Goal: Task Accomplishment & Management: Use online tool/utility

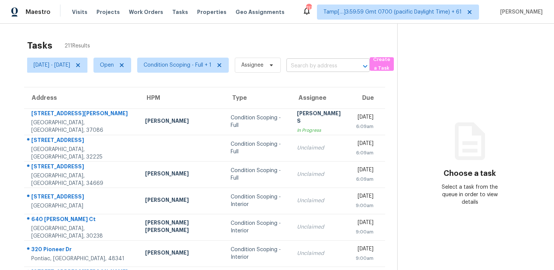
click at [330, 67] on input "text" at bounding box center [318, 66] width 62 height 12
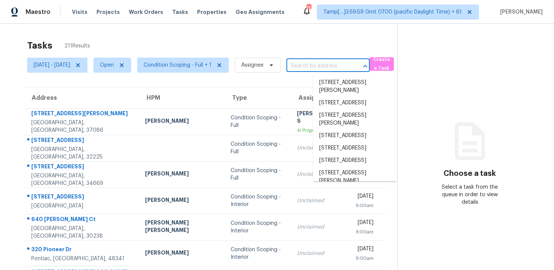
paste input "[STREET_ADDRESS]"
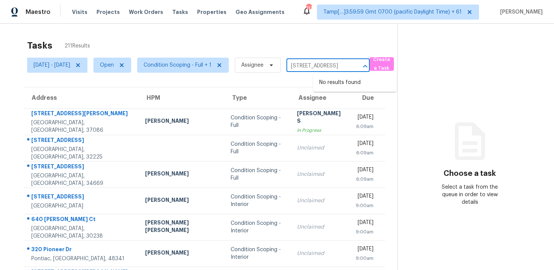
type input "[STREET_ADDRESS]"
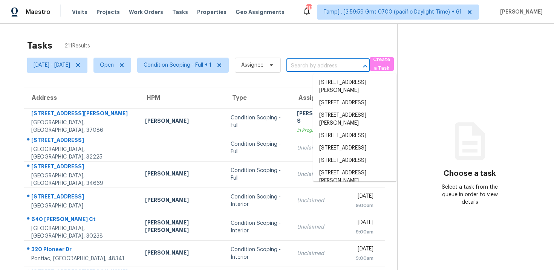
scroll to position [0, 0]
click at [161, 33] on div "Tasks 211 Results Mon, Sep 15 - Mon, Sep 15 Open Condition Scoping - Full + 1 A…" at bounding box center [277, 208] width 554 height 369
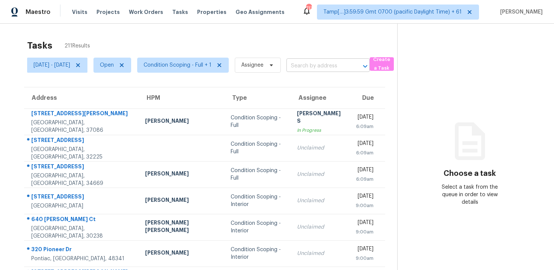
click at [333, 61] on input "text" at bounding box center [318, 66] width 62 height 12
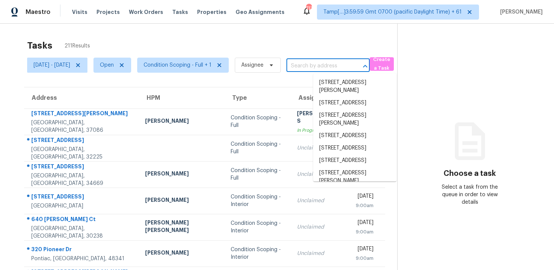
paste input "51 Hunters Trce, Dallas, GA, 30157"
type input "51 Hunters Trce, Dallas, GA, 30157"
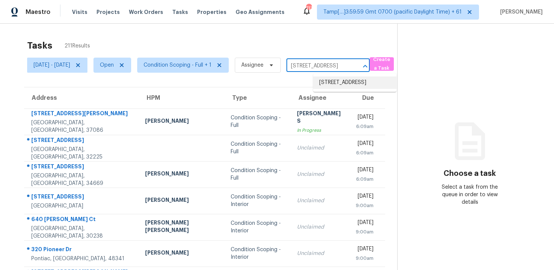
click at [349, 81] on li "51 Hunters Trce, Dallas, GA 30157" at bounding box center [354, 83] width 83 height 12
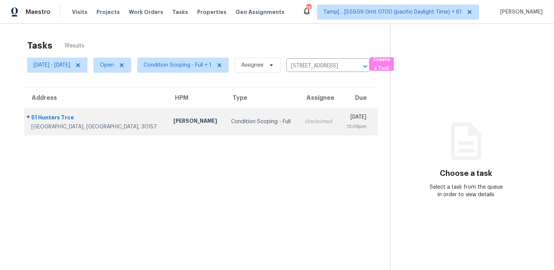
click at [345, 130] on div "12:06pm" at bounding box center [355, 127] width 21 height 8
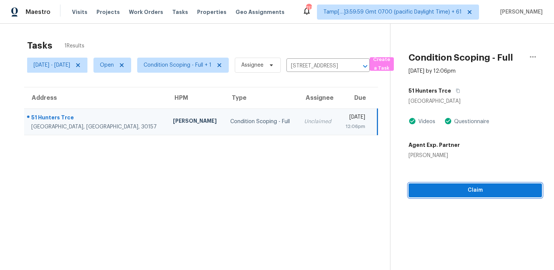
click at [441, 192] on span "Claim" at bounding box center [475, 190] width 121 height 9
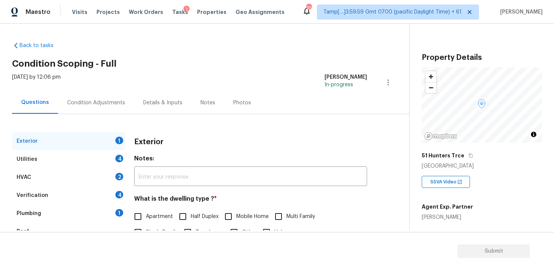
click at [116, 103] on div "Condition Adjustments" at bounding box center [96, 103] width 58 height 8
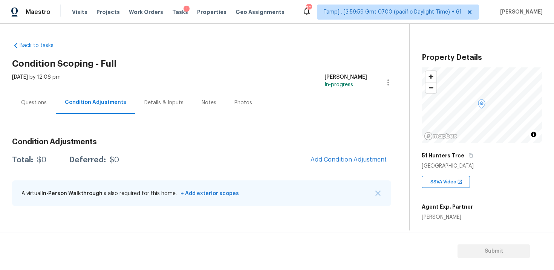
click at [373, 153] on span "Add Condition Adjustment" at bounding box center [348, 160] width 85 height 17
click at [353, 166] on button "Add Condition Adjustment" at bounding box center [348, 160] width 85 height 16
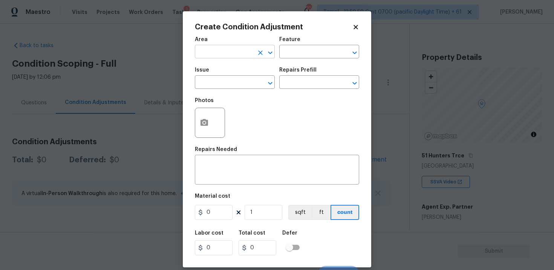
click at [241, 53] on input "text" at bounding box center [224, 53] width 59 height 12
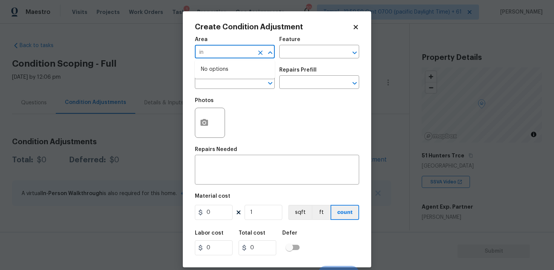
type input "i"
click at [242, 79] on li "Interior Overall" at bounding box center [235, 82] width 80 height 12
type input "Interior Overall"
click at [242, 79] on input "text" at bounding box center [224, 83] width 59 height 12
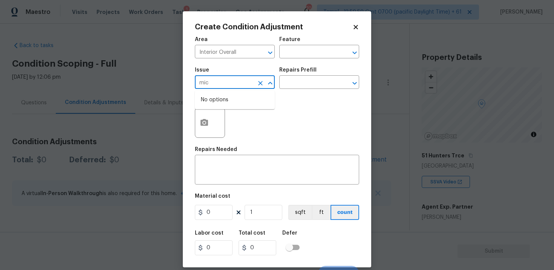
type input "micr"
click at [231, 124] on li "Appliances" at bounding box center [235, 130] width 80 height 12
type input "Appliances"
click at [284, 88] on input "text" at bounding box center [308, 83] width 59 height 12
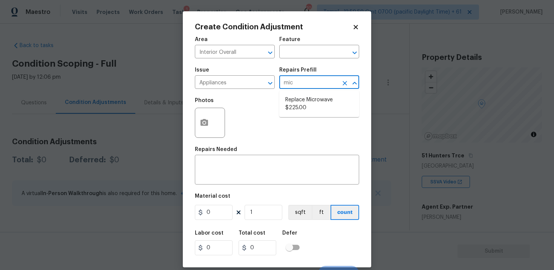
type input "micr"
click at [288, 103] on li "Replace Microwave $225.00" at bounding box center [319, 104] width 80 height 20
type input "Appliances"
type textarea "Remove the existing microwave and replace it with a new microwave"
type input "225"
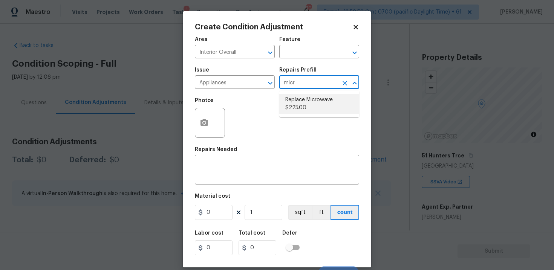
type input "225"
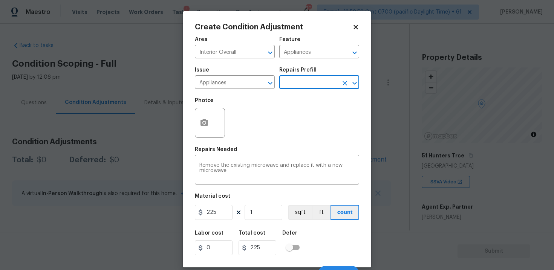
scroll to position [11, 0]
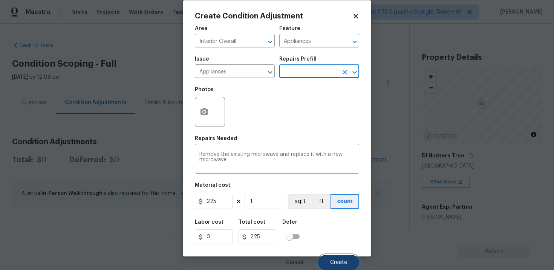
click at [324, 257] on button "Create" at bounding box center [338, 262] width 41 height 15
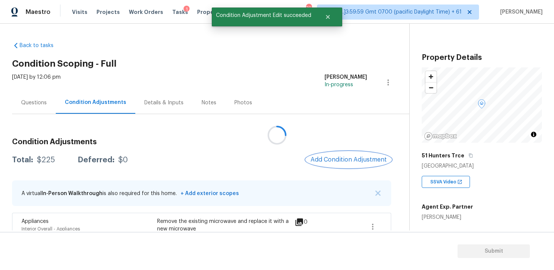
scroll to position [0, 0]
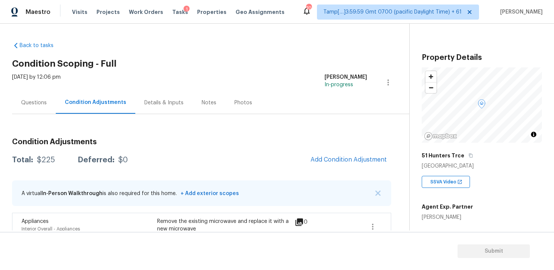
click at [262, 132] on div "Condition Adjustments Total: $225 Deferred: $0 Add Condition Adjustment A virtu…" at bounding box center [201, 179] width 379 height 131
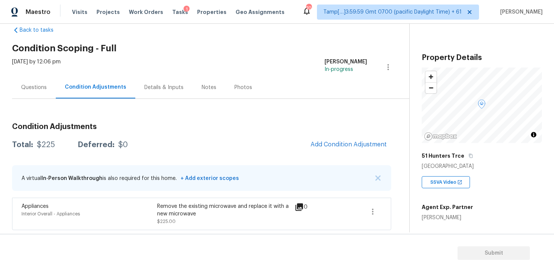
scroll to position [15, 0]
click at [354, 145] on span "Add Condition Adjustment" at bounding box center [349, 144] width 76 height 7
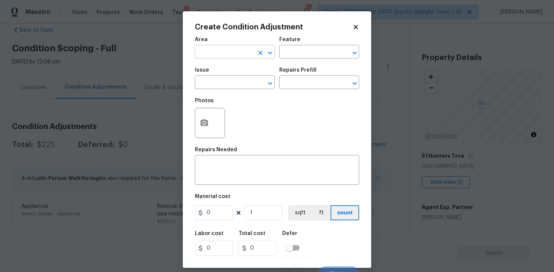
click at [247, 52] on input "text" at bounding box center [224, 53] width 59 height 12
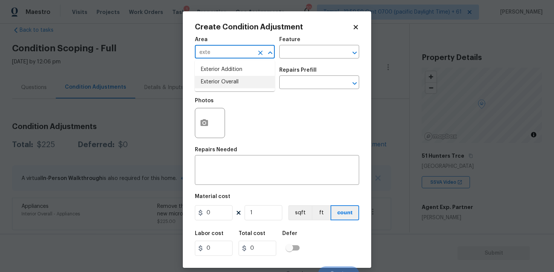
click at [244, 82] on li "Exterior Overall" at bounding box center [235, 82] width 80 height 12
type input "Exterior Overall"
click at [244, 82] on input "text" at bounding box center [224, 83] width 59 height 12
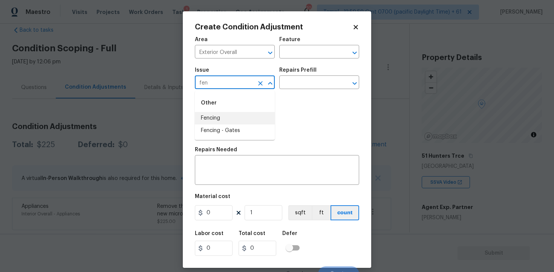
click at [244, 117] on li "Fencing" at bounding box center [235, 118] width 80 height 12
type input "Fencing"
click at [248, 163] on div "x ​" at bounding box center [277, 171] width 164 height 28
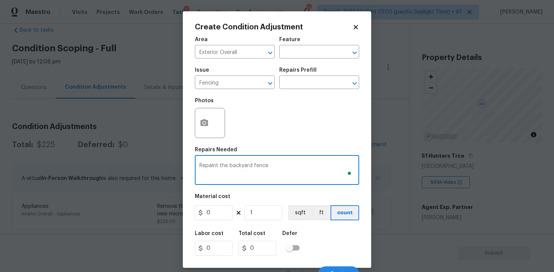
type textarea "Repaint the backyard fence"
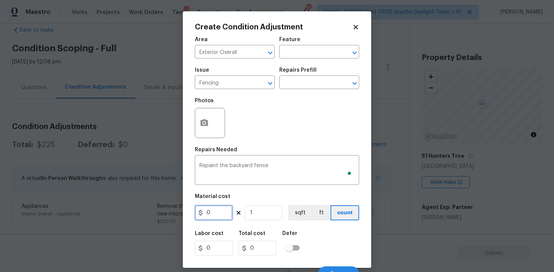
click at [212, 209] on input "0" at bounding box center [214, 212] width 38 height 15
type input "800"
click at [201, 119] on icon "button" at bounding box center [204, 122] width 9 height 9
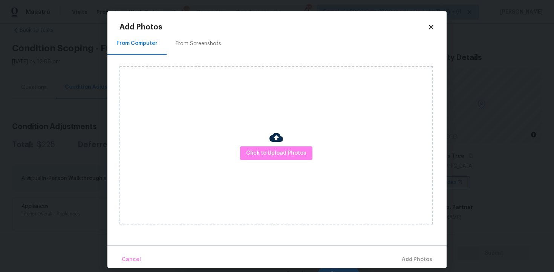
click at [272, 145] on div at bounding box center [277, 138] width 14 height 16
click at [275, 156] on span "Click to Upload Photos" at bounding box center [276, 153] width 60 height 9
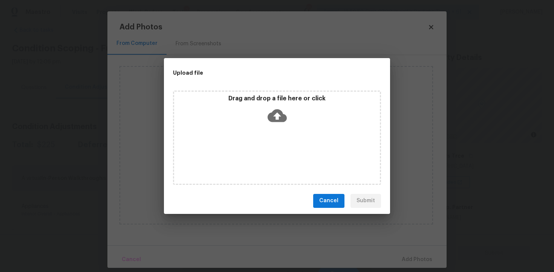
click at [269, 106] on icon at bounding box center [277, 115] width 19 height 19
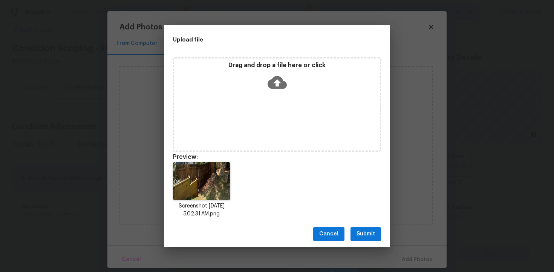
click at [373, 237] on span "Submit" at bounding box center [366, 233] width 18 height 9
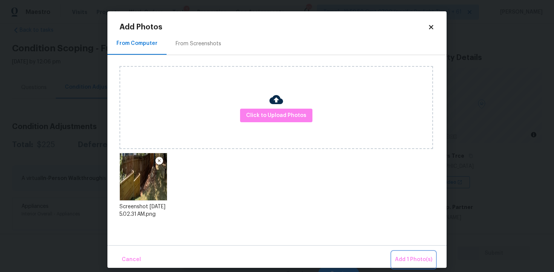
click at [413, 258] on span "Add 1 Photo(s)" at bounding box center [413, 259] width 37 height 9
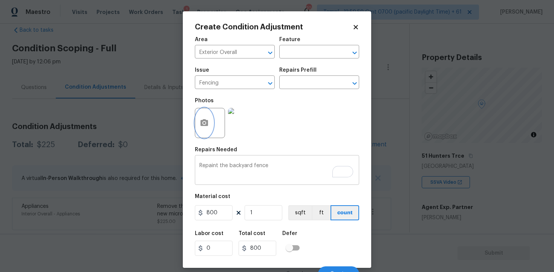
scroll to position [10, 0]
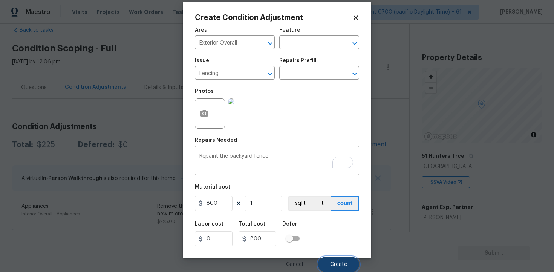
click at [339, 266] on span "Create" at bounding box center [338, 265] width 17 height 6
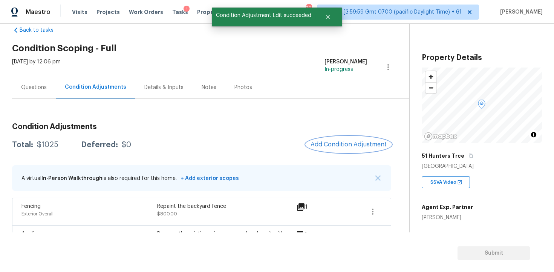
scroll to position [0, 0]
click at [330, 149] on button "Add Condition Adjustment" at bounding box center [348, 144] width 85 height 16
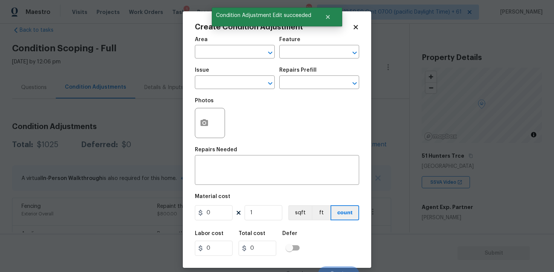
click at [218, 42] on div "Area" at bounding box center [235, 42] width 80 height 10
click at [224, 55] on input "text" at bounding box center [224, 53] width 59 height 12
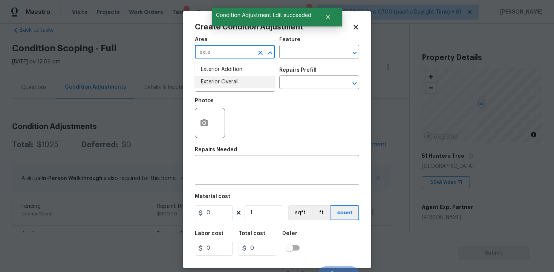
click at [236, 86] on li "Exterior Overall" at bounding box center [235, 82] width 80 height 12
type input "Exterior Overall"
click at [236, 86] on input "text" at bounding box center [224, 83] width 59 height 12
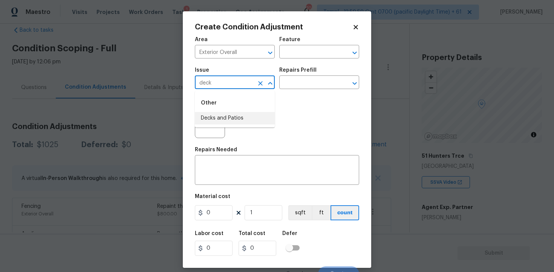
click at [237, 120] on li "Decks and Patios" at bounding box center [235, 118] width 80 height 12
type input "Decks and Patios"
click at [245, 158] on div "x ​" at bounding box center [277, 171] width 164 height 28
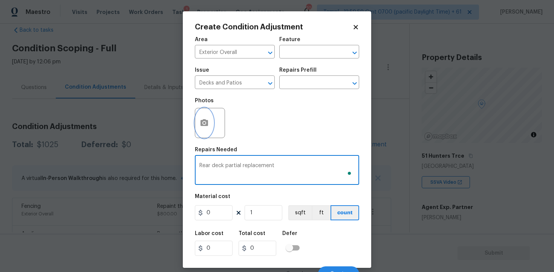
click at [201, 117] on button "button" at bounding box center [204, 122] width 18 height 29
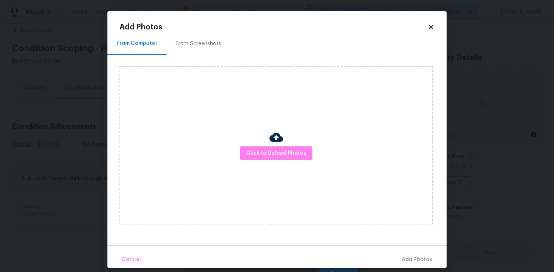
click at [287, 145] on div "Click to Upload Photos" at bounding box center [277, 145] width 314 height 158
click at [283, 155] on span "Click to Upload Photos" at bounding box center [276, 153] width 60 height 9
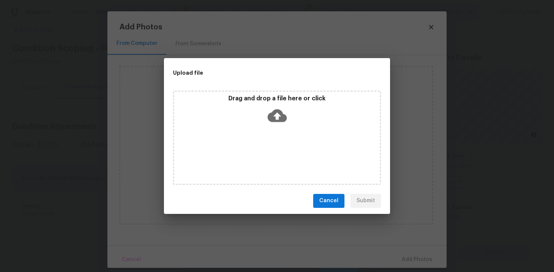
click at [268, 102] on p "Drag and drop a file here or click" at bounding box center [277, 99] width 206 height 8
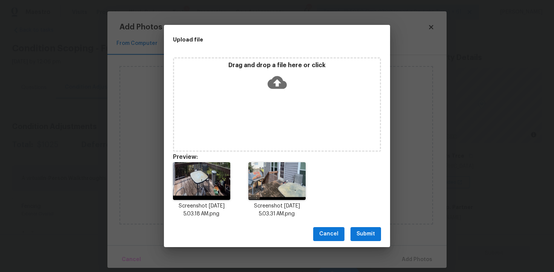
scroll to position [6, 0]
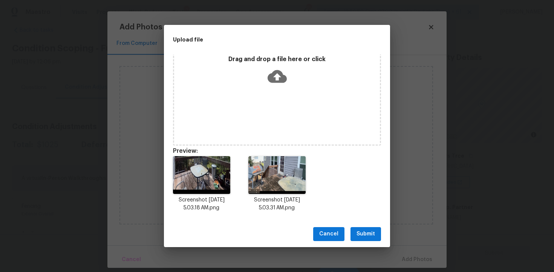
click at [360, 226] on div "Cancel Submit" at bounding box center [277, 234] width 226 height 26
click at [369, 234] on span "Submit" at bounding box center [366, 233] width 18 height 9
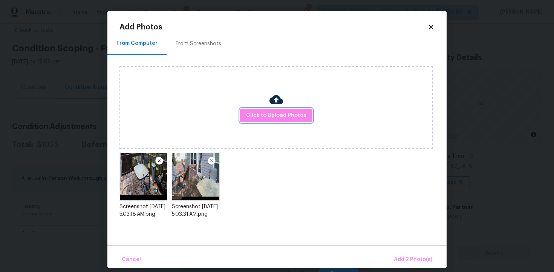
scroll to position [0, 0]
click at [405, 254] on button "Add 2 Photo(s)" at bounding box center [413, 259] width 44 height 16
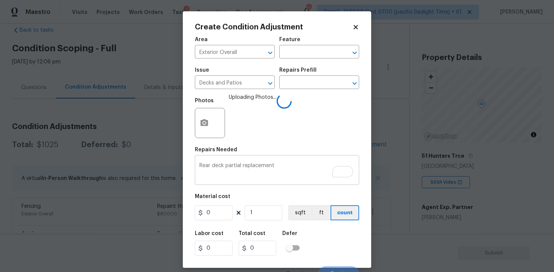
click at [286, 167] on textarea "Rear deck partial replacement" at bounding box center [276, 171] width 155 height 16
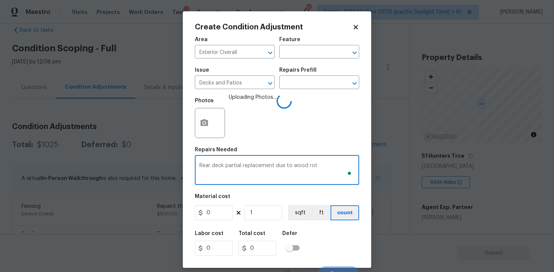
type textarea "Rear deck partial replacement due to wood rot"
click at [222, 213] on input "0" at bounding box center [214, 212] width 38 height 15
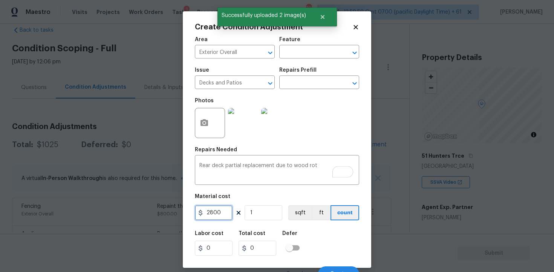
type input "2800"
click at [316, 246] on div "Labor cost 0 Total cost 0 Defer" at bounding box center [277, 243] width 164 height 34
type input "2800"
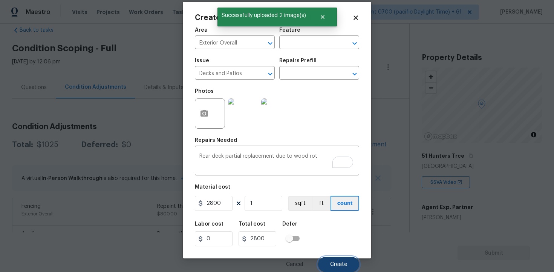
click at [342, 262] on span "Create" at bounding box center [338, 265] width 17 height 6
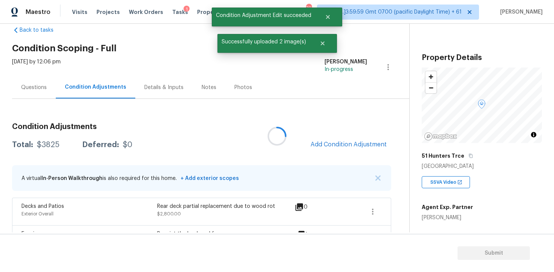
scroll to position [0, 0]
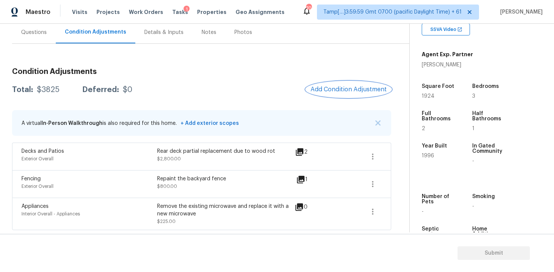
scroll to position [165, 0]
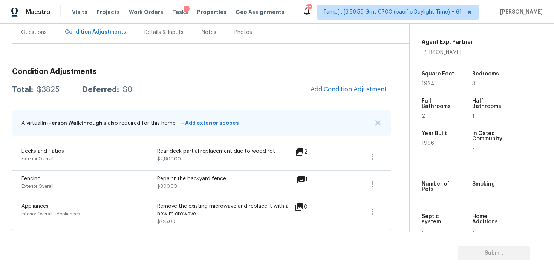
click at [366, 97] on span "Add Condition Adjustment" at bounding box center [348, 89] width 85 height 17
click at [351, 91] on span "Add Condition Adjustment" at bounding box center [349, 89] width 76 height 7
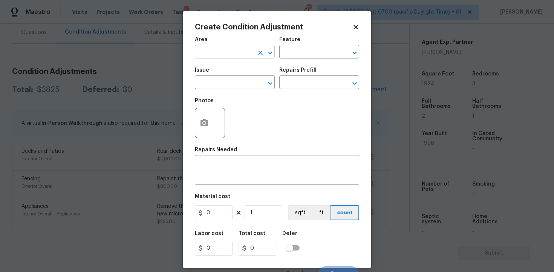
click at [209, 56] on input "text" at bounding box center [224, 53] width 59 height 12
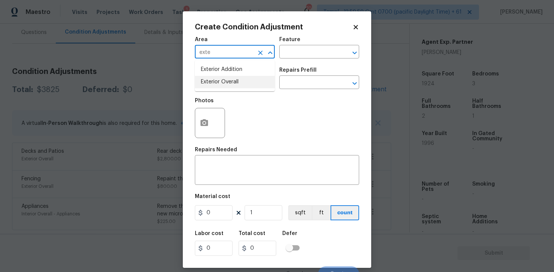
click at [213, 82] on li "Exterior Overall" at bounding box center [235, 82] width 80 height 12
type input "Exterior Overall"
click at [213, 82] on input "text" at bounding box center [224, 83] width 59 height 12
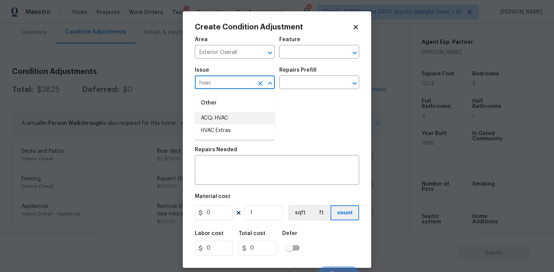
click at [220, 119] on li "ACQ: HVAC" at bounding box center [235, 118] width 80 height 12
type input "ACQ: HVAC"
click at [303, 79] on input "text" at bounding box center [308, 83] width 59 height 12
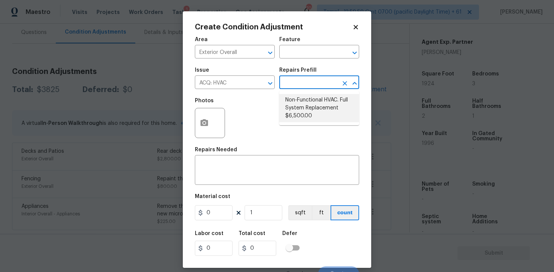
click at [304, 100] on li "Non-Functional HVAC. Full System Replacement $6,500.00" at bounding box center [319, 108] width 80 height 28
type input "Acquisition"
type textarea "Acquisition Scope: Full System Replacement"
type input "6500"
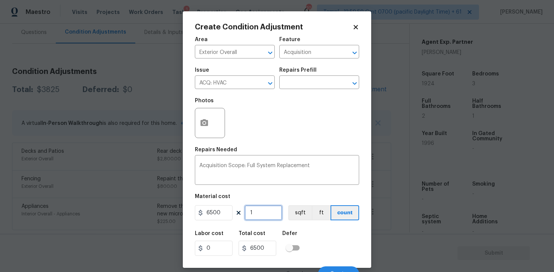
click at [268, 214] on input "1" at bounding box center [264, 212] width 38 height 15
type input "0"
type input "2"
type input "13000"
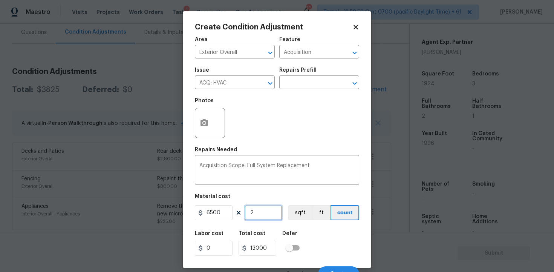
type input "2"
click at [334, 230] on div "Labor cost 0 Total cost 13000 Defer" at bounding box center [277, 243] width 164 height 34
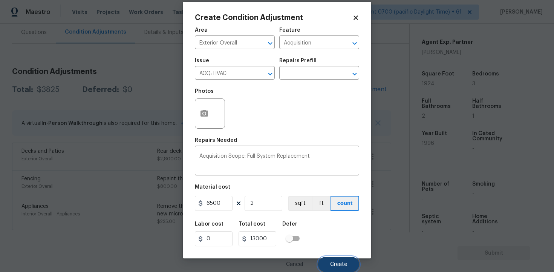
click at [345, 262] on span "Create" at bounding box center [338, 265] width 17 height 6
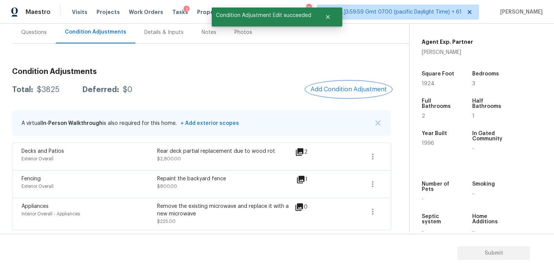
scroll to position [0, 0]
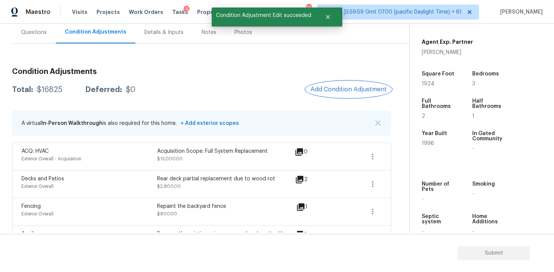
click at [342, 93] on button "Add Condition Adjustment" at bounding box center [348, 89] width 85 height 16
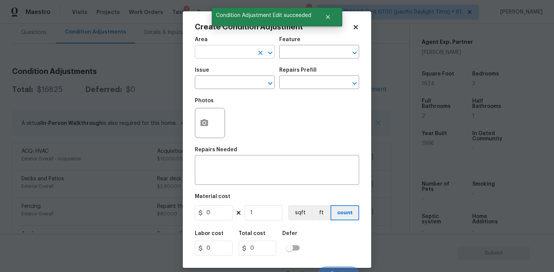
click at [238, 57] on input "text" at bounding box center [224, 53] width 59 height 12
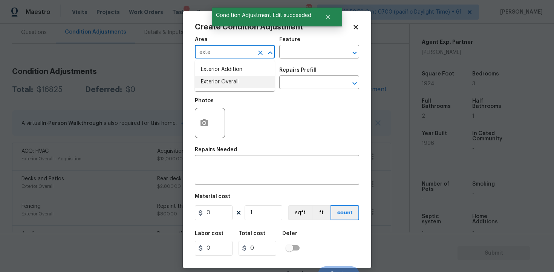
click at [239, 83] on li "Exterior Overall" at bounding box center [235, 82] width 80 height 12
type input "Exterior Overall"
click at [239, 83] on input "text" at bounding box center [224, 83] width 59 height 12
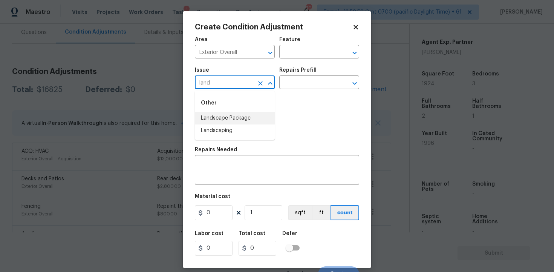
click at [236, 112] on li "Landscape Package" at bounding box center [235, 118] width 80 height 12
type input "Landscape Package"
click at [294, 90] on div "Issue Landscape Package ​ Repairs Prefill ​" at bounding box center [277, 78] width 164 height 31
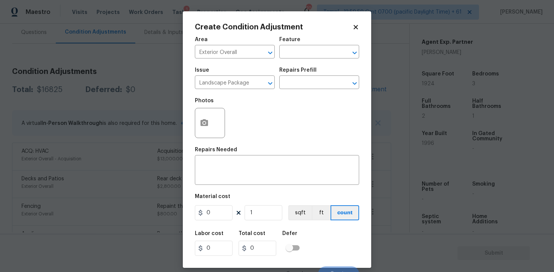
click at [297, 73] on div "Repairs Prefill" at bounding box center [319, 72] width 80 height 10
click at [297, 79] on input "text" at bounding box center [308, 83] width 59 height 12
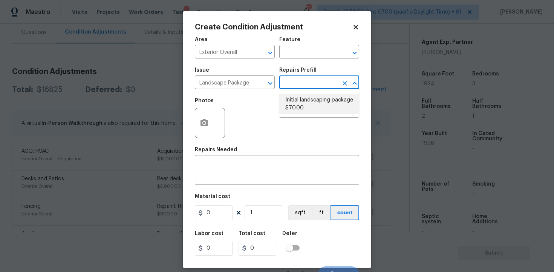
click at [302, 96] on li "Initial landscaping package $70.00" at bounding box center [319, 104] width 80 height 20
type input "Home Readiness Packages"
type textarea "Mowing of grass up to 6" in height. Mow, edge along driveways & sidewalks, trim…"
type input "70"
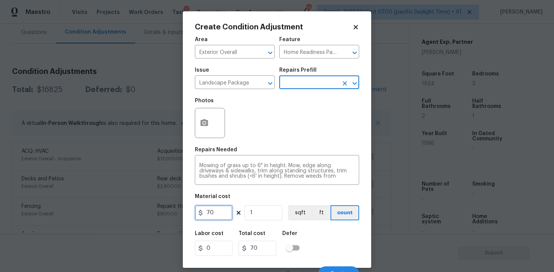
click at [206, 212] on input "70" at bounding box center [214, 212] width 38 height 15
click at [210, 212] on input "70" at bounding box center [214, 212] width 38 height 15
type input "750"
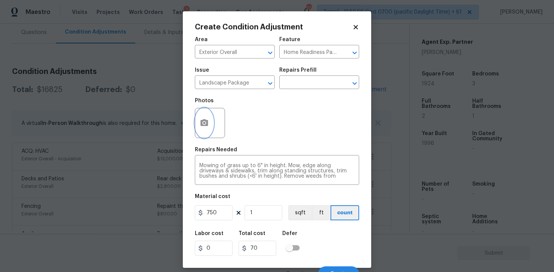
type input "750"
click at [206, 116] on button "button" at bounding box center [204, 122] width 18 height 29
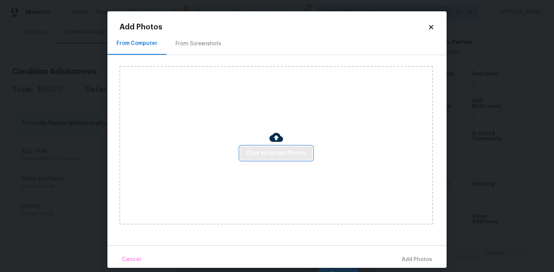
click at [254, 150] on span "Click to Upload Photos" at bounding box center [276, 153] width 60 height 9
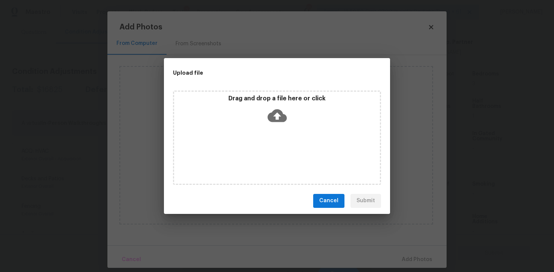
click at [268, 119] on icon at bounding box center [277, 115] width 19 height 19
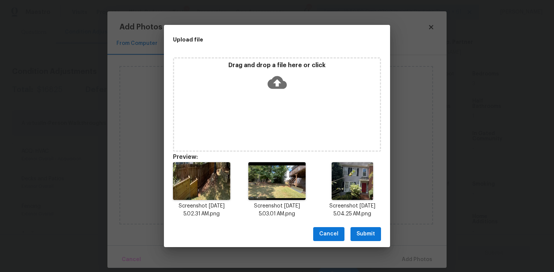
click at [354, 235] on button "Submit" at bounding box center [366, 234] width 31 height 14
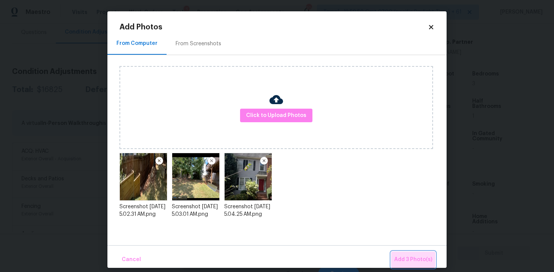
click at [396, 254] on button "Add 3 Photo(s)" at bounding box center [413, 259] width 44 height 16
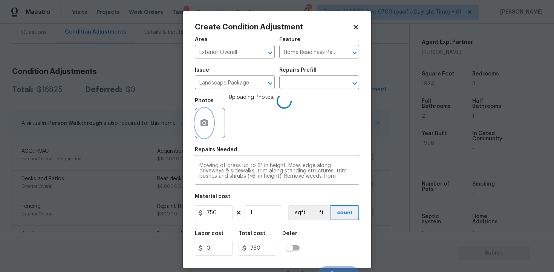
scroll to position [10, 0]
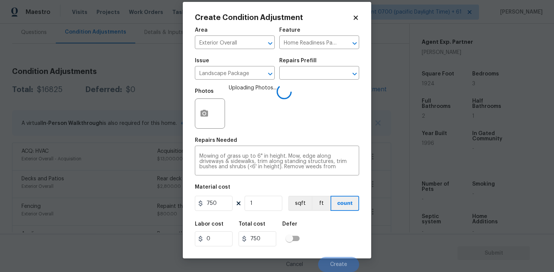
click at [332, 221] on div "Labor cost 0 Total cost 750 Defer" at bounding box center [277, 234] width 164 height 34
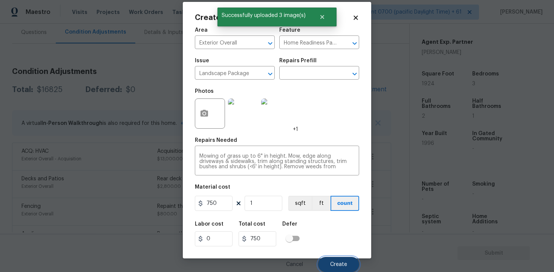
click at [341, 261] on button "Create" at bounding box center [338, 264] width 41 height 15
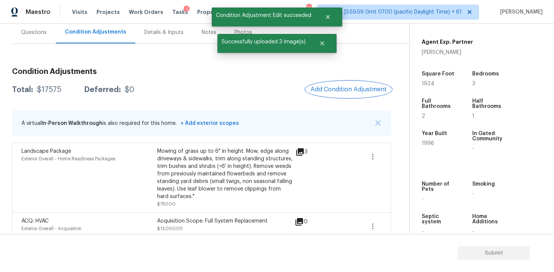
scroll to position [0, 0]
click at [343, 86] on span "Add Condition Adjustment" at bounding box center [349, 89] width 76 height 7
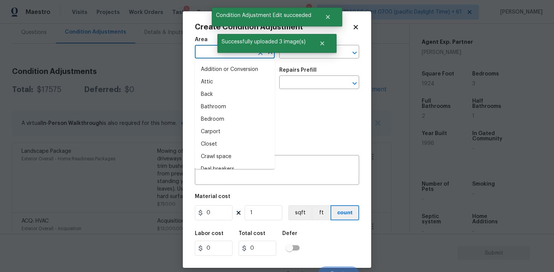
click at [206, 52] on input "text" at bounding box center [224, 53] width 59 height 12
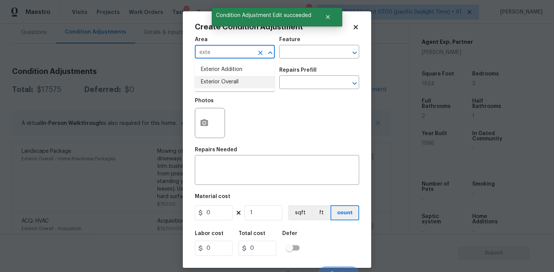
click at [218, 80] on li "Exterior Overall" at bounding box center [235, 82] width 80 height 12
type input "Exterior Overall"
click at [218, 80] on input "text" at bounding box center [224, 83] width 59 height 12
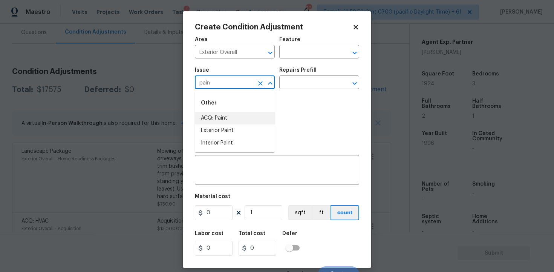
click at [220, 116] on li "ACQ: Paint" at bounding box center [235, 118] width 80 height 12
type input "ACQ: Paint"
click at [301, 82] on input "text" at bounding box center [308, 83] width 59 height 12
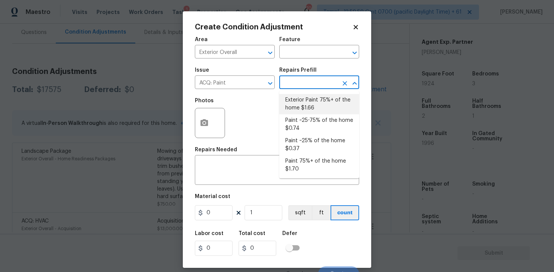
click at [307, 98] on li "Exterior Paint 75%+ of the home $1.66" at bounding box center [319, 104] width 80 height 20
type input "Acquisition"
type textarea "Acquisition Scope: 75%+ of the home exterior will likely require paint"
type input "1.66"
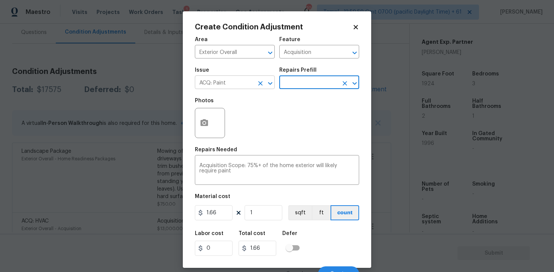
click at [260, 82] on icon "Clear" at bounding box center [261, 84] width 8 height 8
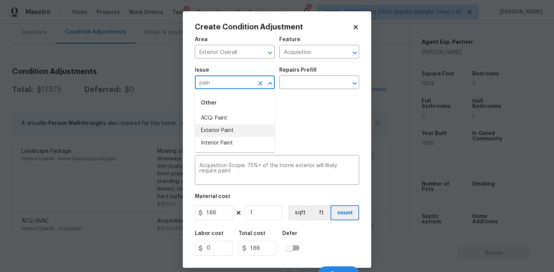
click at [247, 134] on li "Exterior Paint" at bounding box center [235, 130] width 80 height 12
type input "Exterior Paint"
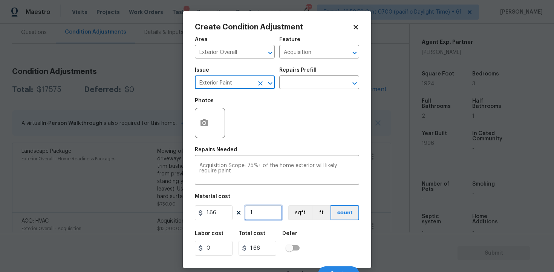
click at [267, 206] on input "1" at bounding box center [264, 212] width 38 height 15
type input "0"
paste input "1924"
type input "1924"
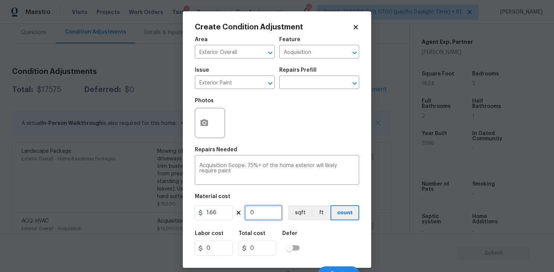
type input "3193.84"
type input "1924"
click at [292, 205] on button "sqft" at bounding box center [299, 212] width 23 height 15
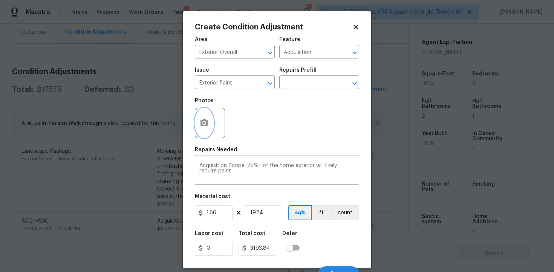
click at [208, 129] on button "button" at bounding box center [204, 122] width 18 height 29
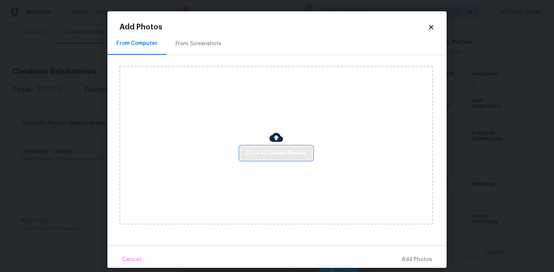
click at [262, 149] on span "Click to Upload Photos" at bounding box center [276, 153] width 60 height 9
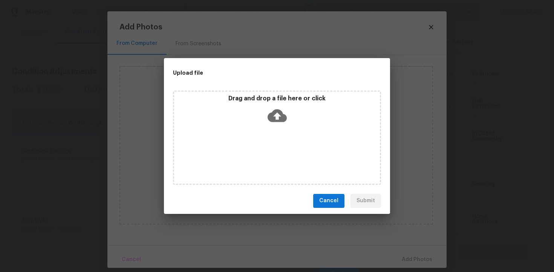
click at [275, 102] on div "Drag and drop a file here or click" at bounding box center [277, 111] width 206 height 32
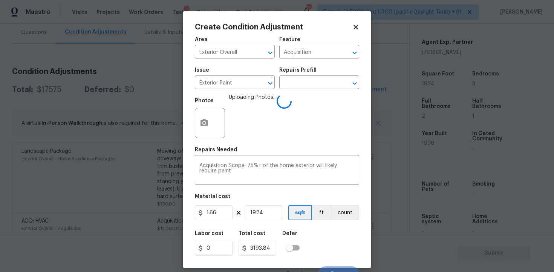
scroll to position [10, 0]
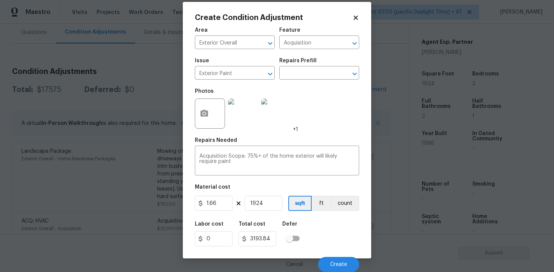
click at [336, 247] on div "Labor cost 0 Total cost 3193.84 Defer" at bounding box center [277, 234] width 164 height 34
click at [339, 265] on span "Create" at bounding box center [338, 265] width 17 height 6
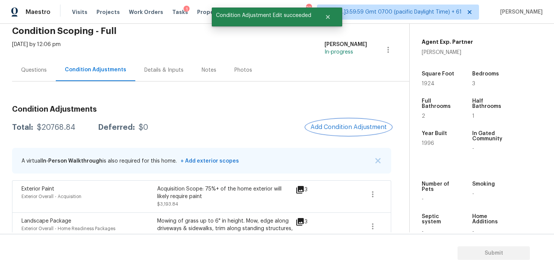
scroll to position [24, 0]
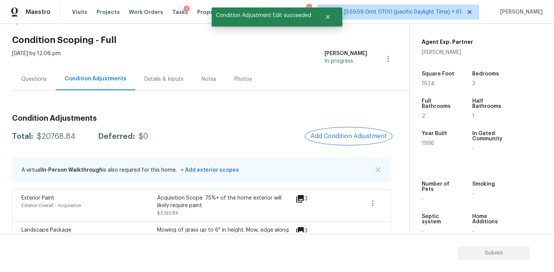
click at [352, 141] on button "Add Condition Adjustment" at bounding box center [348, 136] width 85 height 16
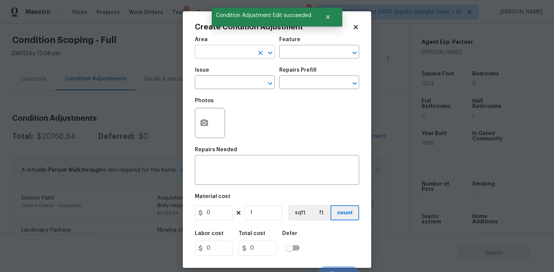
click at [219, 57] on input "text" at bounding box center [224, 53] width 59 height 12
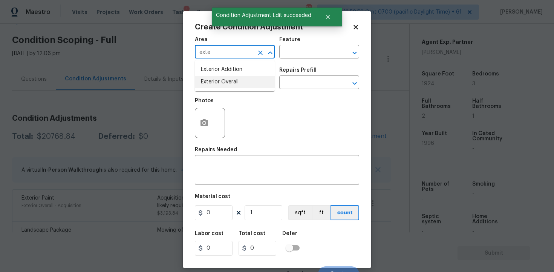
click at [229, 90] on ul "Exterior Addition Exterior Overall" at bounding box center [235, 75] width 80 height 31
click at [228, 87] on li "Exterior Overall" at bounding box center [235, 82] width 80 height 12
type input "Exterior Overall"
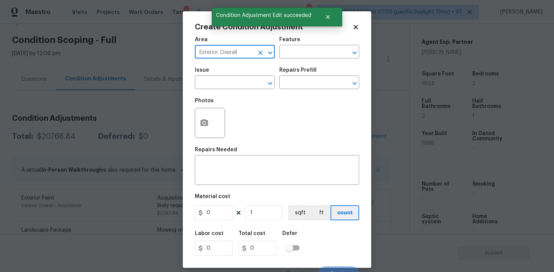
click at [228, 87] on input "text" at bounding box center [224, 83] width 59 height 12
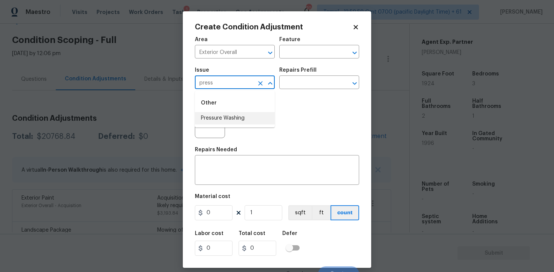
click at [238, 113] on li "Pressure Washing" at bounding box center [235, 118] width 80 height 12
type input "Pressure Washing"
click at [316, 77] on div "Repairs Prefill" at bounding box center [319, 72] width 80 height 10
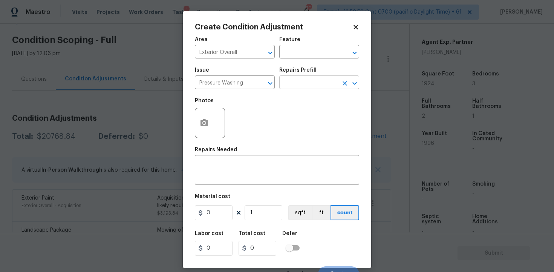
click at [318, 83] on input "text" at bounding box center [308, 83] width 59 height 12
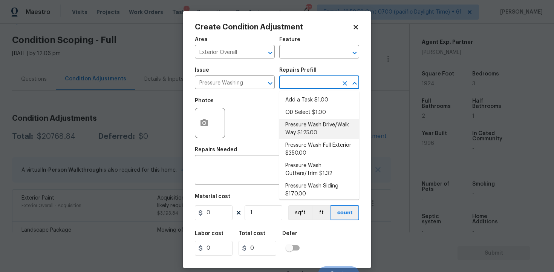
click at [323, 133] on li "Pressure Wash Drive/Walk Way $125.00" at bounding box center [319, 129] width 80 height 20
type input "Siding"
type textarea "Pressure wash the driveways/walkways as directed by the PM. Ensure that all deb…"
type input "125"
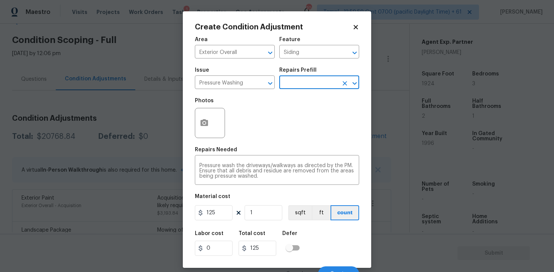
scroll to position [10, 0]
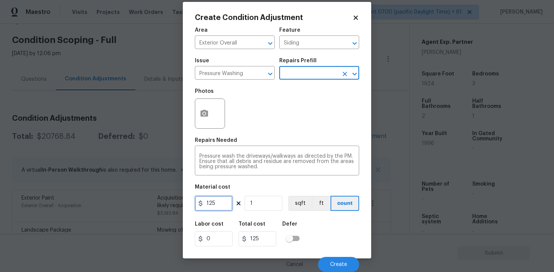
click at [220, 203] on input "125" at bounding box center [214, 203] width 38 height 15
type input "200"
click at [303, 222] on div "Defer" at bounding box center [293, 226] width 22 height 10
type input "200"
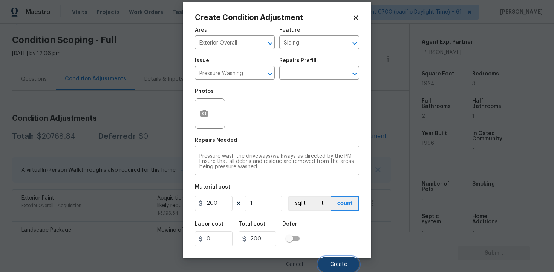
click at [330, 259] on button "Create" at bounding box center [338, 264] width 41 height 15
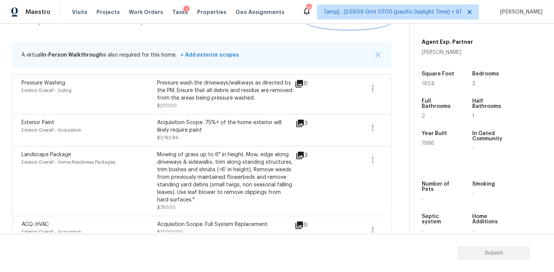
scroll to position [138, 0]
click at [359, 26] on button "Add Condition Adjustment" at bounding box center [348, 22] width 85 height 16
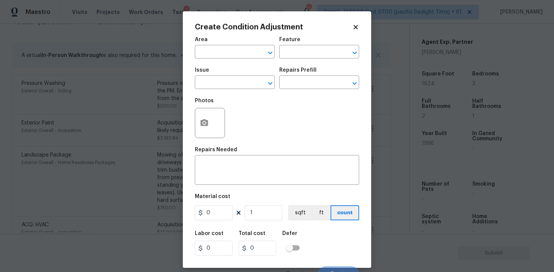
click at [215, 121] on div at bounding box center [210, 123] width 30 height 30
click at [212, 120] on button "button" at bounding box center [204, 122] width 18 height 29
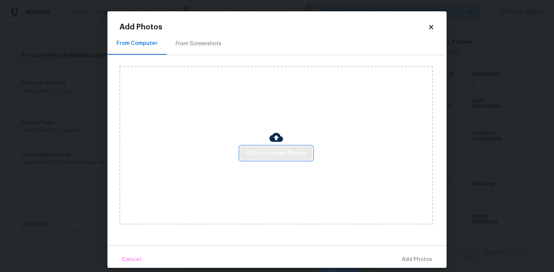
click at [286, 151] on span "Click to Upload Photos" at bounding box center [276, 153] width 60 height 9
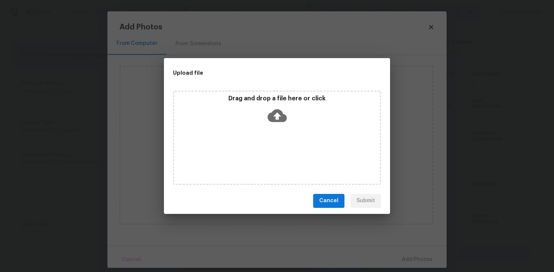
click at [269, 106] on icon at bounding box center [277, 115] width 19 height 19
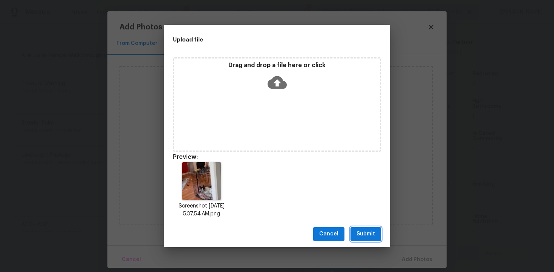
click at [371, 231] on span "Submit" at bounding box center [366, 233] width 18 height 9
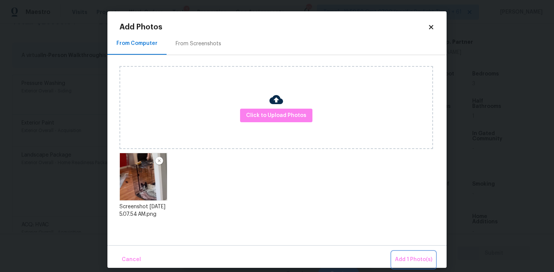
click at [411, 258] on span "Add 1 Photo(s)" at bounding box center [413, 259] width 37 height 9
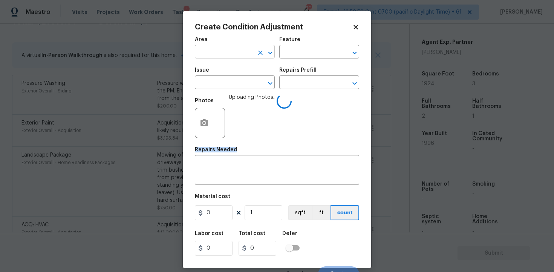
click at [220, 52] on input "text" at bounding box center [224, 53] width 59 height 12
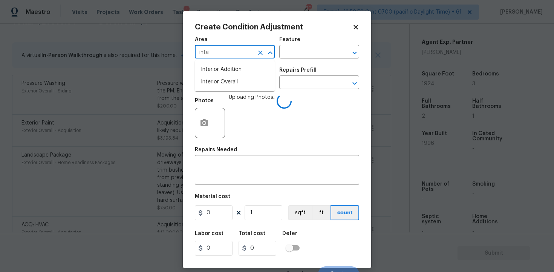
type input "inter"
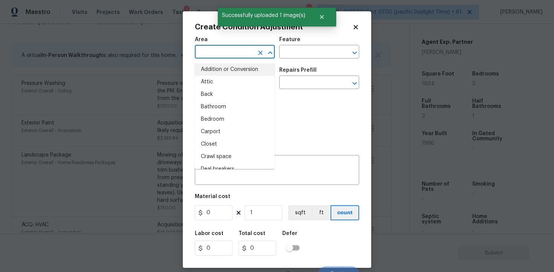
click at [222, 56] on input "text" at bounding box center [224, 53] width 59 height 12
type input "int"
type input "e"
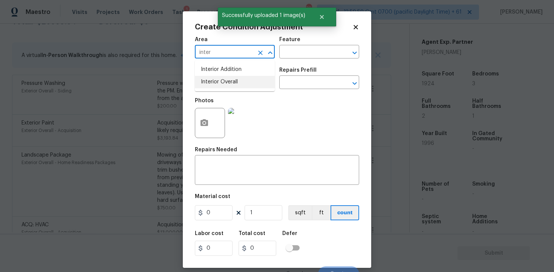
click at [228, 77] on li "Interior Overall" at bounding box center [235, 82] width 80 height 12
type input "Interior Overall"
click at [228, 80] on input "text" at bounding box center [224, 83] width 59 height 12
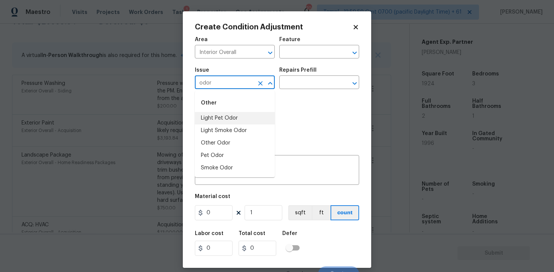
click at [230, 116] on li "Light Pet Odor" at bounding box center [235, 118] width 80 height 12
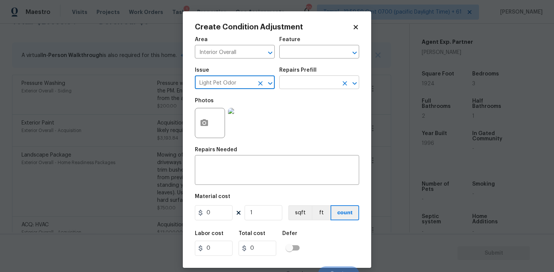
type input "Light Pet Odor"
click at [319, 89] on input "text" at bounding box center [308, 83] width 59 height 12
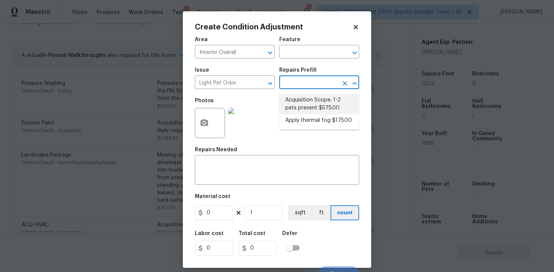
click at [325, 108] on li "Acquisition Scope: 1-2 pets present $575.00" at bounding box center [319, 104] width 80 height 20
type textarea "Acquisition Scope: 1-2 pets present"
type input "575"
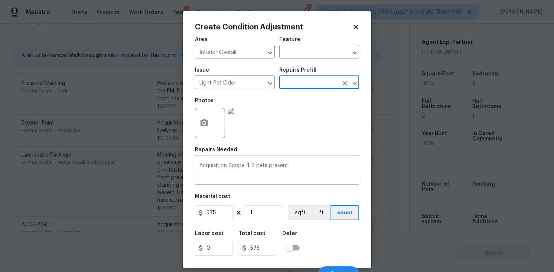
scroll to position [10, 0]
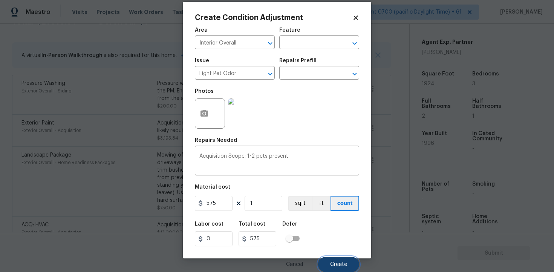
click at [336, 262] on span "Create" at bounding box center [338, 265] width 17 height 6
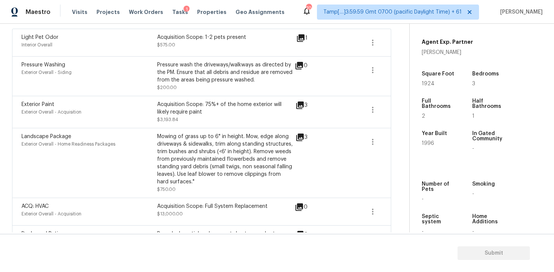
scroll to position [91, 0]
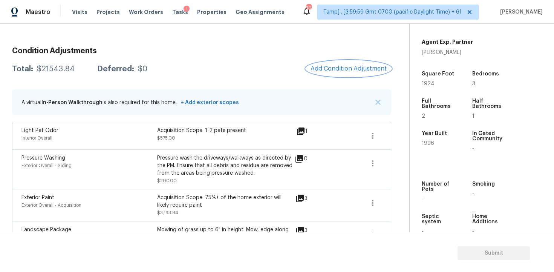
click at [341, 66] on span "Add Condition Adjustment" at bounding box center [349, 68] width 76 height 7
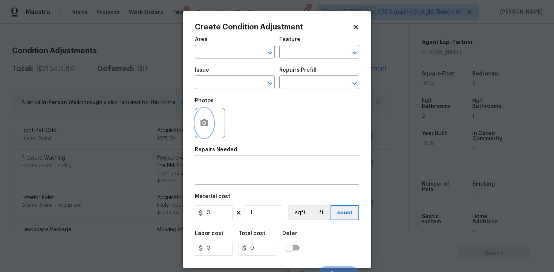
click at [210, 121] on button "button" at bounding box center [204, 122] width 18 height 29
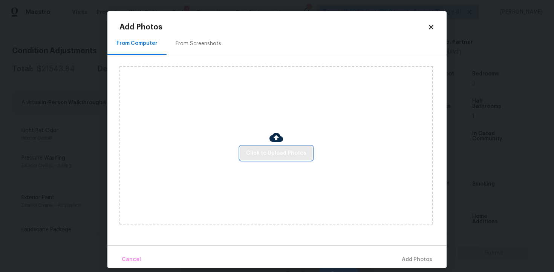
click at [267, 151] on span "Click to Upload Photos" at bounding box center [276, 153] width 60 height 9
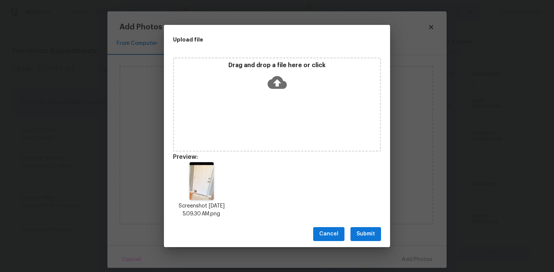
click at [371, 233] on span "Submit" at bounding box center [366, 233] width 18 height 9
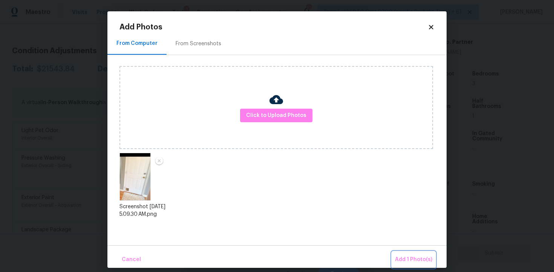
click at [410, 258] on span "Add 1 Photo(s)" at bounding box center [413, 259] width 37 height 9
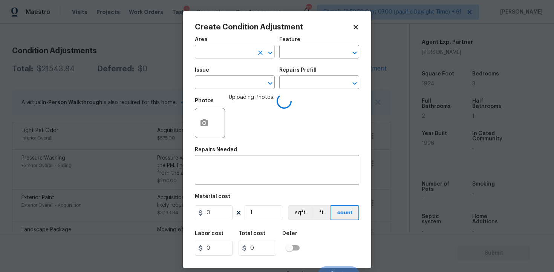
click at [241, 52] on input "text" at bounding box center [224, 53] width 59 height 12
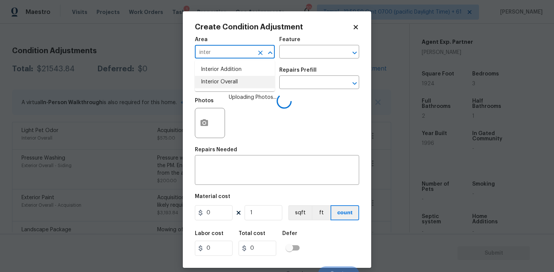
click at [237, 84] on li "Interior Overall" at bounding box center [235, 82] width 80 height 12
type input "Interior Overall"
click at [237, 84] on input "text" at bounding box center [224, 83] width 59 height 12
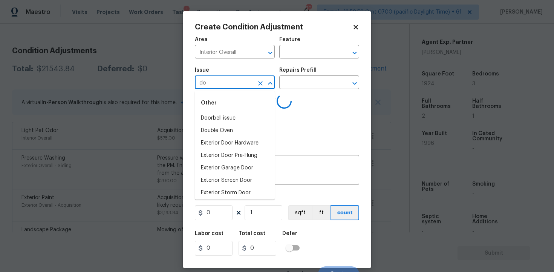
type input "doo"
type input "r"
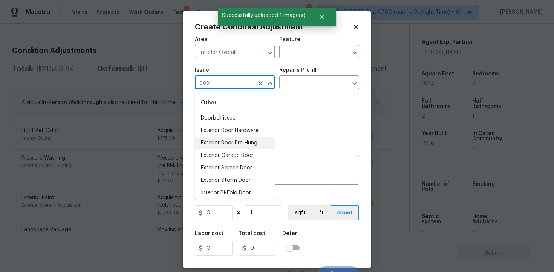
scroll to position [52, 0]
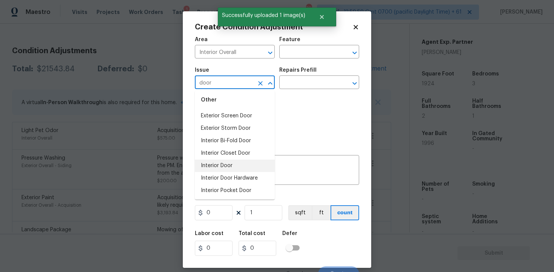
click at [231, 163] on li "Interior Door" at bounding box center [235, 165] width 80 height 12
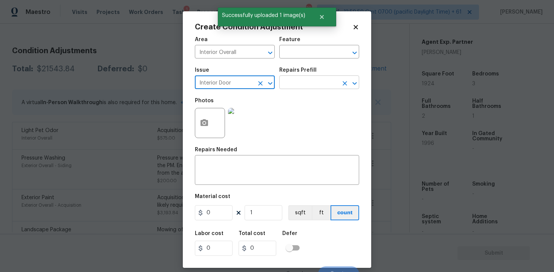
type input "Interior Door"
click at [307, 80] on input "text" at bounding box center [308, 83] width 59 height 12
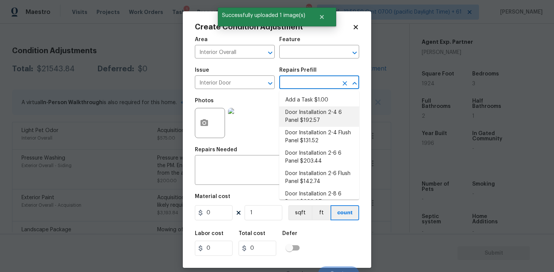
click at [309, 119] on li "Door Installation 2-4 6 Panel $192.57" at bounding box center [319, 116] width 80 height 20
type input "Interior Door"
type textarea "Remove the existing door (if present). Install a new pre-hung 2-4 6 panel inter…"
type input "192.57"
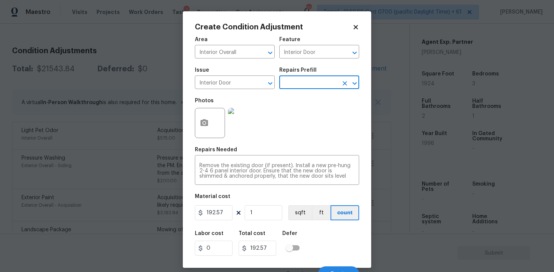
scroll to position [10, 0]
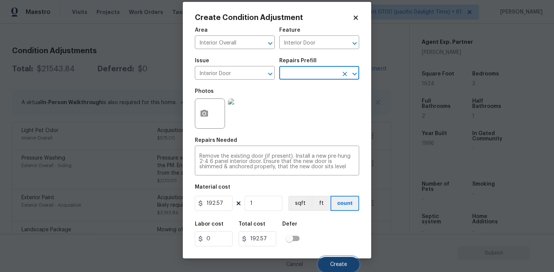
click at [338, 261] on button "Create" at bounding box center [338, 264] width 41 height 15
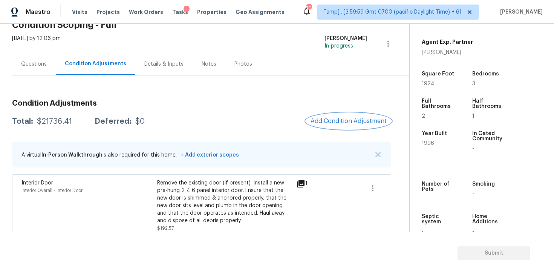
scroll to position [29, 0]
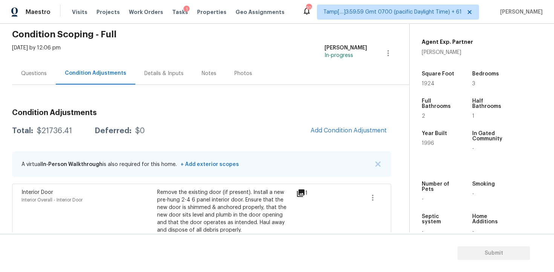
click at [344, 134] on button "Add Condition Adjustment" at bounding box center [348, 131] width 85 height 16
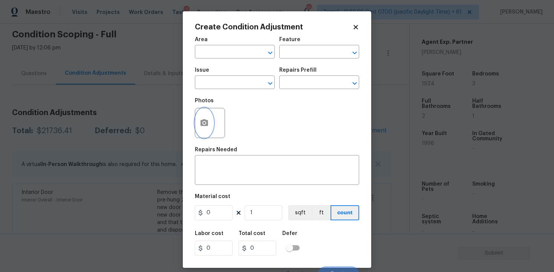
click at [208, 113] on button "button" at bounding box center [204, 122] width 18 height 29
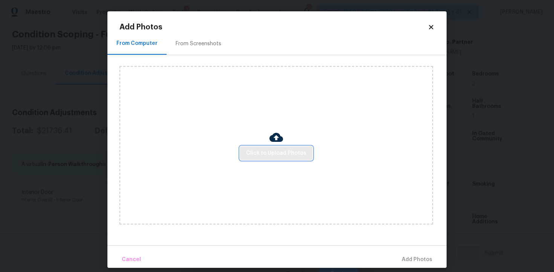
click at [264, 155] on span "Click to Upload Photos" at bounding box center [276, 153] width 60 height 9
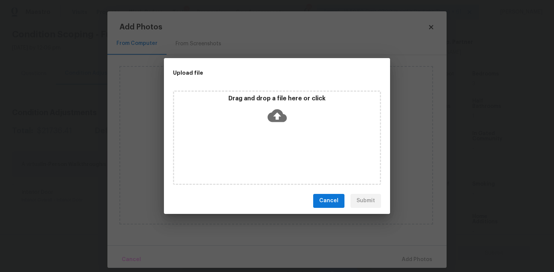
click at [288, 125] on div "Drag and drop a file here or click" at bounding box center [277, 111] width 206 height 32
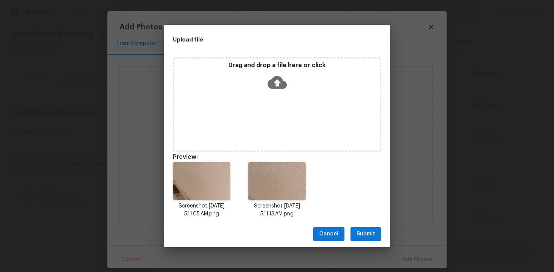
click at [362, 236] on span "Submit" at bounding box center [366, 233] width 18 height 9
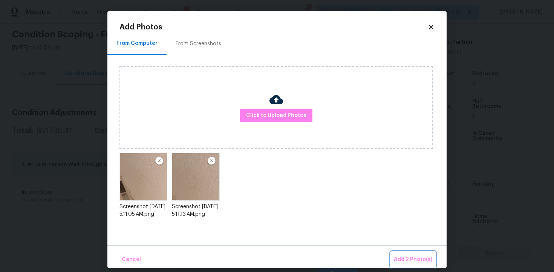
click at [421, 254] on button "Add 2 Photo(s)" at bounding box center [413, 259] width 44 height 16
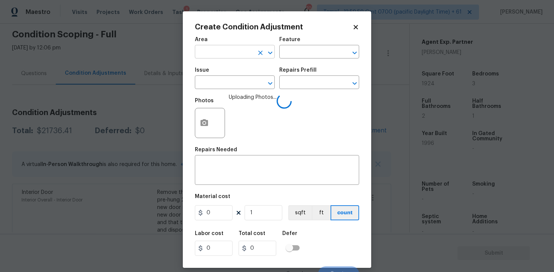
click at [231, 49] on input "text" at bounding box center [224, 53] width 59 height 12
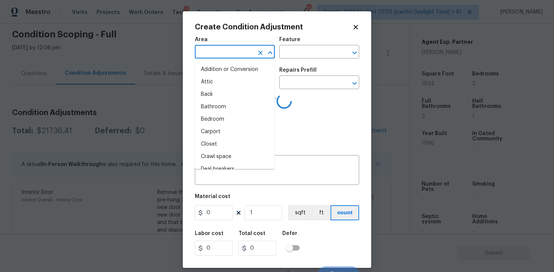
type input "i"
type input "nt"
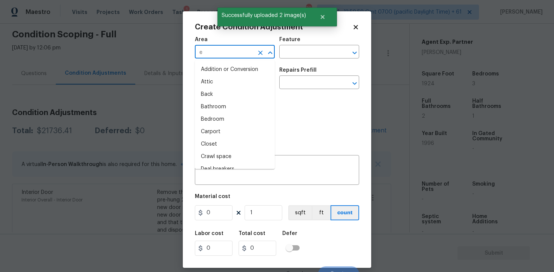
type input "er"
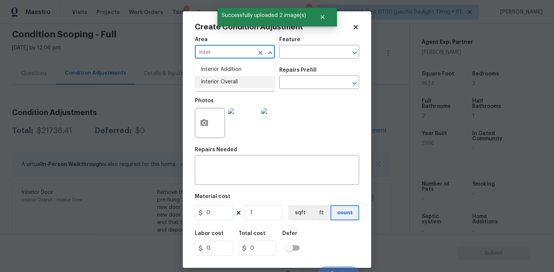
click at [233, 77] on li "Interior Overall" at bounding box center [235, 82] width 80 height 12
type input "Interior Overall"
click at [233, 77] on div "Issue" at bounding box center [235, 72] width 80 height 10
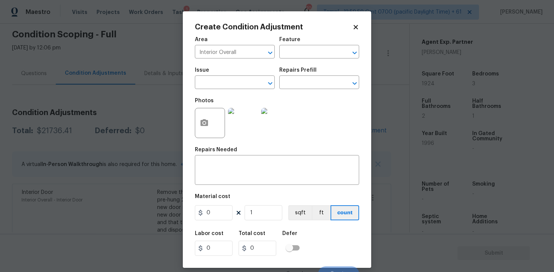
click at [233, 77] on div "Issue" at bounding box center [235, 72] width 80 height 10
click at [236, 83] on input "text" at bounding box center [224, 83] width 59 height 12
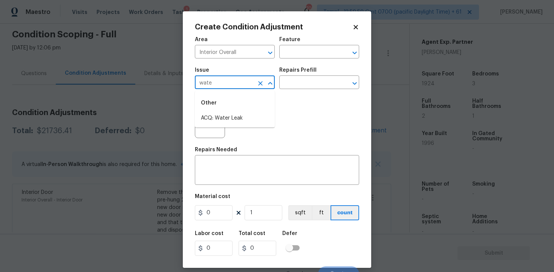
click at [241, 108] on div "Other" at bounding box center [235, 103] width 80 height 18
click at [243, 115] on li "ACQ: Water Leak" at bounding box center [235, 118] width 80 height 12
type input "ACQ: Water Leak"
click at [301, 87] on input "text" at bounding box center [308, 83] width 59 height 12
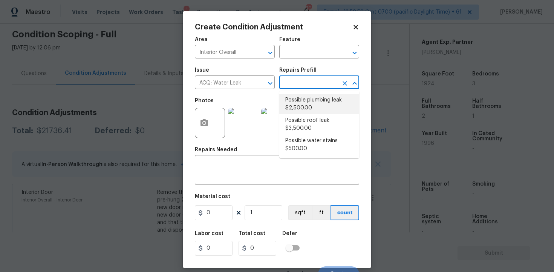
click at [306, 112] on li "Possible plumbing leak $2,500.00" at bounding box center [319, 104] width 80 height 20
type input "Acquisition"
type textarea "Acquisition Scope: Possible plumbing leak"
type input "2500"
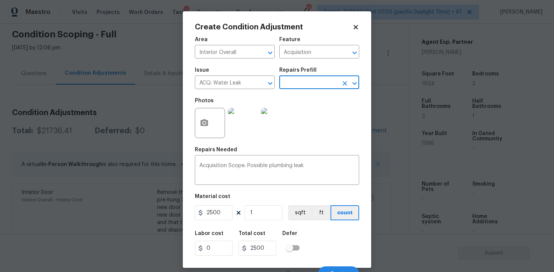
click at [306, 90] on div "Issue ACQ: Water Leak ​ Repairs Prefill ​" at bounding box center [277, 78] width 164 height 31
click at [305, 84] on input "text" at bounding box center [308, 83] width 59 height 12
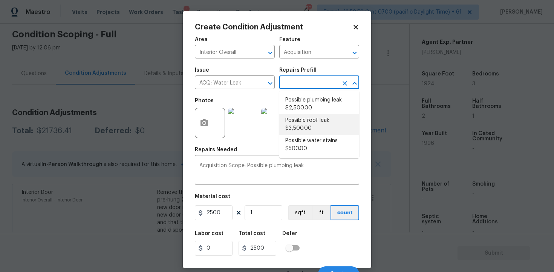
click at [300, 134] on li "Possible roof leak $3,500.00" at bounding box center [319, 124] width 80 height 20
type textarea "Acquisition Scope: Possible roof leak"
type input "3500"
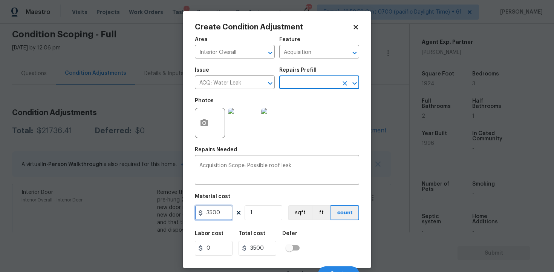
click at [209, 216] on input "3500" at bounding box center [214, 212] width 38 height 15
type input "2500"
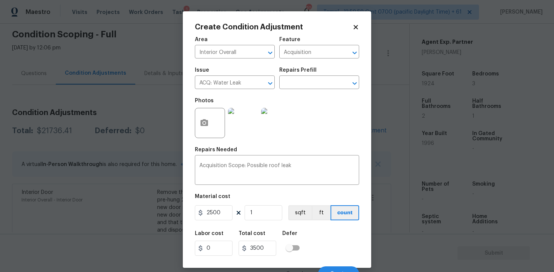
type input "2500"
click at [299, 234] on div "Defer" at bounding box center [293, 236] width 22 height 10
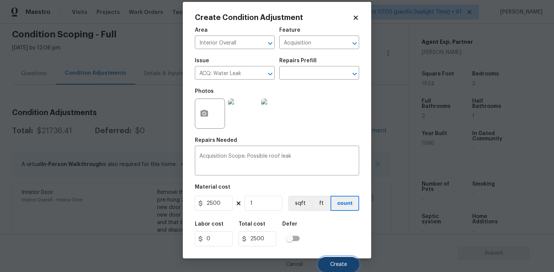
click at [333, 258] on button "Create" at bounding box center [338, 264] width 41 height 15
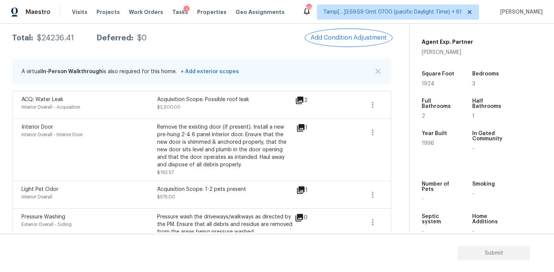
scroll to position [89, 0]
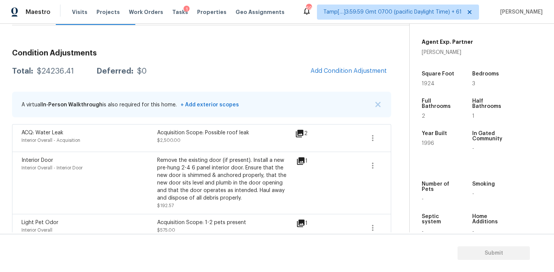
click at [421, 89] on div "Property Details © Mapbox © OpenStreetMap Improve this map 51 Hunters Trce Dall…" at bounding box center [476, 54] width 132 height 391
drag, startPoint x: 418, startPoint y: 82, endPoint x: 441, endPoint y: 82, distance: 22.2
click at [441, 82] on div "Property Details © Mapbox © OpenStreetMap Improve this map 51 Hunters Trce Dall…" at bounding box center [476, 54] width 132 height 391
copy span "1924"
click at [355, 67] on span "Add Condition Adjustment" at bounding box center [349, 70] width 76 height 7
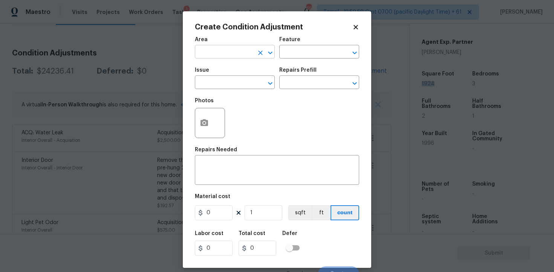
click at [231, 50] on input "text" at bounding box center [224, 53] width 59 height 12
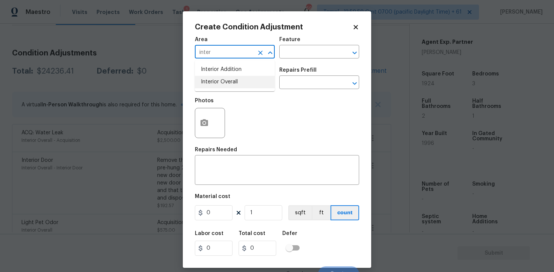
click at [218, 76] on li "Interior Overall" at bounding box center [235, 82] width 80 height 12
type input "Interior Overall"
click at [220, 78] on input "text" at bounding box center [224, 83] width 59 height 12
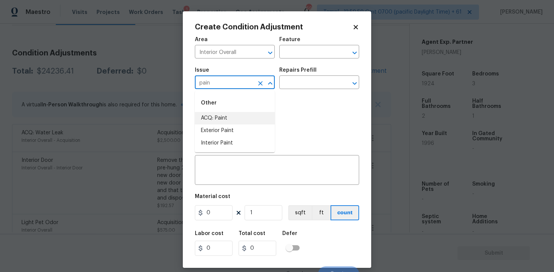
click at [216, 112] on li "ACQ: Paint" at bounding box center [235, 118] width 80 height 12
type input "ACQ: Paint"
click at [282, 88] on input "text" at bounding box center [308, 83] width 59 height 12
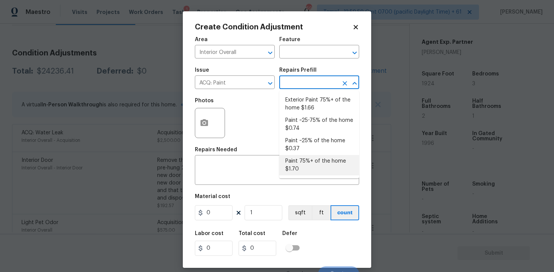
click at [299, 160] on li "Paint 75%+ of the home $1.70" at bounding box center [319, 165] width 80 height 20
type input "Acquisition"
type textarea "Acquisition Scope: 75%+ of the home will likely require interior paint"
type input "1.7"
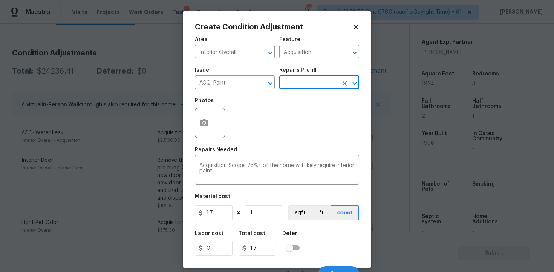
click at [213, 126] on div at bounding box center [210, 123] width 30 height 30
click at [207, 122] on icon "button" at bounding box center [205, 122] width 8 height 7
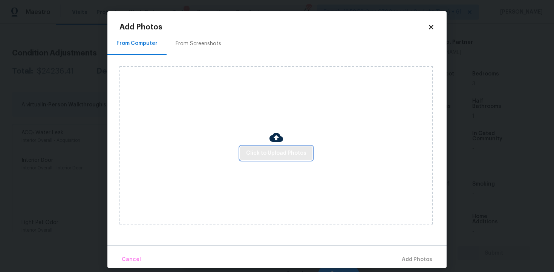
click at [280, 150] on span "Click to Upload Photos" at bounding box center [276, 153] width 60 height 9
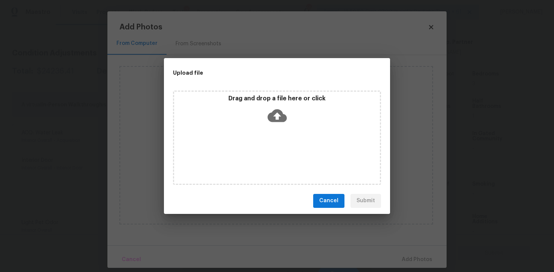
click at [279, 112] on icon at bounding box center [277, 115] width 19 height 13
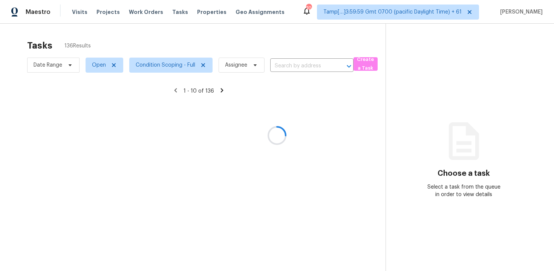
click at [287, 67] on div at bounding box center [277, 135] width 554 height 271
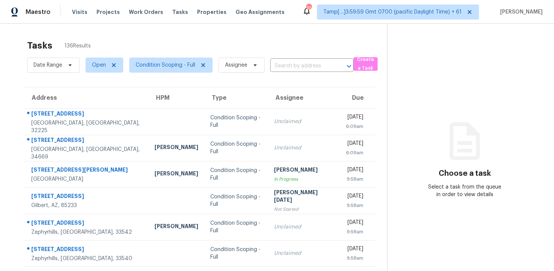
click at [287, 67] on input "text" at bounding box center [301, 66] width 62 height 12
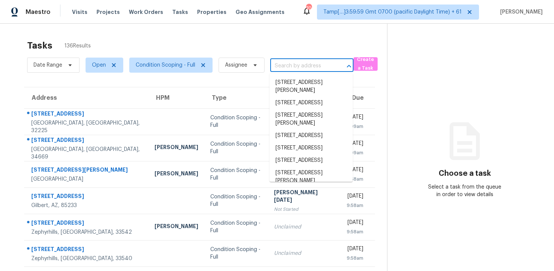
click at [337, 59] on div "Date Range Open Condition Scoping - Full Assignee ​" at bounding box center [190, 65] width 326 height 20
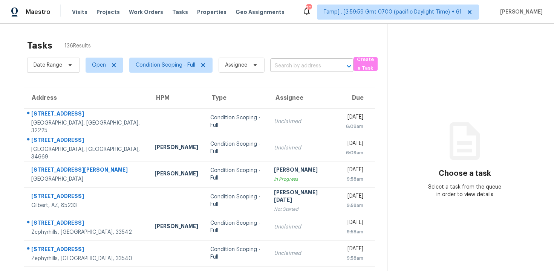
click at [326, 61] on input "text" at bounding box center [301, 66] width 62 height 12
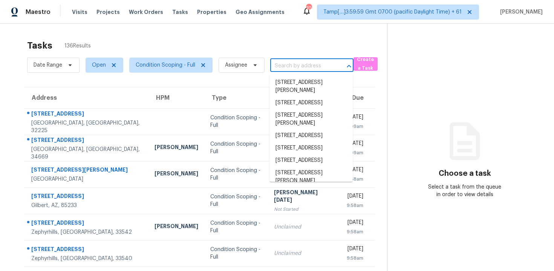
paste input "[STREET_ADDRESS][PERSON_NAME]"
type input "[STREET_ADDRESS][PERSON_NAME]"
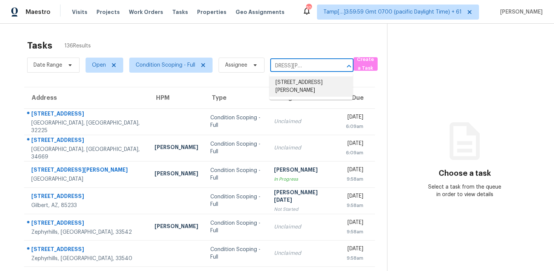
click at [321, 79] on li "[STREET_ADDRESS][PERSON_NAME]" at bounding box center [311, 87] width 83 height 20
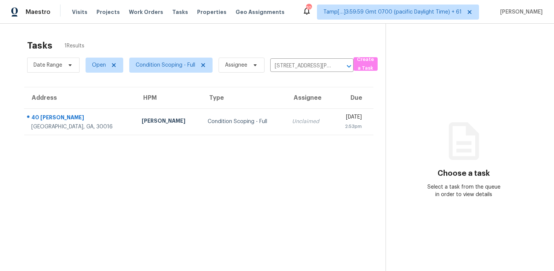
click at [333, 106] on th "Due" at bounding box center [353, 97] width 41 height 21
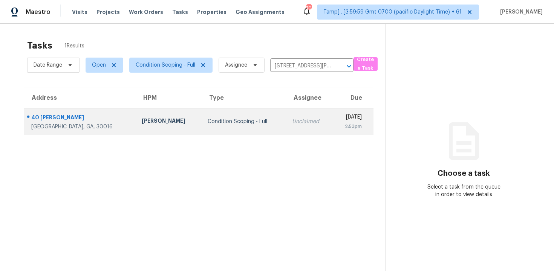
click at [339, 117] on div "[DATE]" at bounding box center [350, 117] width 23 height 9
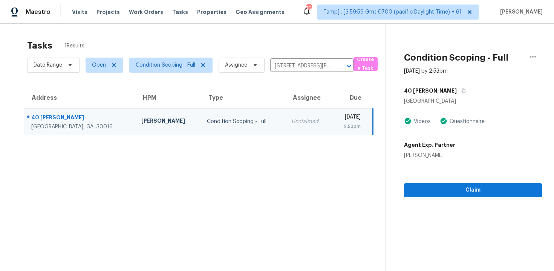
click at [458, 181] on div "Claim" at bounding box center [473, 178] width 138 height 38
click at [460, 195] on span "Claim" at bounding box center [473, 190] width 126 height 9
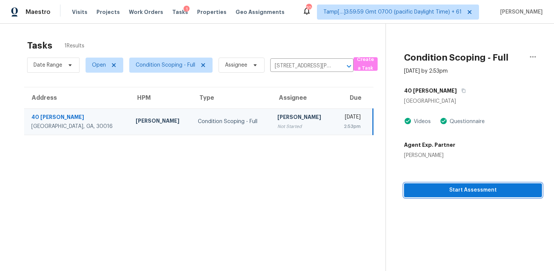
click at [460, 195] on span "Start Assessment" at bounding box center [473, 190] width 126 height 9
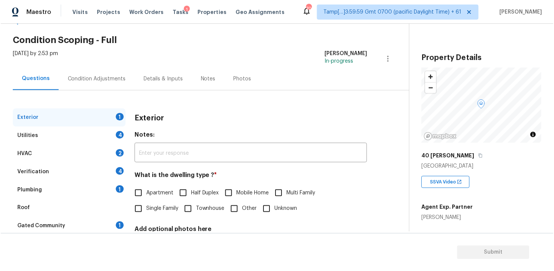
scroll to position [44, 0]
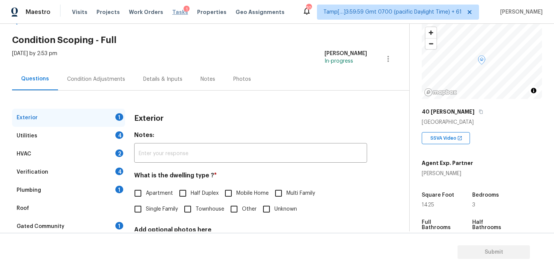
click at [172, 13] on span "Tasks" at bounding box center [180, 11] width 16 height 5
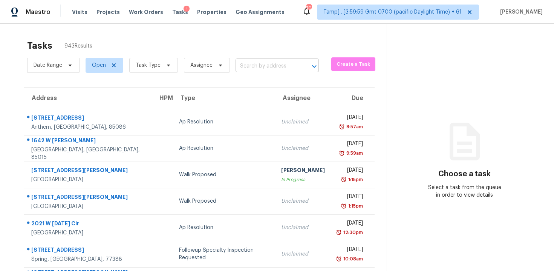
click at [256, 69] on input "text" at bounding box center [267, 66] width 62 height 12
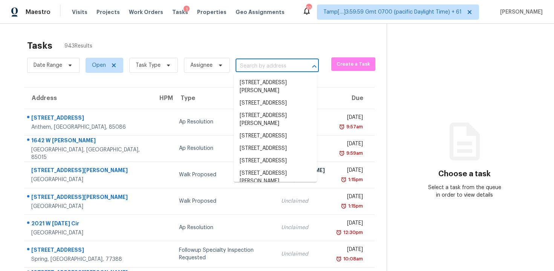
paste input "[STREET_ADDRESS][PERSON_NAME]"
type input "[STREET_ADDRESS][PERSON_NAME]"
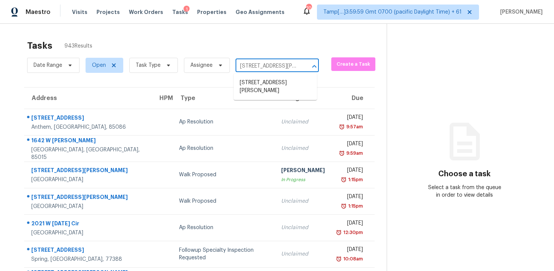
scroll to position [0, 34]
click at [268, 80] on li "[STREET_ADDRESS][PERSON_NAME]" at bounding box center [275, 87] width 83 height 20
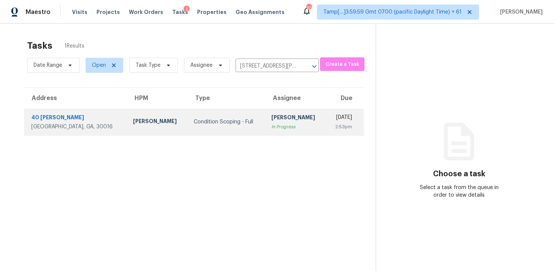
click at [326, 113] on td "[DATE] 2:53pm" at bounding box center [345, 122] width 38 height 26
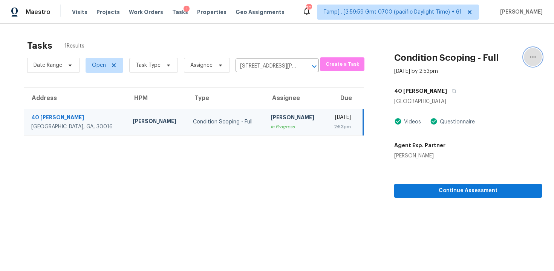
click at [533, 56] on icon "button" at bounding box center [533, 56] width 9 height 9
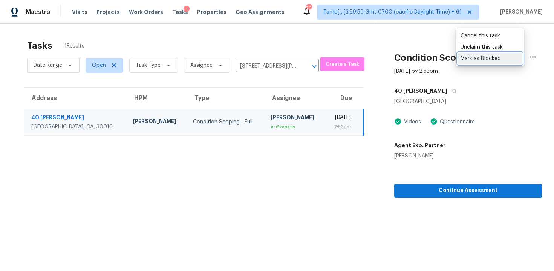
click at [489, 60] on div "Mark as Blocked" at bounding box center [490, 59] width 59 height 8
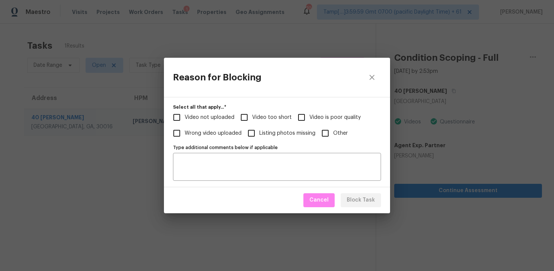
click at [254, 114] on span "Video too short" at bounding box center [272, 117] width 40 height 8
click at [252, 114] on input "Video too short" at bounding box center [244, 117] width 16 height 16
checkbox input "true"
click at [359, 204] on span "Block Task" at bounding box center [361, 199] width 28 height 9
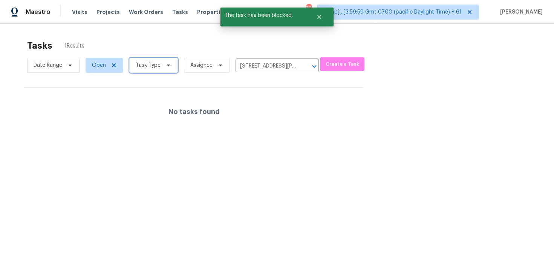
click at [153, 70] on span "Task Type" at bounding box center [153, 65] width 49 height 15
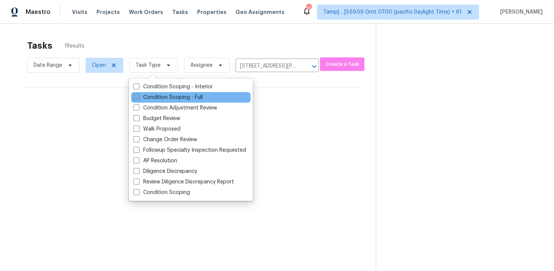
click at [161, 93] on label "Condition Scoping - Full" at bounding box center [167, 97] width 69 height 8
click at [138, 93] on input "Condition Scoping - Full" at bounding box center [135, 95] width 5 height 5
checkbox input "true"
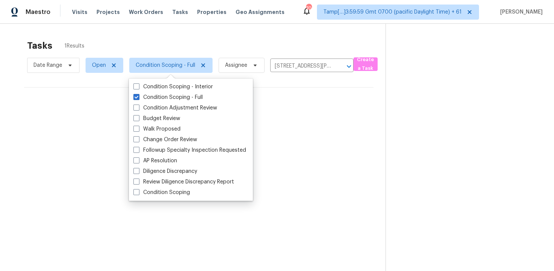
click at [158, 44] on div "Tasks 1 Results" at bounding box center [206, 46] width 359 height 20
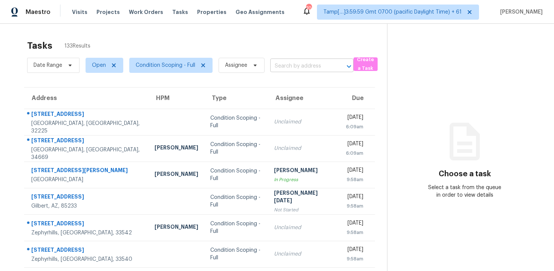
click at [282, 68] on input "text" at bounding box center [301, 66] width 62 height 12
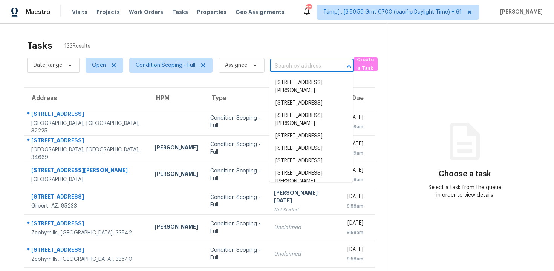
paste input "[STREET_ADDRESS]"
type input "[STREET_ADDRESS]"
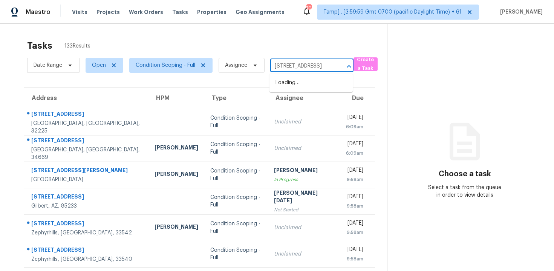
scroll to position [0, 48]
click at [301, 81] on li "[STREET_ADDRESS]" at bounding box center [311, 83] width 83 height 12
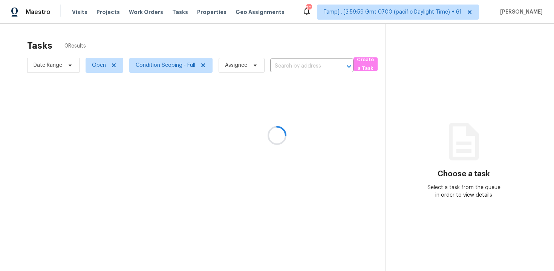
type input "[STREET_ADDRESS]"
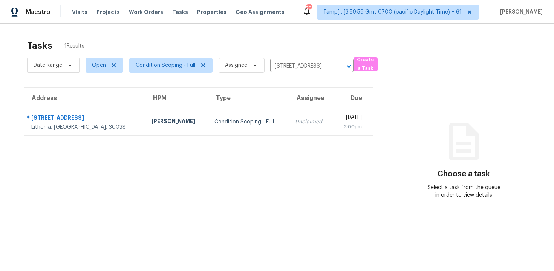
click at [333, 102] on th "Due" at bounding box center [353, 97] width 40 height 21
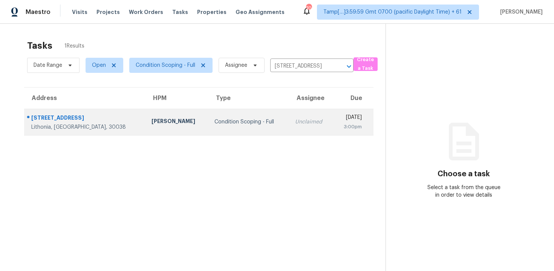
click at [339, 123] on div "3:00pm" at bounding box center [350, 127] width 23 height 8
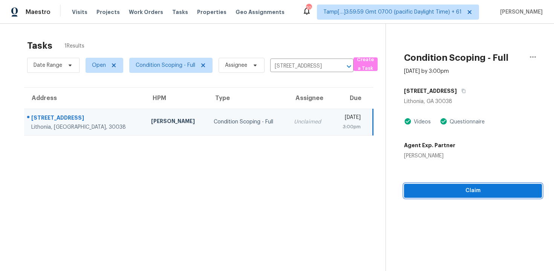
click at [471, 193] on span "Claim" at bounding box center [473, 190] width 126 height 9
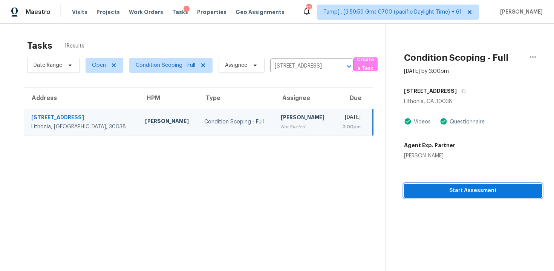
click at [446, 187] on span "Start Assessment" at bounding box center [473, 190] width 126 height 9
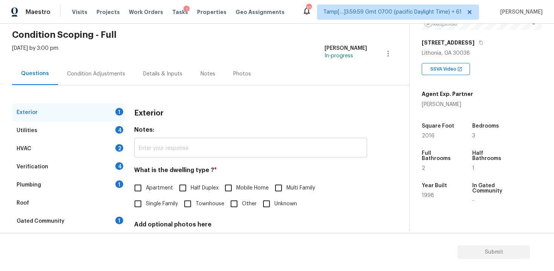
scroll to position [30, 0]
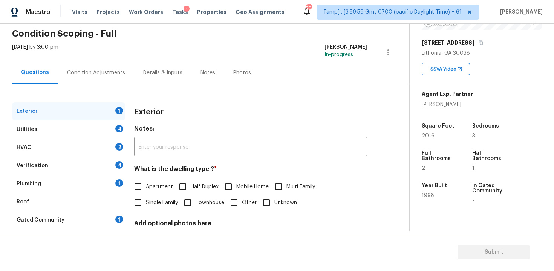
click at [121, 74] on div "Condition Adjustments" at bounding box center [96, 73] width 58 height 8
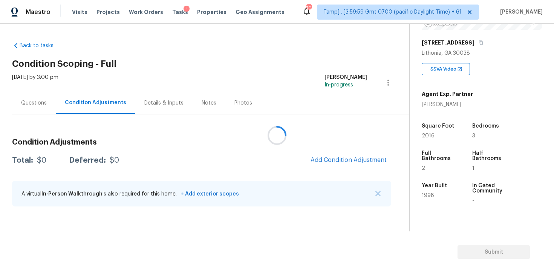
click at [339, 161] on div at bounding box center [277, 135] width 554 height 271
click at [339, 161] on span "Add Condition Adjustment" at bounding box center [349, 159] width 76 height 7
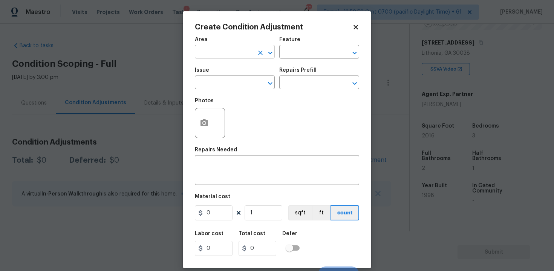
click at [229, 51] on input "text" at bounding box center [224, 53] width 59 height 12
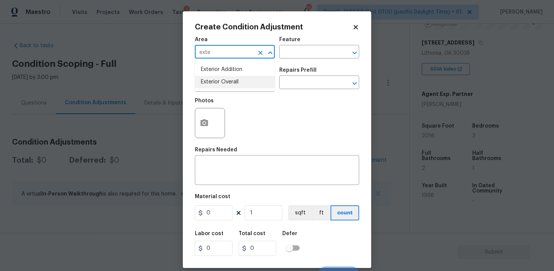
click at [225, 83] on li "Exterior Overall" at bounding box center [235, 82] width 80 height 12
type input "Exterior Overall"
click at [225, 83] on input "text" at bounding box center [224, 83] width 59 height 12
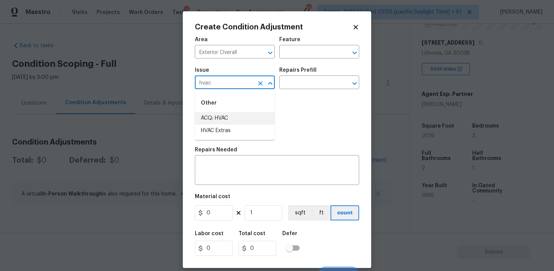
click at [230, 114] on li "ACQ: HVAC" at bounding box center [235, 118] width 80 height 12
type input "ACQ: HVAC"
click at [300, 87] on input "text" at bounding box center [308, 83] width 59 height 12
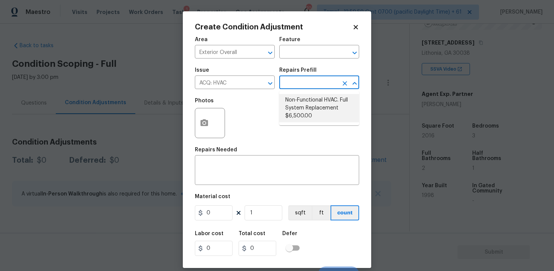
click at [309, 103] on li "Non-Functional HVAC. Full System Replacement $6,500.00" at bounding box center [319, 108] width 80 height 28
type input "Acquisition"
type textarea "Acquisition Scope: Full System Replacement"
type input "6500"
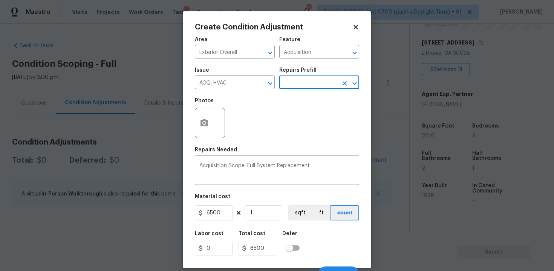
scroll to position [11, 0]
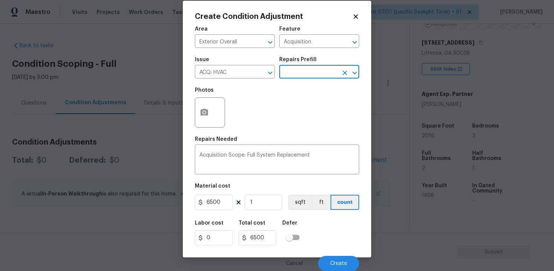
click at [337, 253] on div "Cancel Create" at bounding box center [277, 260] width 164 height 21
click at [336, 262] on span "Create" at bounding box center [338, 264] width 17 height 6
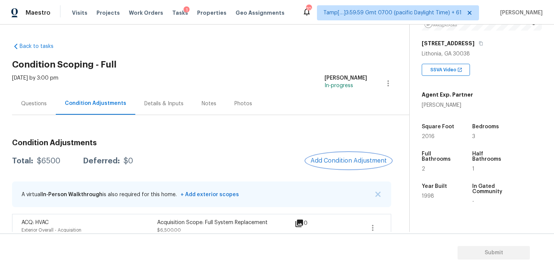
scroll to position [0, 0]
click at [340, 156] on span "Add Condition Adjustment" at bounding box center [349, 159] width 76 height 7
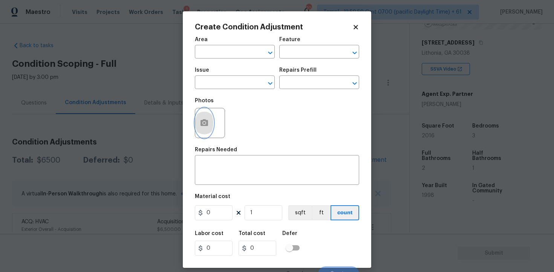
click at [208, 123] on icon "button" at bounding box center [204, 122] width 9 height 9
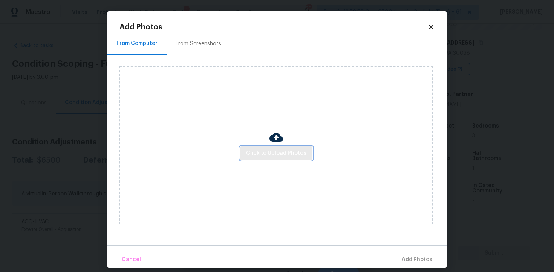
click at [297, 151] on span "Click to Upload Photos" at bounding box center [276, 153] width 60 height 9
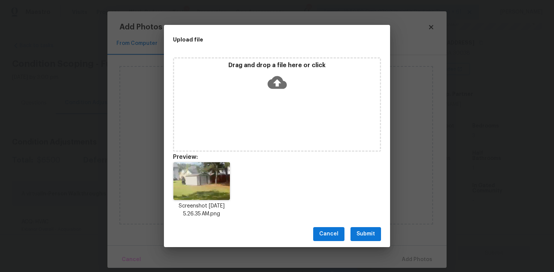
click at [365, 226] on div "Cancel Submit" at bounding box center [277, 234] width 226 height 26
click at [369, 238] on span "Submit" at bounding box center [366, 233] width 18 height 9
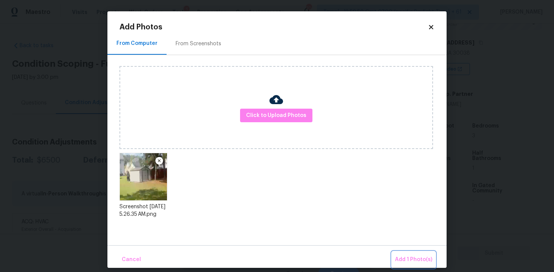
click at [408, 259] on span "Add 1 Photo(s)" at bounding box center [413, 259] width 37 height 9
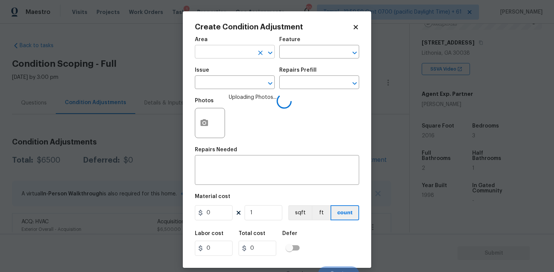
click at [241, 51] on input "text" at bounding box center [224, 53] width 59 height 12
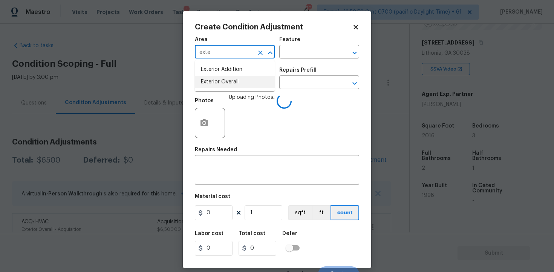
click at [227, 85] on li "Exterior Overall" at bounding box center [235, 82] width 80 height 12
type input "Exterior Overall"
click at [227, 85] on input "text" at bounding box center [224, 83] width 59 height 12
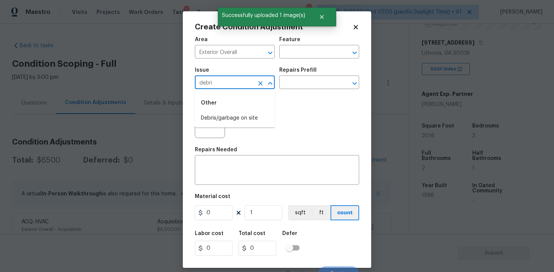
type input "debris"
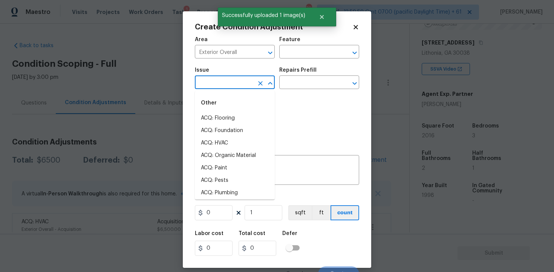
click at [223, 116] on li "ACQ: Flooring" at bounding box center [235, 118] width 80 height 12
type input "ACQ: Flooring"
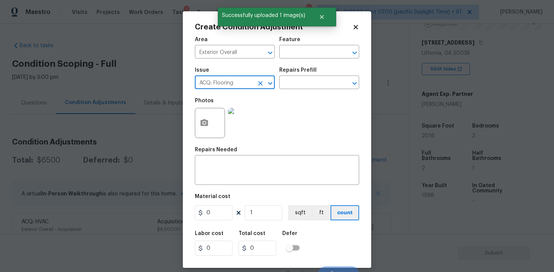
click at [258, 82] on icon "Clear" at bounding box center [261, 84] width 8 height 8
click at [258, 114] on li "Debris/garbage on site" at bounding box center [235, 118] width 80 height 12
type input "Debris/garbage on site"
click at [255, 169] on textarea at bounding box center [276, 171] width 155 height 16
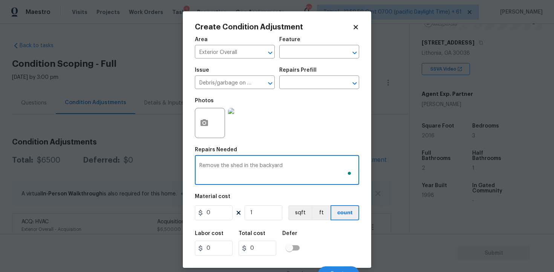
type textarea "Remove the shed in the backyard"
click at [216, 216] on input "0" at bounding box center [214, 212] width 38 height 15
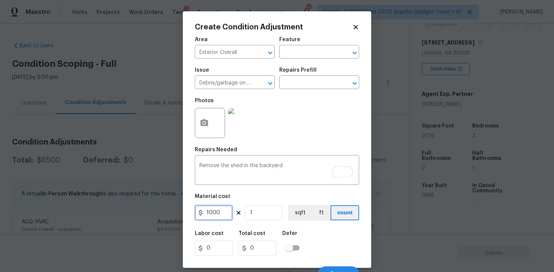
type input "1000"
click at [309, 234] on div "Labor cost 0 Total cost 0 Defer" at bounding box center [277, 243] width 164 height 34
type input "1000"
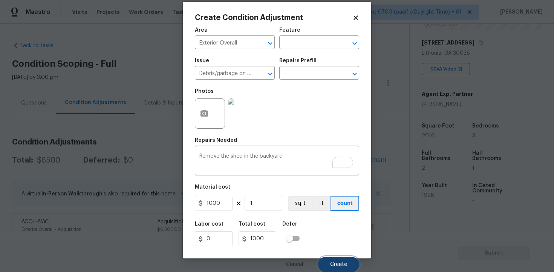
click at [334, 264] on span "Create" at bounding box center [338, 265] width 17 height 6
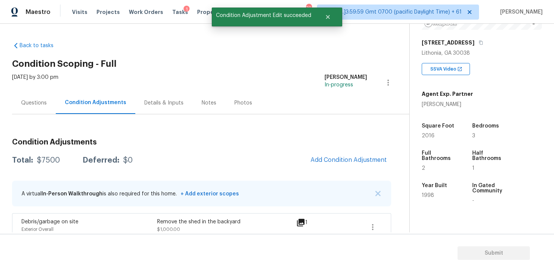
scroll to position [0, 0]
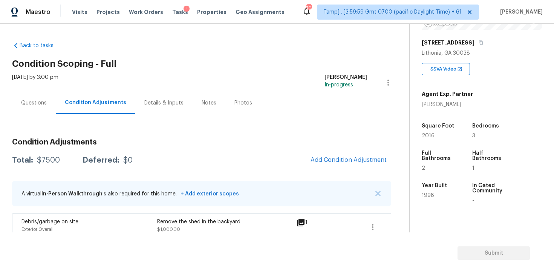
click at [335, 174] on div "Condition Adjustments Total: $7500 Deferred: $0 Add Condition Adjustment A virt…" at bounding box center [201, 200] width 379 height 136
click at [333, 148] on div "Condition Adjustments Total: $7500 Deferred: $0 Add Condition Adjustment A virt…" at bounding box center [201, 200] width 379 height 136
click at [332, 149] on div "Condition Adjustments Total: $7500 Deferred: $0 Add Condition Adjustment A virt…" at bounding box center [201, 200] width 379 height 136
click at [332, 162] on span "Add Condition Adjustment" at bounding box center [349, 159] width 76 height 7
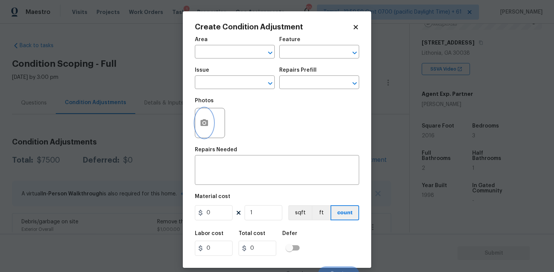
click at [203, 116] on button "button" at bounding box center [204, 122] width 18 height 29
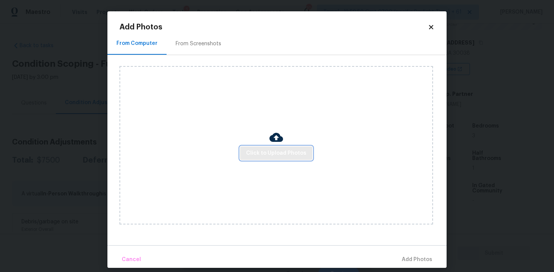
click at [280, 155] on span "Click to Upload Photos" at bounding box center [276, 153] width 60 height 9
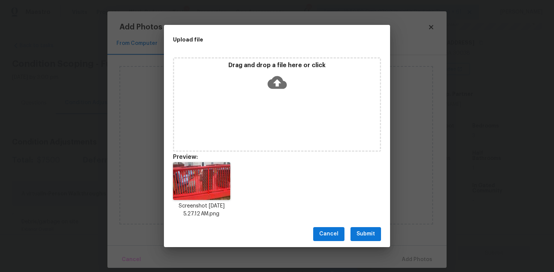
click at [364, 233] on span "Submit" at bounding box center [366, 233] width 18 height 9
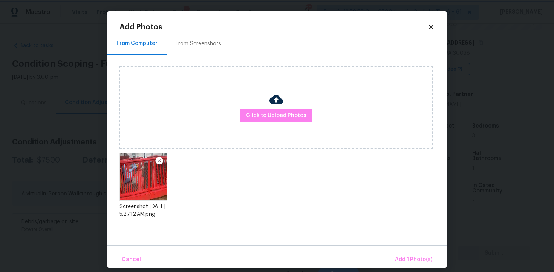
click at [418, 268] on body "Maestro Visits Projects Work Orders Tasks 1 Properties Geo Assignments 704 Tamp…" at bounding box center [277, 136] width 554 height 272
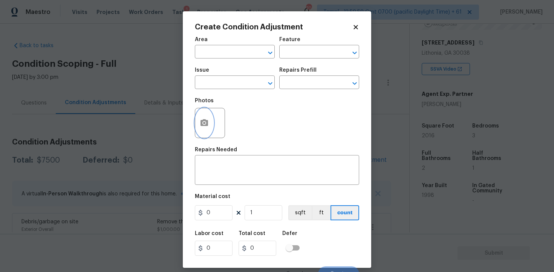
click at [203, 125] on icon "button" at bounding box center [205, 122] width 8 height 7
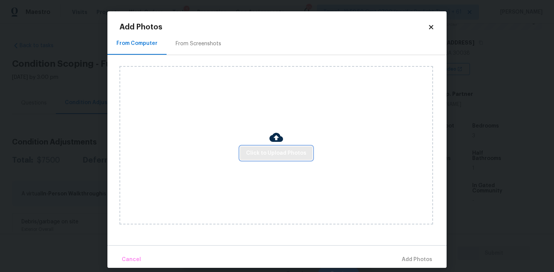
click at [306, 148] on button "Click to Upload Photos" at bounding box center [276, 153] width 72 height 14
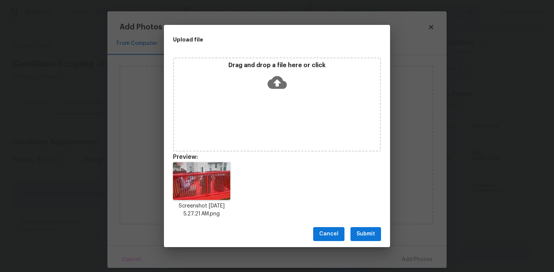
click at [356, 230] on button "Submit" at bounding box center [366, 234] width 31 height 14
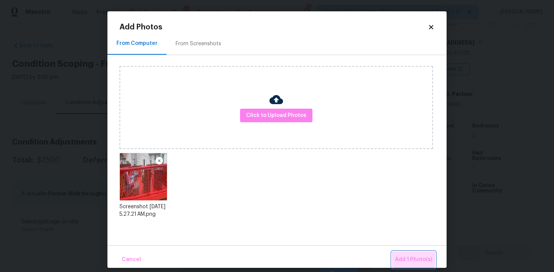
click at [403, 257] on span "Add 1 Photo(s)" at bounding box center [413, 259] width 37 height 9
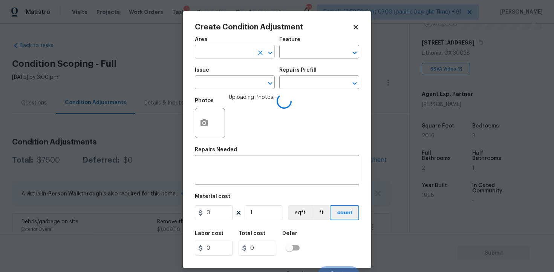
click at [224, 55] on input "text" at bounding box center [224, 53] width 59 height 12
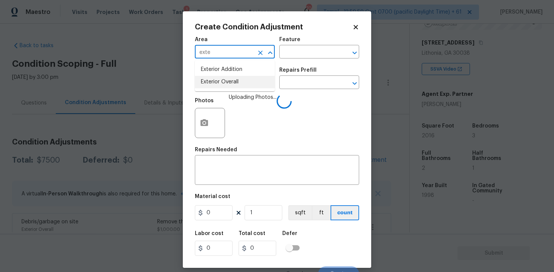
click at [228, 78] on li "Exterior Overall" at bounding box center [235, 82] width 80 height 12
type input "Exterior Overall"
click at [228, 78] on input "text" at bounding box center [224, 83] width 59 height 12
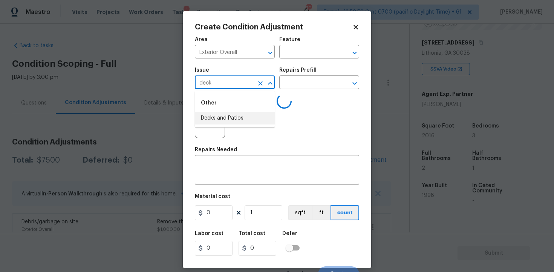
click at [228, 118] on li "Decks and Patios" at bounding box center [235, 118] width 80 height 12
type input "Decks and Patios"
click at [234, 165] on textarea at bounding box center [276, 171] width 155 height 16
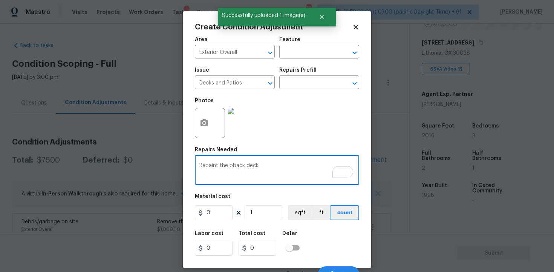
click at [231, 166] on textarea "Repaint the pback deck" at bounding box center [276, 171] width 155 height 16
type textarea "Repaint the back deck"
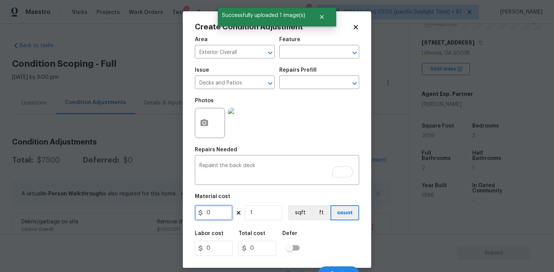
click at [223, 212] on input "0" at bounding box center [214, 212] width 38 height 15
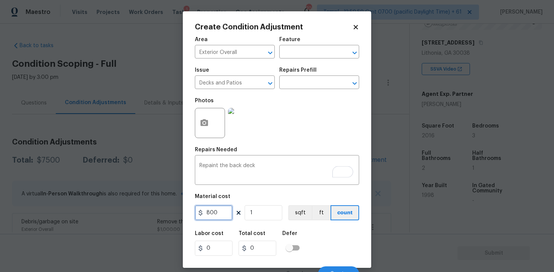
type input "800"
click at [348, 239] on div "Labor cost 0 Total cost 0 Defer" at bounding box center [277, 243] width 164 height 34
type input "800"
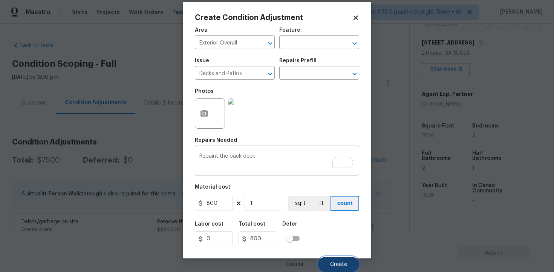
click at [345, 257] on button "Create" at bounding box center [338, 264] width 41 height 15
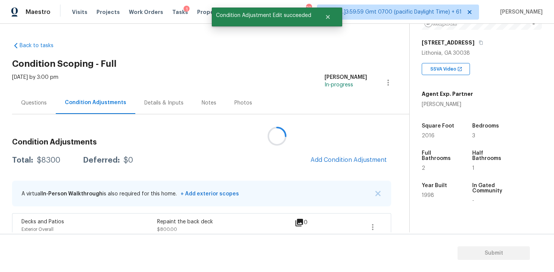
scroll to position [0, 0]
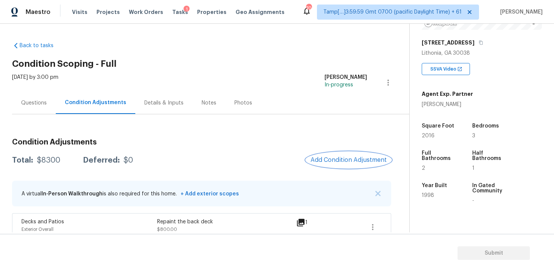
scroll to position [66, 0]
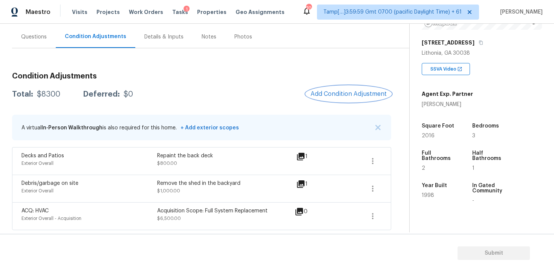
click at [339, 92] on span "Add Condition Adjustment" at bounding box center [349, 93] width 76 height 7
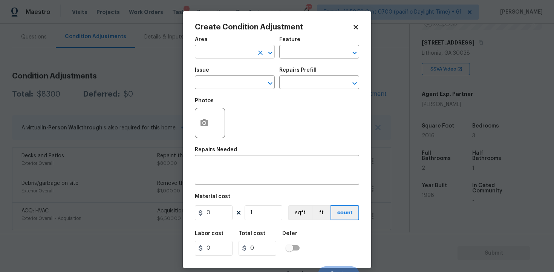
click at [233, 46] on div "Area" at bounding box center [235, 42] width 80 height 10
click at [232, 61] on span "Area ​" at bounding box center [235, 47] width 80 height 31
click at [227, 52] on input "text" at bounding box center [224, 53] width 59 height 12
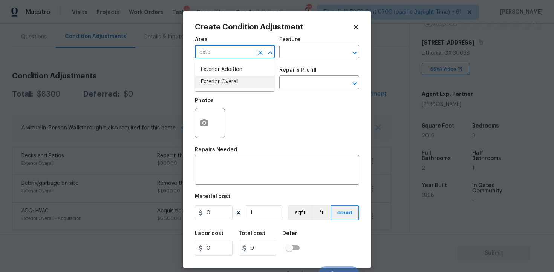
click at [226, 79] on li "Exterior Overall" at bounding box center [235, 82] width 80 height 12
type input "Exterior Overall"
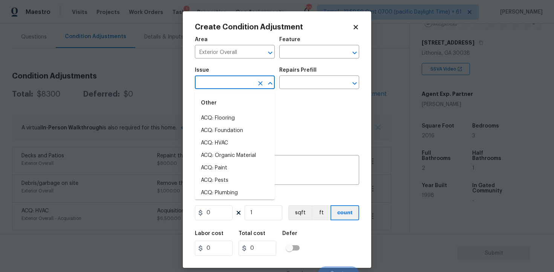
click at [226, 79] on input "text" at bounding box center [224, 83] width 59 height 12
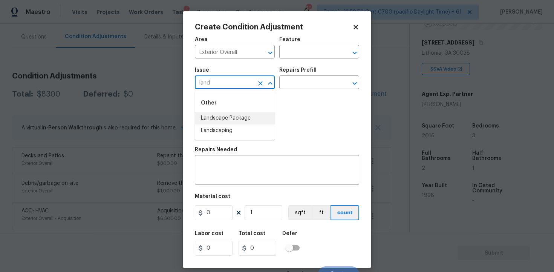
click at [226, 118] on li "Landscape Package" at bounding box center [235, 118] width 80 height 12
type input "Landscape Package"
click at [314, 77] on div "Repairs Prefill" at bounding box center [319, 72] width 80 height 10
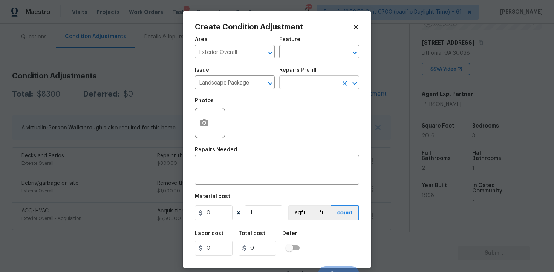
click at [314, 84] on input "text" at bounding box center [308, 83] width 59 height 12
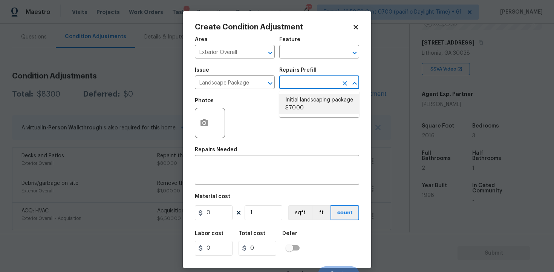
click at [312, 106] on li "Initial landscaping package $70.00" at bounding box center [319, 104] width 80 height 20
type input "Home Readiness Packages"
type textarea "Mowing of grass up to 6" in height. Mow, edge along driveways & sidewalks, trim…"
type input "70"
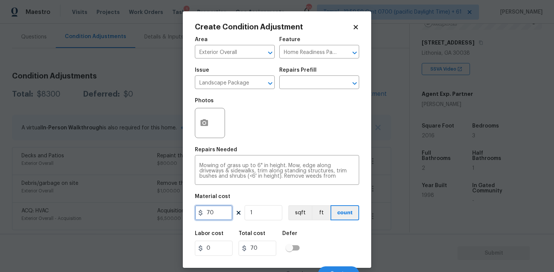
click at [221, 217] on input "70" at bounding box center [214, 212] width 38 height 15
type input "300"
click at [321, 227] on div "Labor cost 0 Total cost 70 Defer" at bounding box center [277, 243] width 164 height 34
type input "300"
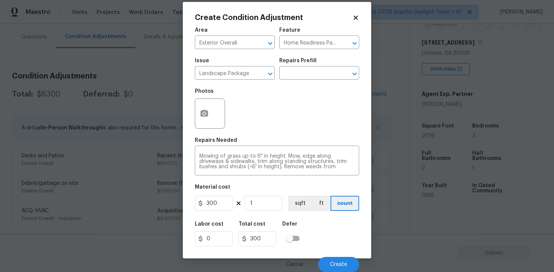
click at [339, 253] on div "Cancel Create" at bounding box center [277, 261] width 164 height 21
click at [339, 258] on button "Create" at bounding box center [338, 264] width 41 height 15
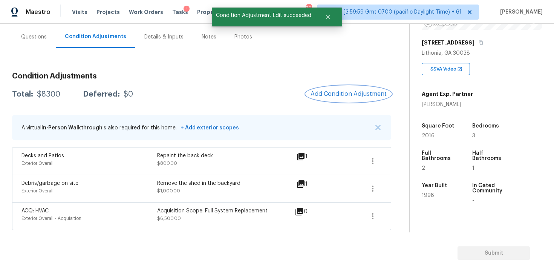
scroll to position [0, 0]
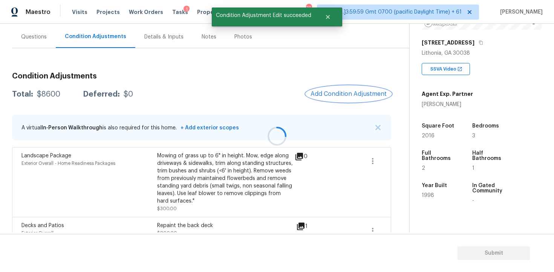
click at [337, 89] on button "Add Condition Adjustment" at bounding box center [348, 94] width 85 height 16
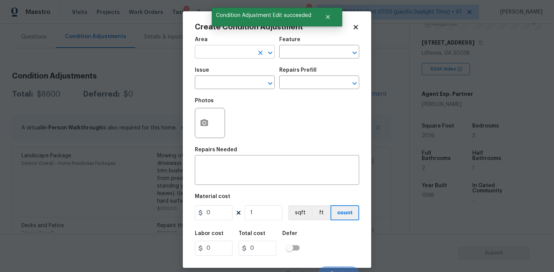
click at [235, 48] on input "text" at bounding box center [224, 53] width 59 height 12
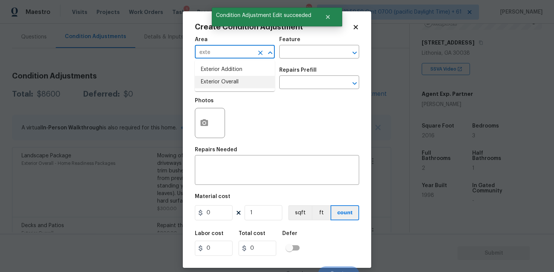
click at [232, 82] on li "Exterior Overall" at bounding box center [235, 82] width 80 height 12
type input "Exterior Overall"
click at [232, 82] on input "text" at bounding box center [224, 83] width 59 height 12
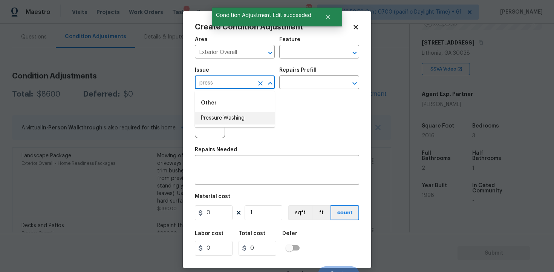
click at [236, 121] on li "Pressure Washing" at bounding box center [235, 118] width 80 height 12
type input "Pressure Washing"
click at [305, 83] on input "text" at bounding box center [308, 83] width 59 height 12
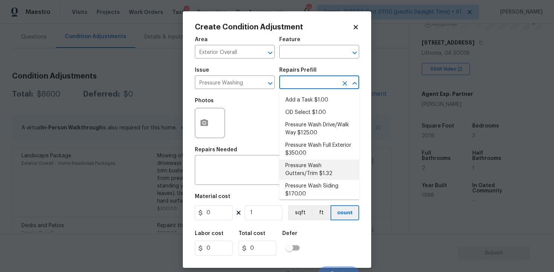
scroll to position [3, 0]
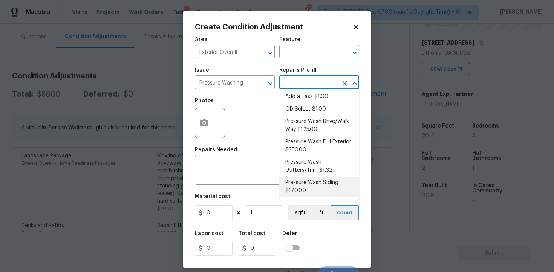
click at [300, 177] on li "Pressure Wash Siding $170.00" at bounding box center [319, 186] width 80 height 20
type input "Siding"
type textarea "Protect areas as needed for pressure washing. Pressure wash the siding on the h…"
type input "170"
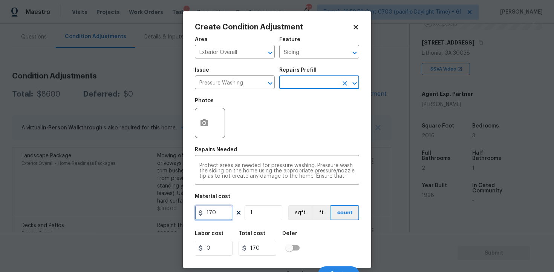
click at [216, 209] on input "170" at bounding box center [214, 212] width 38 height 15
type input "400"
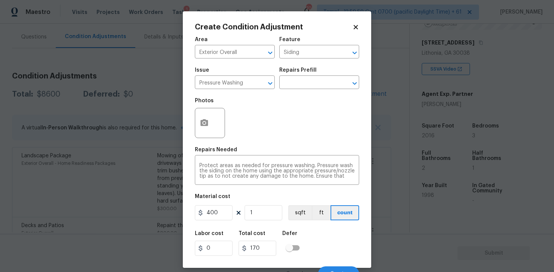
type input "400"
click at [315, 231] on div "Labor cost 0 Total cost 400 Defer" at bounding box center [277, 243] width 164 height 34
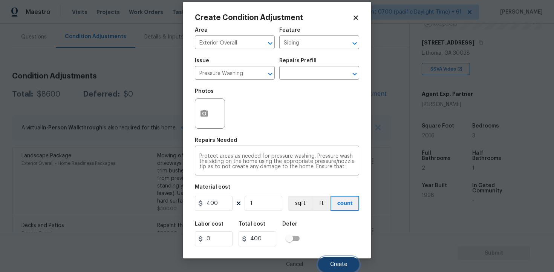
click at [336, 259] on button "Create" at bounding box center [338, 264] width 41 height 15
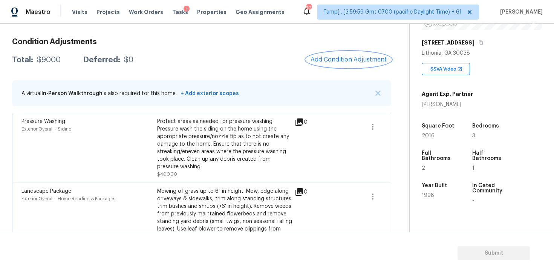
scroll to position [103, 0]
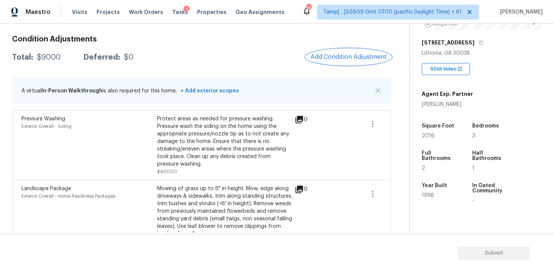
click at [343, 64] on button "Add Condition Adjustment" at bounding box center [348, 57] width 85 height 16
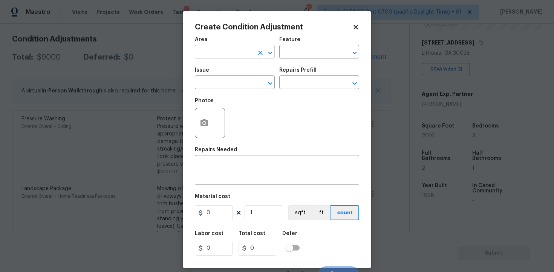
click at [255, 52] on div "​" at bounding box center [235, 53] width 80 height 12
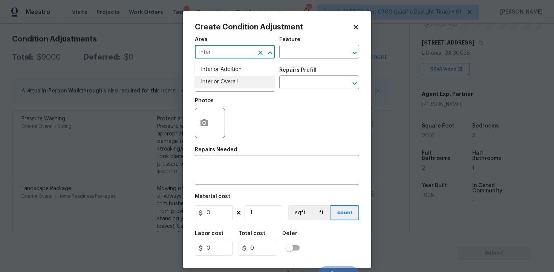
click at [244, 83] on li "Interior Overall" at bounding box center [235, 82] width 80 height 12
type input "Interior Overall"
click at [244, 83] on input "text" at bounding box center [224, 83] width 59 height 12
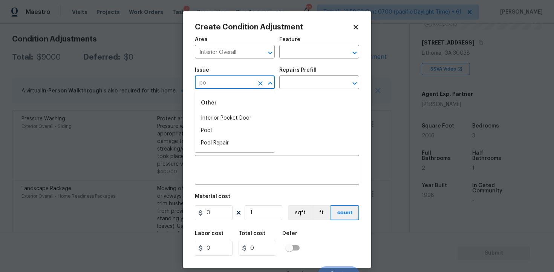
type input "p"
click at [215, 123] on li "ACQ: Paint" at bounding box center [235, 118] width 80 height 12
type input "ACQ: Paint"
click at [336, 83] on input "text" at bounding box center [308, 83] width 59 height 12
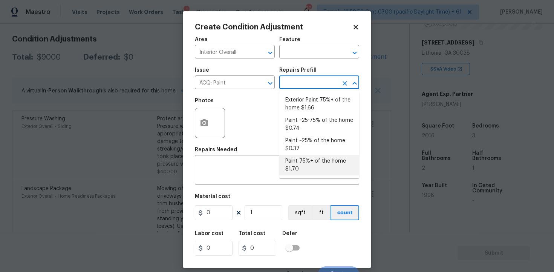
click at [317, 159] on li "Paint 75%+ of the home $1.70" at bounding box center [319, 165] width 80 height 20
type input "Acquisition"
type textarea "Acquisition Scope: 75%+ of the home will likely require interior paint"
type input "1.7"
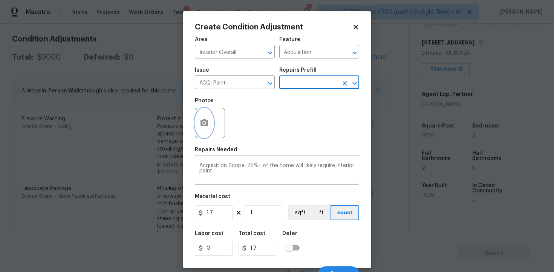
click at [205, 109] on button "button" at bounding box center [204, 122] width 18 height 29
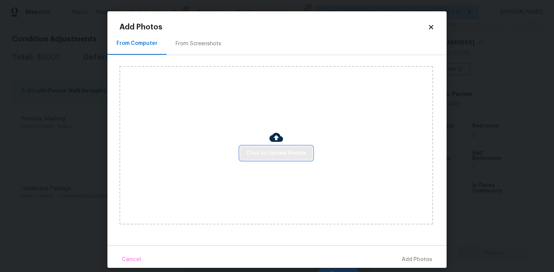
click at [258, 147] on button "Click to Upload Photos" at bounding box center [276, 153] width 72 height 14
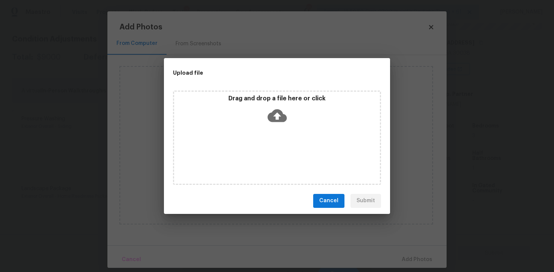
click at [276, 118] on icon at bounding box center [277, 115] width 19 height 19
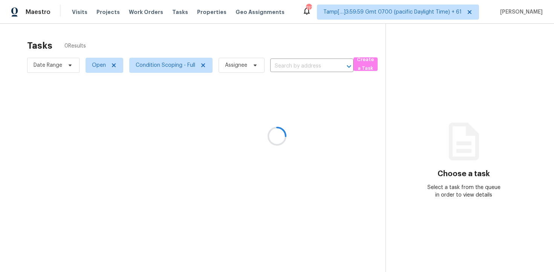
click at [320, 64] on div at bounding box center [277, 136] width 554 height 272
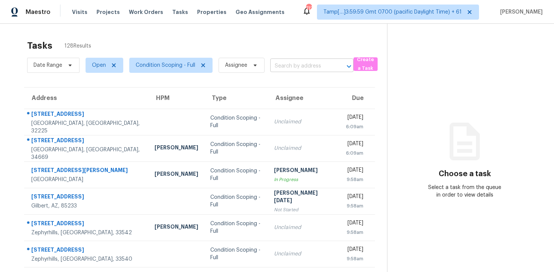
click at [277, 66] on input "text" at bounding box center [301, 66] width 62 height 12
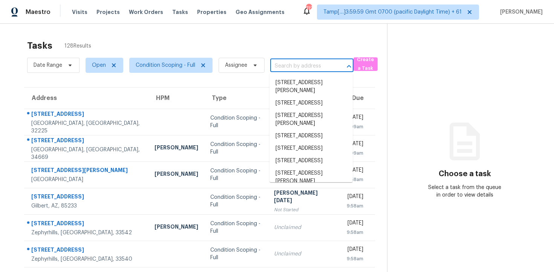
paste input "977 Ava Lynn Ln, Lawrenceville, GA 30045"
type input "977 Ava Lynn Ln, Lawrenceville, GA 30045"
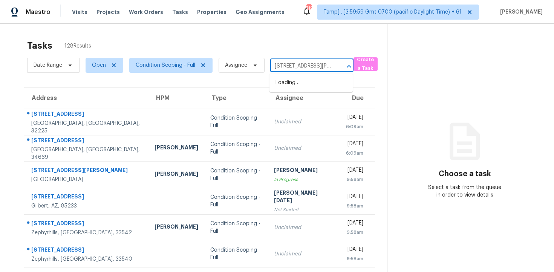
scroll to position [0, 47]
click at [304, 87] on li "977 Ava Lynn Ln, Lawrenceville, GA 30045" at bounding box center [311, 87] width 83 height 20
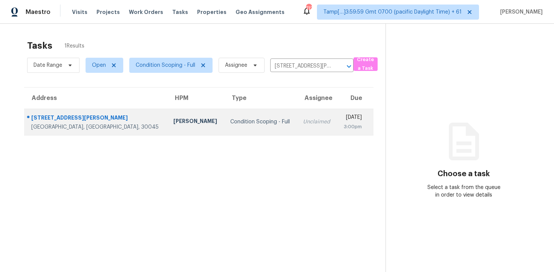
click at [343, 120] on div "[DATE]" at bounding box center [352, 117] width 19 height 9
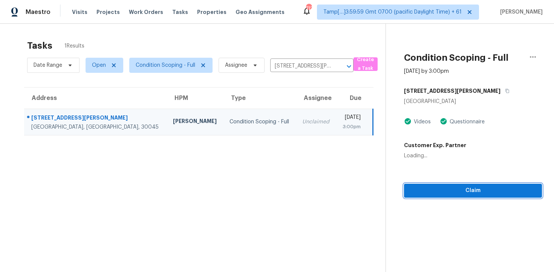
click at [488, 189] on span "Claim" at bounding box center [473, 190] width 126 height 9
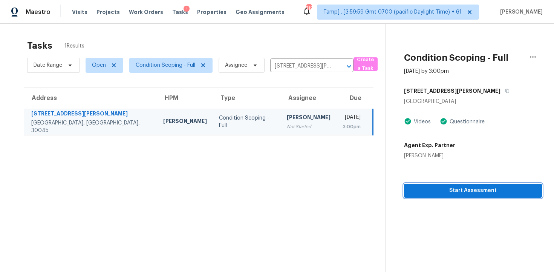
click at [488, 189] on span "Start Assessment" at bounding box center [473, 190] width 126 height 9
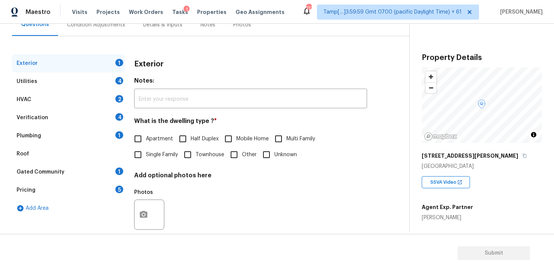
scroll to position [87, 0]
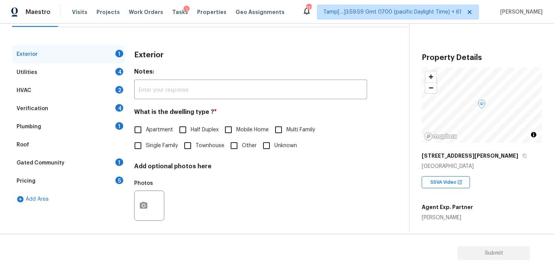
click at [69, 76] on div "Utilities 4" at bounding box center [68, 72] width 113 height 18
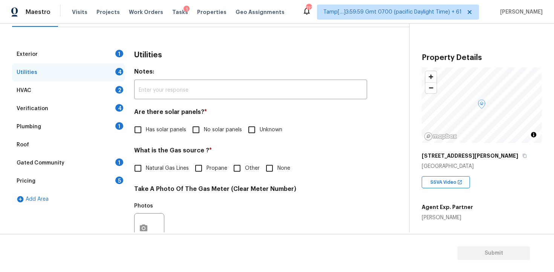
click at [135, 132] on input "Has solar panels" at bounding box center [138, 130] width 16 height 16
checkbox input "true"
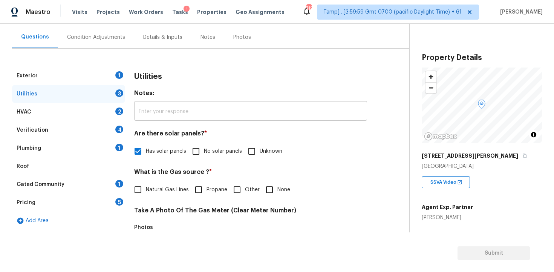
scroll to position [57, 0]
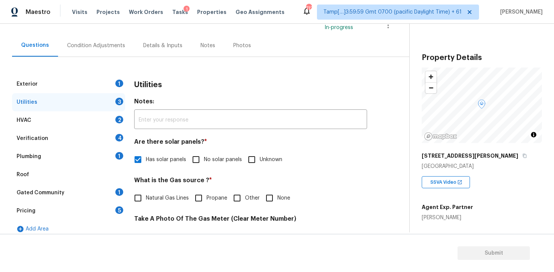
click at [112, 45] on div "Condition Adjustments" at bounding box center [96, 46] width 58 height 8
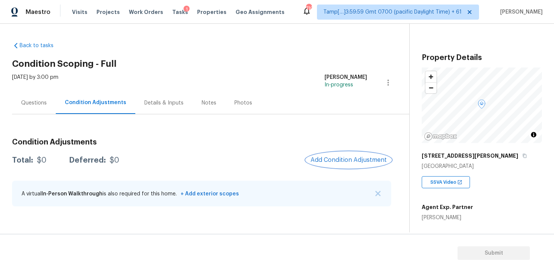
click at [353, 164] on button "Add Condition Adjustment" at bounding box center [348, 160] width 85 height 16
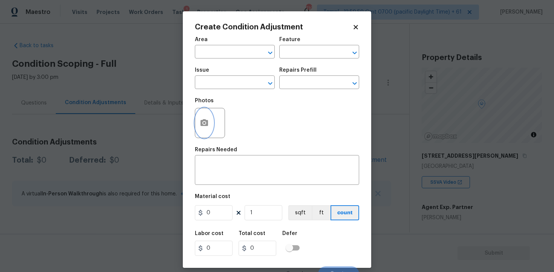
click at [196, 129] on button "button" at bounding box center [204, 122] width 18 height 29
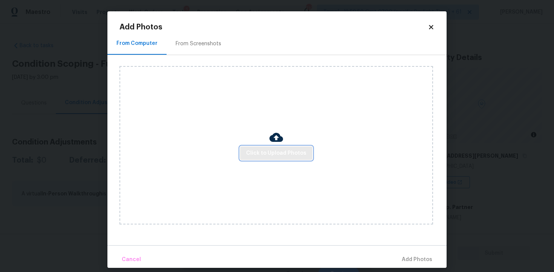
click at [260, 154] on span "Click to Upload Photos" at bounding box center [276, 153] width 60 height 9
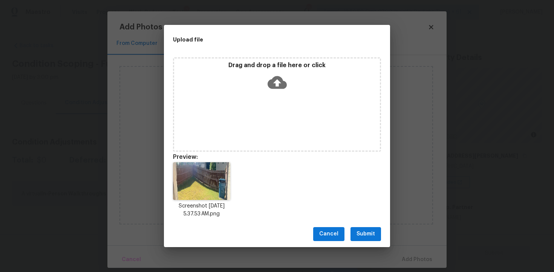
click at [274, 87] on icon at bounding box center [277, 82] width 19 height 13
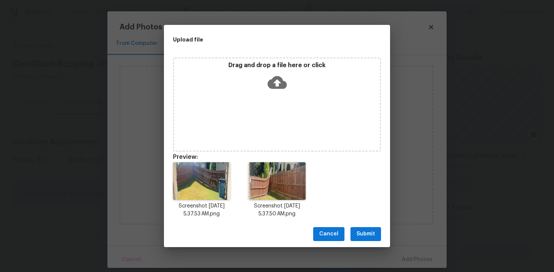
click at [377, 230] on button "Submit" at bounding box center [366, 234] width 31 height 14
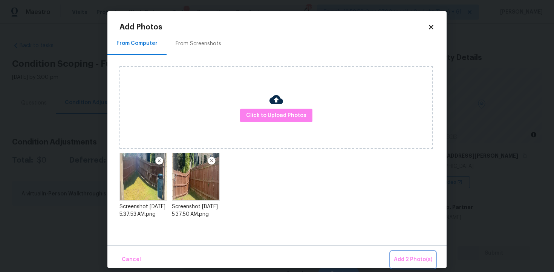
click at [403, 256] on span "Add 2 Photo(s)" at bounding box center [413, 259] width 38 height 9
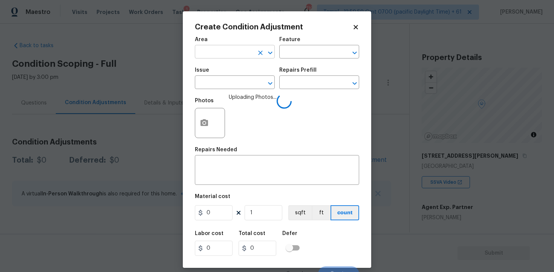
click at [237, 55] on input "text" at bounding box center [224, 53] width 59 height 12
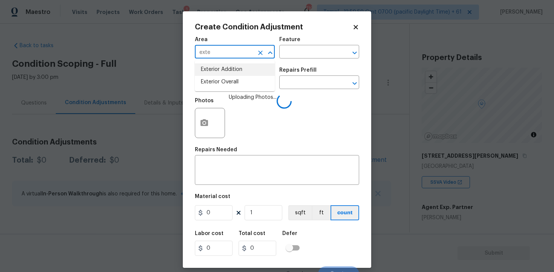
click at [238, 81] on li "Exterior Overall" at bounding box center [235, 82] width 80 height 12
type input "Exterior Overall"
click at [238, 81] on input "text" at bounding box center [224, 83] width 59 height 12
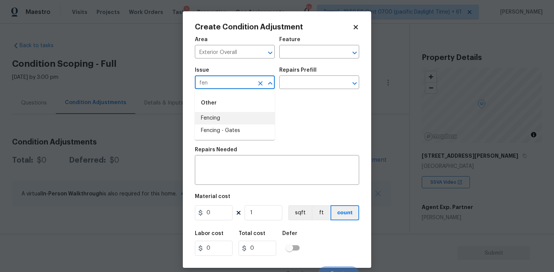
click at [240, 119] on li "Fencing" at bounding box center [235, 118] width 80 height 12
type input "Fencing"
click at [240, 155] on div "Repairs Needed" at bounding box center [277, 152] width 164 height 10
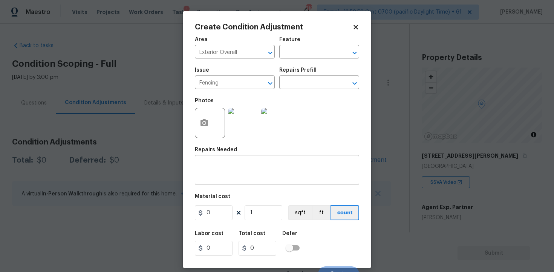
click at [240, 159] on div "x ​" at bounding box center [277, 171] width 164 height 28
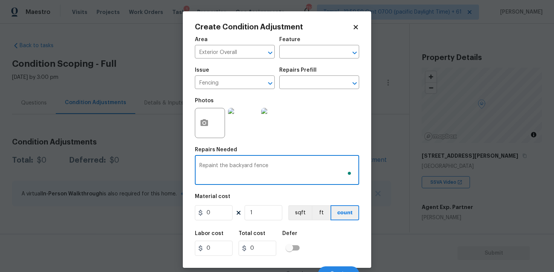
type textarea "Repaint the backyard fence"
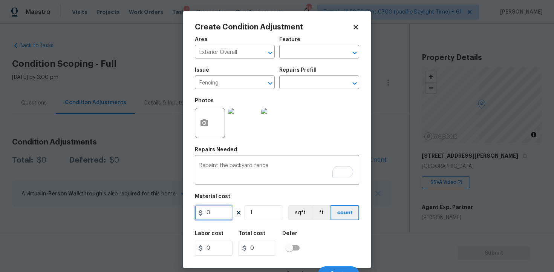
click at [222, 214] on input "0" at bounding box center [214, 212] width 38 height 15
type input "800"
click at [322, 217] on button "ft" at bounding box center [321, 212] width 19 height 15
type input "800"
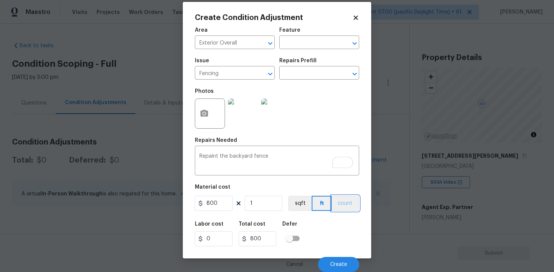
click at [337, 202] on button "count" at bounding box center [346, 203] width 28 height 15
click at [342, 254] on div "Cancel Create" at bounding box center [277, 261] width 164 height 21
click at [342, 259] on button "Create" at bounding box center [338, 264] width 41 height 15
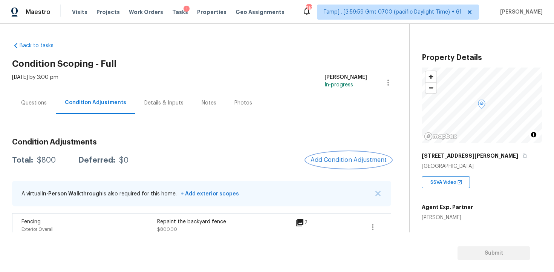
scroll to position [11, 0]
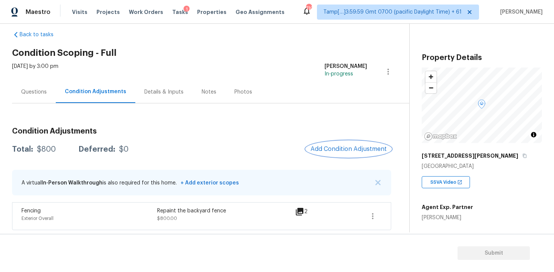
click at [360, 150] on span "Add Condition Adjustment" at bounding box center [349, 149] width 76 height 7
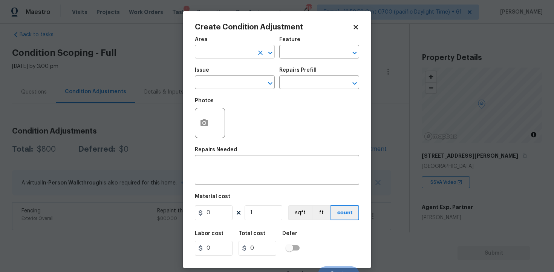
click at [222, 51] on input "text" at bounding box center [224, 53] width 59 height 12
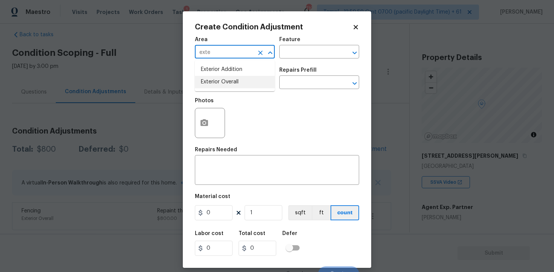
click at [225, 84] on li "Exterior Overall" at bounding box center [235, 82] width 80 height 12
type input "Exterior Overall"
click at [225, 84] on input "text" at bounding box center [224, 83] width 59 height 12
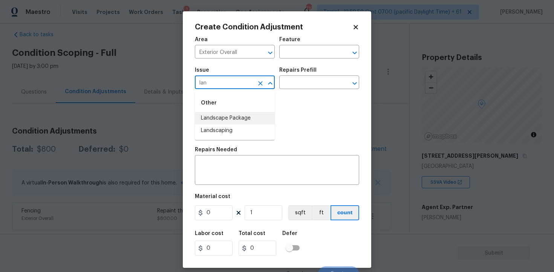
click at [242, 120] on li "Landscape Package" at bounding box center [235, 118] width 80 height 12
type input "Landscape Package"
click at [298, 86] on input "text" at bounding box center [308, 83] width 59 height 12
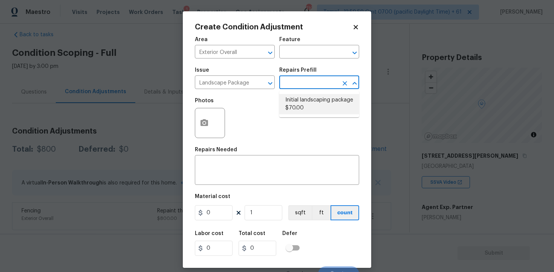
click at [313, 100] on li "Initial landscaping package $70.00" at bounding box center [319, 104] width 80 height 20
type input "Home Readiness Packages"
type textarea "Mowing of grass up to 6" in height. Mow, edge along driveways & sidewalks, trim…"
type input "70"
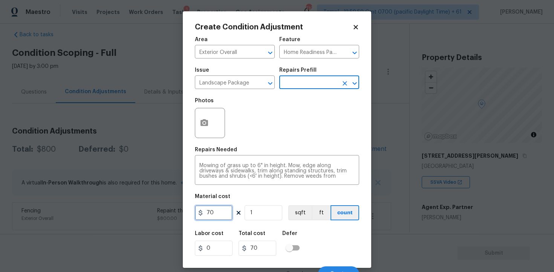
click at [215, 212] on input "70" at bounding box center [214, 212] width 38 height 15
type input "300"
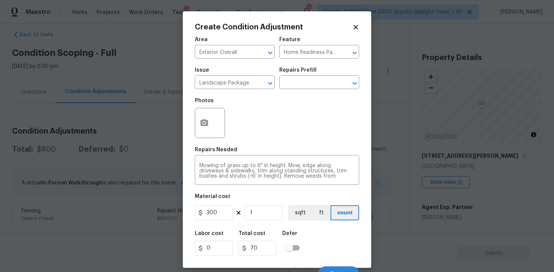
click at [321, 224] on div "Area Exterior Overall ​ Feature Home Readiness Packages ​ Issue Landscape Packa…" at bounding box center [277, 156] width 164 height 249
type input "300"
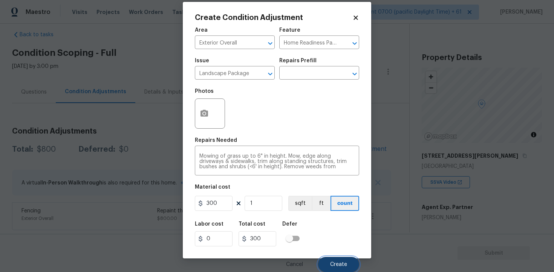
click at [345, 261] on button "Create" at bounding box center [338, 264] width 41 height 15
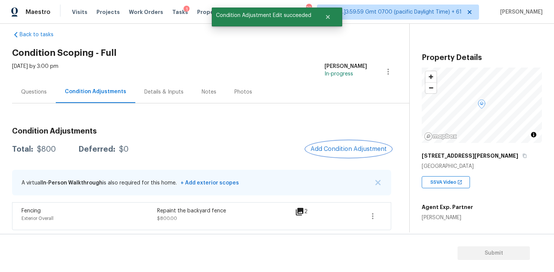
scroll to position [0, 0]
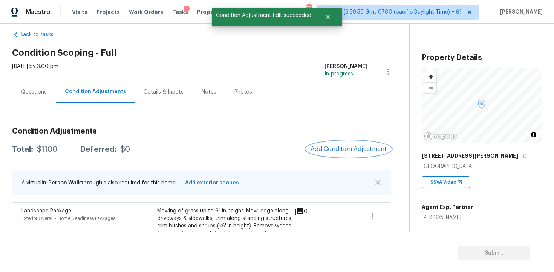
click at [333, 155] on button "Add Condition Adjustment" at bounding box center [348, 149] width 85 height 16
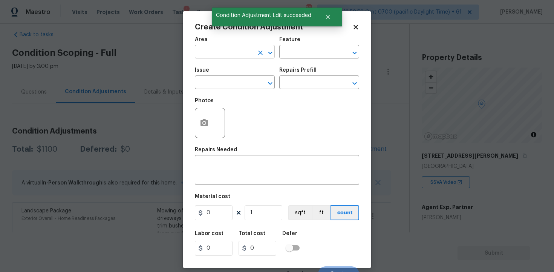
click at [233, 52] on input "text" at bounding box center [224, 53] width 59 height 12
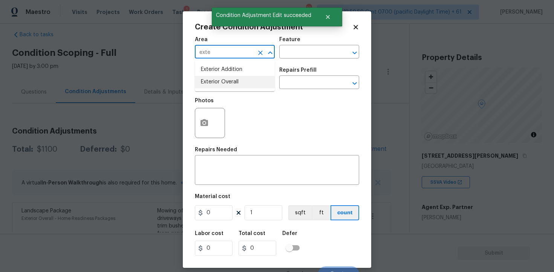
click at [233, 76] on li "Exterior Overall" at bounding box center [235, 82] width 80 height 12
type input "Exterior Overall"
click at [233, 76] on div "Issue" at bounding box center [235, 72] width 80 height 10
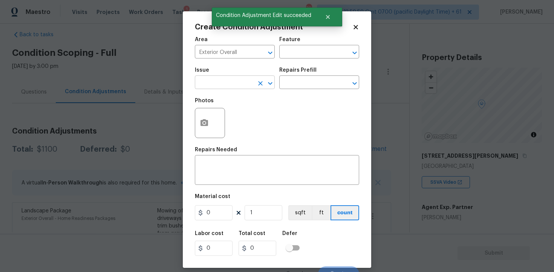
click at [233, 85] on input "text" at bounding box center [224, 83] width 59 height 12
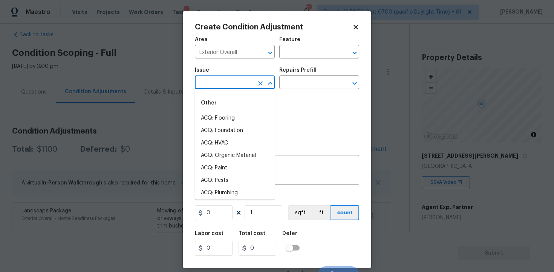
click at [233, 85] on input "text" at bounding box center [224, 83] width 59 height 12
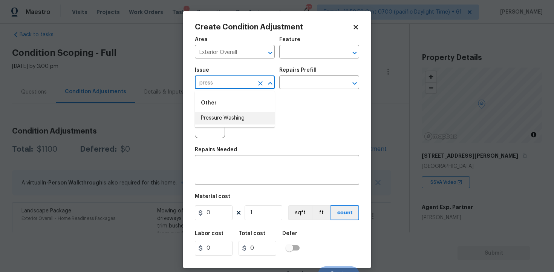
click at [240, 118] on li "Pressure Washing" at bounding box center [235, 118] width 80 height 12
type input "Pressure Washing"
click at [316, 77] on div "Repairs Prefill" at bounding box center [319, 72] width 80 height 10
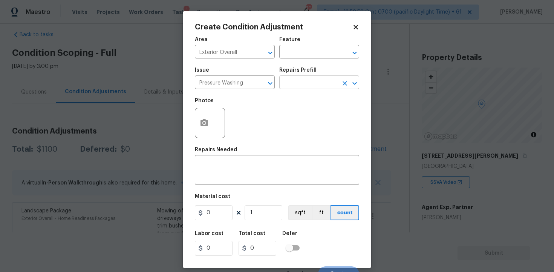
click at [316, 81] on input "text" at bounding box center [308, 83] width 59 height 12
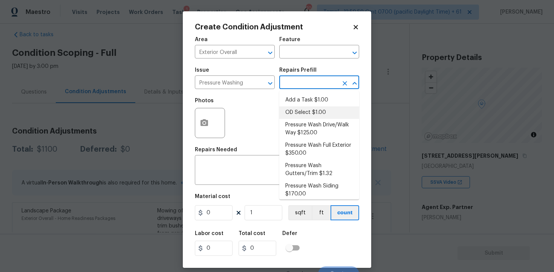
click at [314, 128] on li "Pressure Wash Drive/Walk Way $125.00" at bounding box center [319, 129] width 80 height 20
type input "Siding"
type textarea "Pressure wash the driveways/walkways as directed by the PM. Ensure that all deb…"
type input "125"
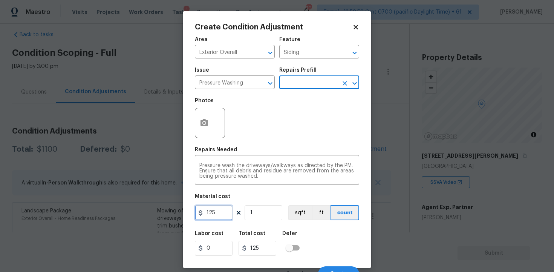
click at [223, 217] on input "125" at bounding box center [214, 212] width 38 height 15
type input "400"
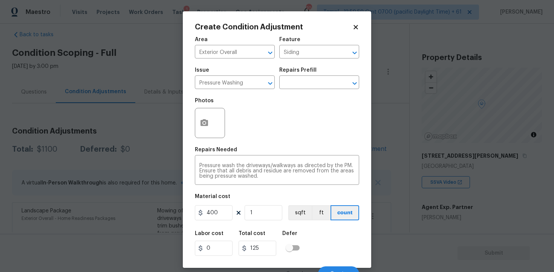
type input "400"
click at [318, 244] on div "Labor cost 0 Total cost 400 Defer" at bounding box center [277, 243] width 164 height 34
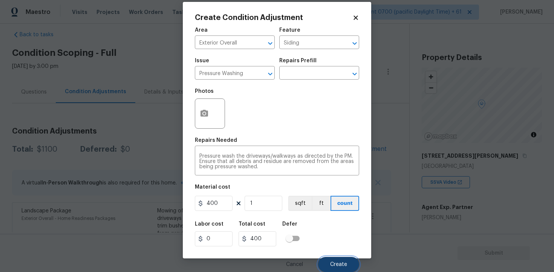
click at [334, 266] on span "Create" at bounding box center [338, 265] width 17 height 6
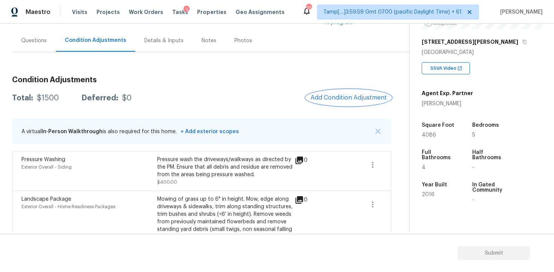
scroll to position [57, 0]
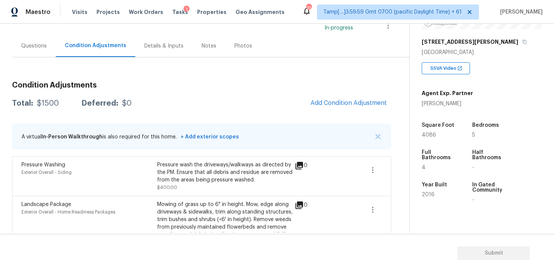
click at [343, 113] on div "Condition Adjustments Total: $1500 Deferred: $0 Add Condition Adjustment A virt…" at bounding box center [201, 184] width 379 height 218
click at [331, 100] on span "Add Condition Adjustment" at bounding box center [349, 103] width 76 height 7
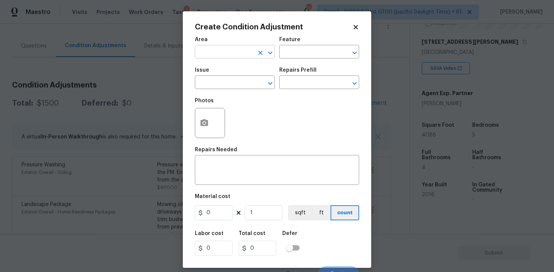
click at [233, 47] on input "text" at bounding box center [224, 53] width 59 height 12
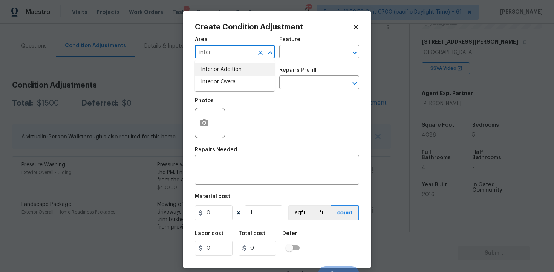
click at [231, 80] on li "Interior Overall" at bounding box center [235, 82] width 80 height 12
type input "Interior Overall"
click at [231, 80] on input "text" at bounding box center [224, 83] width 59 height 12
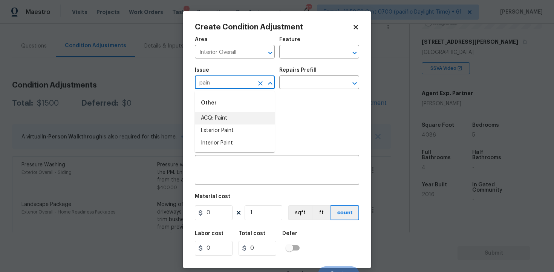
click at [233, 115] on li "ACQ: Paint" at bounding box center [235, 118] width 80 height 12
type input "ACQ: Paint"
click at [309, 89] on div "Issue ACQ: Paint ​ Repairs Prefill ​" at bounding box center [277, 78] width 164 height 31
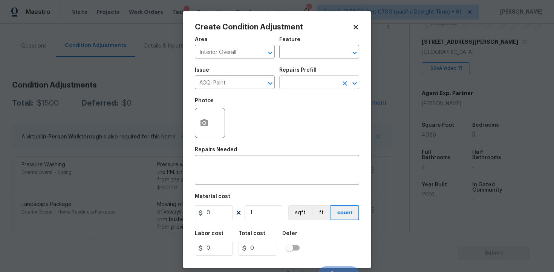
click at [308, 84] on input "text" at bounding box center [308, 83] width 59 height 12
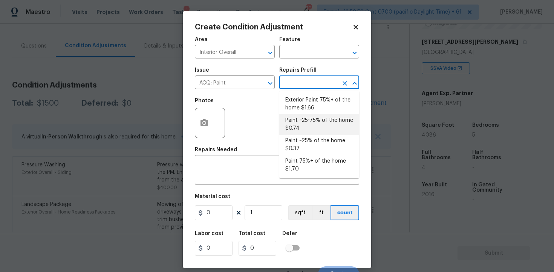
click at [310, 125] on li "Paint ~25-75% of the home $0.74" at bounding box center [319, 124] width 80 height 20
type input "Acquisition"
type textarea "Acquisition Scope: ~25 - 75% of the home needs interior paint"
type input "0.74"
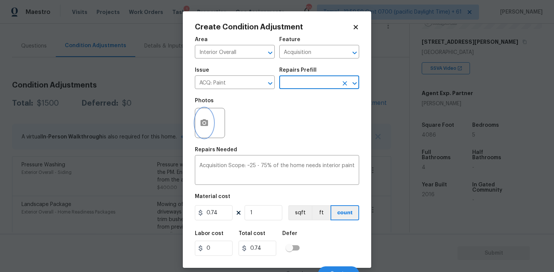
click at [198, 129] on button "button" at bounding box center [204, 122] width 18 height 29
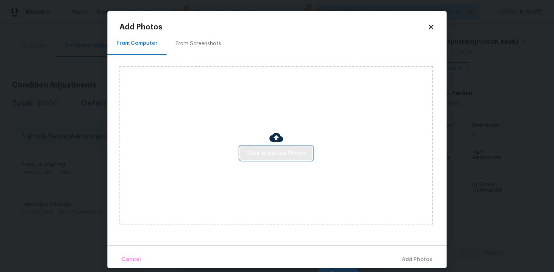
click at [286, 151] on span "Click to Upload Photos" at bounding box center [276, 153] width 60 height 9
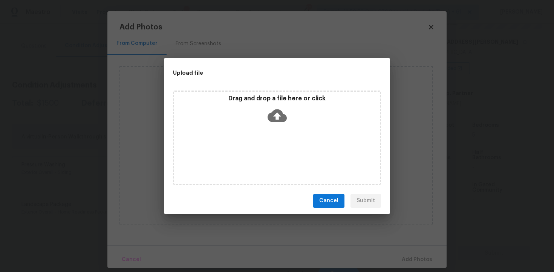
click at [275, 118] on icon at bounding box center [277, 115] width 19 height 13
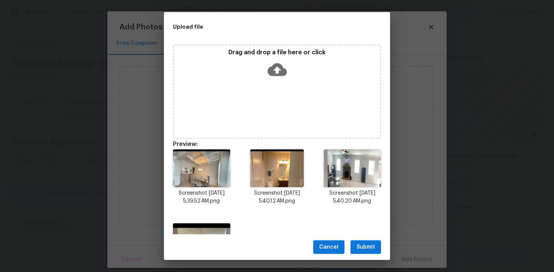
scroll to position [54, 0]
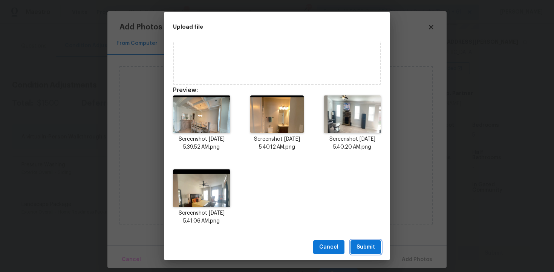
click at [368, 246] on span "Submit" at bounding box center [366, 246] width 18 height 9
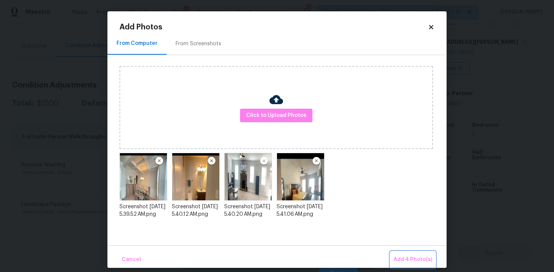
click at [411, 256] on span "Add 4 Photo(s)" at bounding box center [413, 259] width 39 height 9
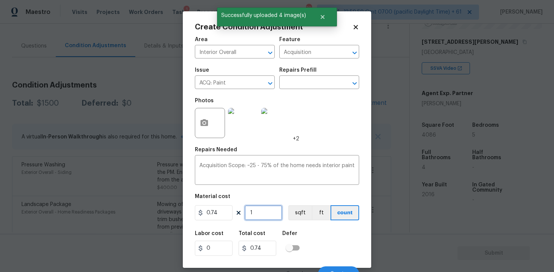
click at [259, 207] on input "1" at bounding box center [264, 212] width 38 height 15
type input "0"
paste input "4086"
type input "4086"
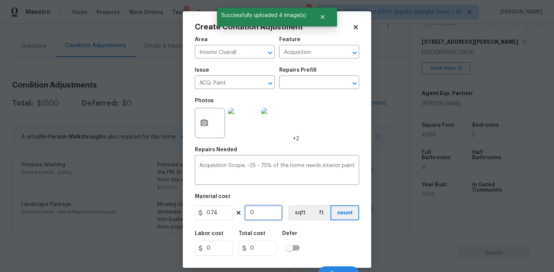
type input "3023.64"
type input "4086"
click at [288, 210] on div "0.74 4086 sqft ft count" at bounding box center [277, 212] width 164 height 15
click at [310, 78] on input "text" at bounding box center [308, 83] width 59 height 12
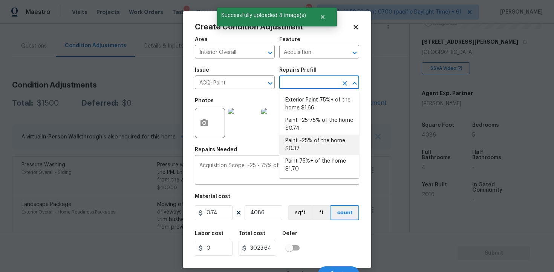
click at [310, 141] on li "Paint ~25% of the home $0.37" at bounding box center [319, 145] width 80 height 20
type input "0.37"
type input "1511.82"
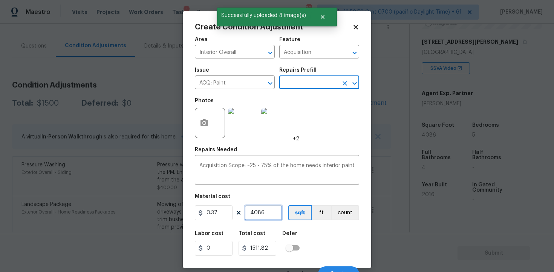
click at [279, 208] on input "4086" at bounding box center [264, 212] width 38 height 15
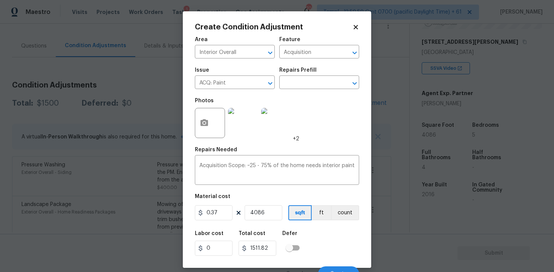
click at [307, 230] on div "Labor cost 0 Total cost 1511.82 Defer" at bounding box center [277, 243] width 164 height 34
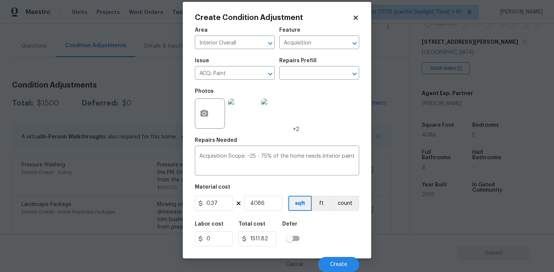
click at [333, 256] on div "Cancel Create" at bounding box center [277, 261] width 164 height 21
click at [333, 260] on button "Create" at bounding box center [338, 264] width 41 height 15
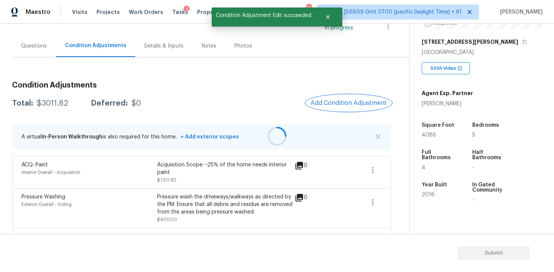
scroll to position [0, 0]
click at [344, 89] on div "Condition Adjustments Total: $3011.82 Deferred: $0 Add Condition Adjustment A v…" at bounding box center [201, 200] width 379 height 250
click at [336, 99] on button "Add Condition Adjustment" at bounding box center [348, 103] width 85 height 16
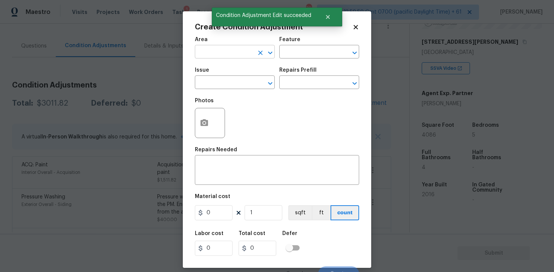
click at [232, 56] on input "text" at bounding box center [224, 53] width 59 height 12
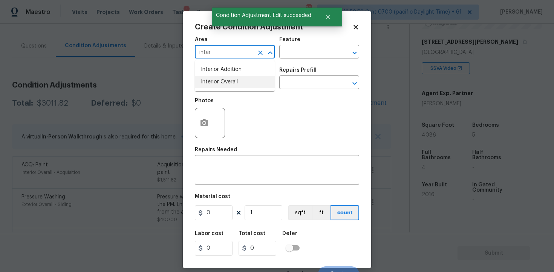
click at [227, 80] on li "Interior Overall" at bounding box center [235, 82] width 80 height 12
type input "Interior Overall"
click at [227, 80] on input "text" at bounding box center [224, 83] width 59 height 12
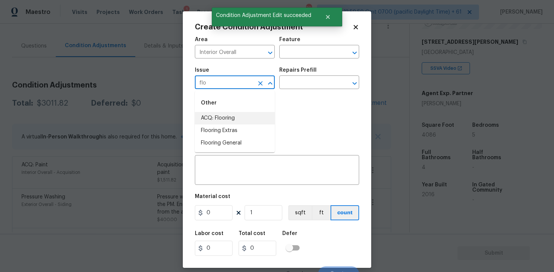
click at [222, 122] on li "ACQ: Flooring" at bounding box center [235, 118] width 80 height 12
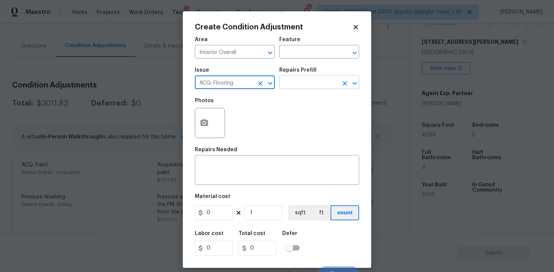
type input "ACQ: Flooring"
click at [317, 86] on input "text" at bounding box center [308, 83] width 59 height 12
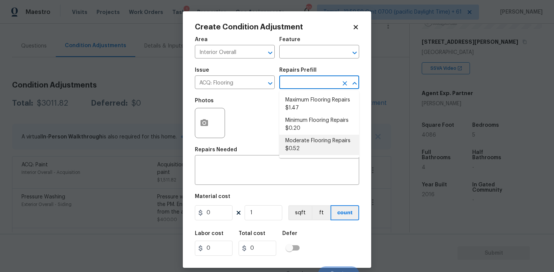
click at [317, 143] on li "Moderate Flooring Repairs $0.52" at bounding box center [319, 145] width 80 height 20
type input "Acquisition"
type textarea "Acquisition Scope: Moderate flooring repairs"
type input "0.52"
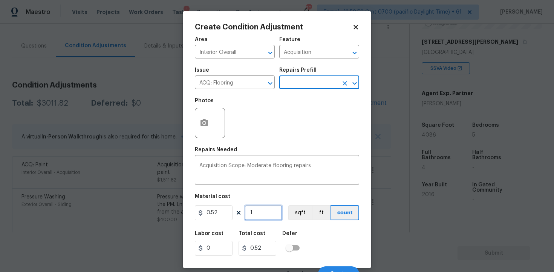
click at [267, 215] on input "1" at bounding box center [264, 212] width 38 height 15
type input "0"
paste input "4086"
type input "4086"
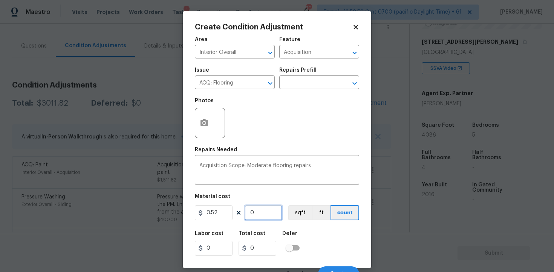
type input "2124.72"
type input "4086"
click at [290, 216] on button "sqft" at bounding box center [299, 212] width 23 height 15
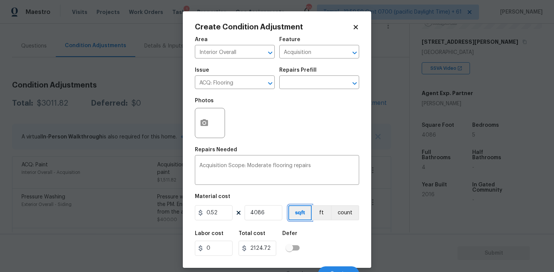
scroll to position [10, 0]
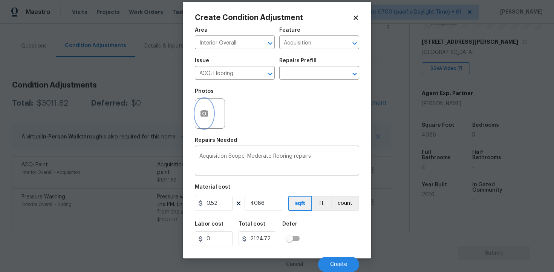
click at [210, 118] on button "button" at bounding box center [204, 113] width 18 height 29
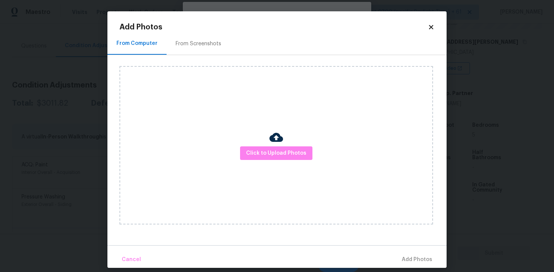
click at [264, 145] on div "Click to Upload Photos" at bounding box center [277, 145] width 314 height 158
click at [265, 149] on span "Click to Upload Photos" at bounding box center [276, 153] width 60 height 9
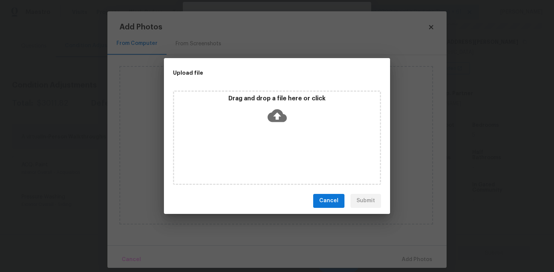
click at [275, 108] on icon at bounding box center [277, 115] width 19 height 19
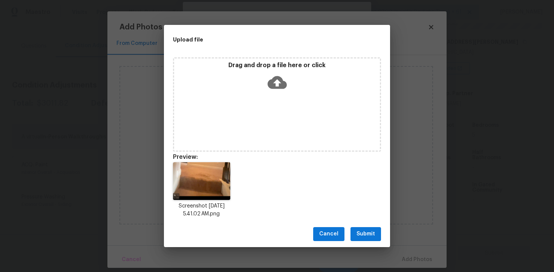
scroll to position [6, 0]
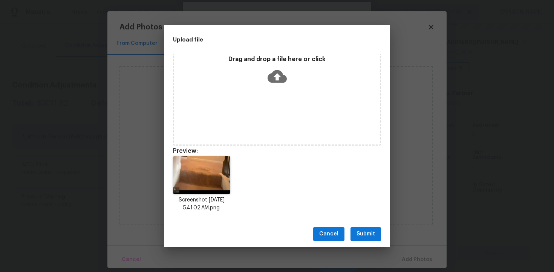
click at [366, 238] on span "Submit" at bounding box center [366, 233] width 18 height 9
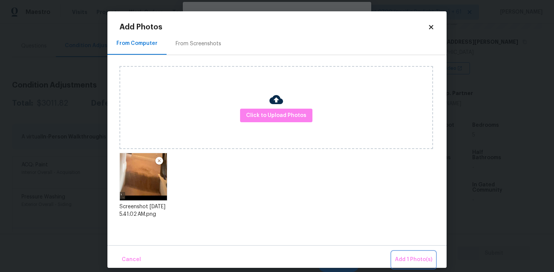
click at [403, 255] on span "Add 1 Photo(s)" at bounding box center [413, 259] width 37 height 9
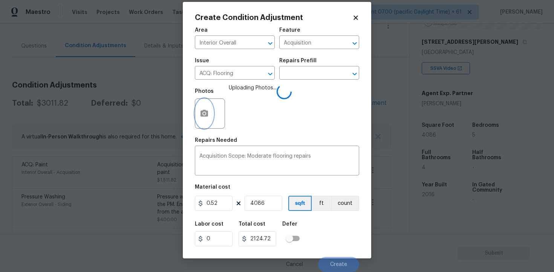
click at [197, 115] on button "button" at bounding box center [204, 113] width 18 height 29
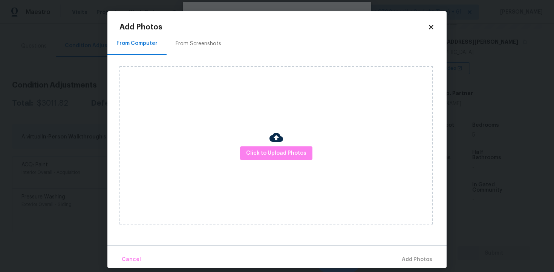
click at [305, 121] on div "Click to Upload Photos" at bounding box center [277, 145] width 314 height 158
click at [301, 148] on button "Click to Upload Photos" at bounding box center [276, 153] width 72 height 14
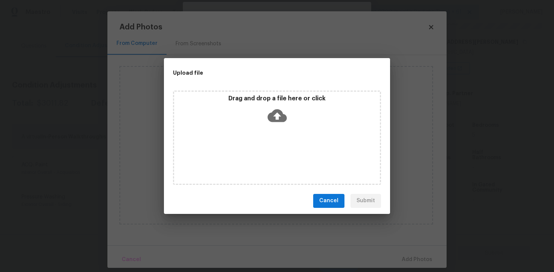
click at [272, 109] on icon at bounding box center [277, 115] width 19 height 19
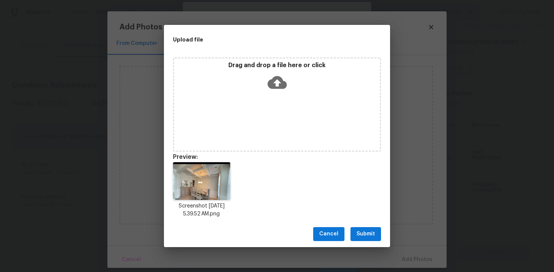
scroll to position [6, 0]
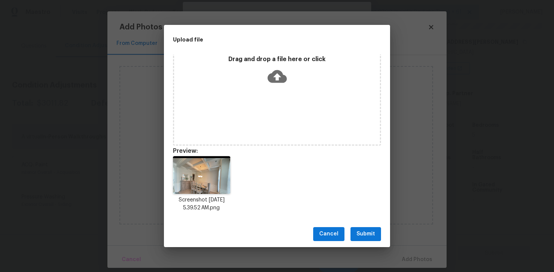
click at [365, 228] on button "Submit" at bounding box center [366, 234] width 31 height 14
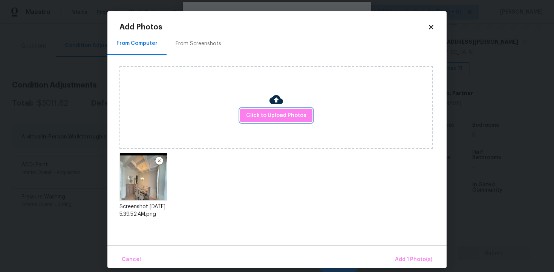
scroll to position [0, 0]
click at [408, 259] on span "Add 1 Photo(s)" at bounding box center [413, 259] width 37 height 9
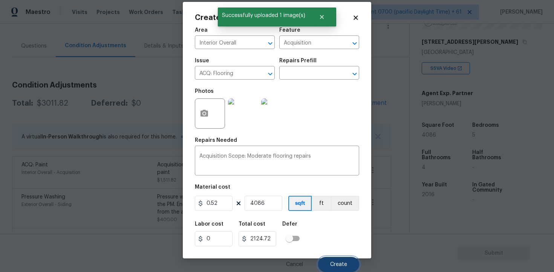
click at [341, 262] on span "Create" at bounding box center [338, 265] width 17 height 6
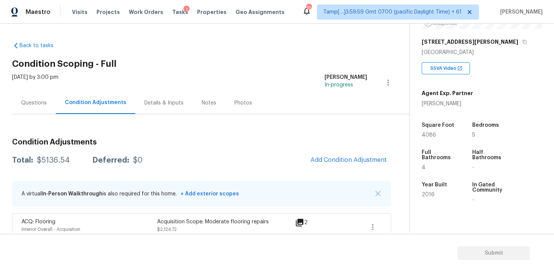
click at [55, 180] on div "Condition Adjustments Total: $5136.54 Deferred: $0 Add Condition Adjustment A v…" at bounding box center [201, 270] width 379 height 277
drag, startPoint x: 35, startPoint y: 159, endPoint x: 70, endPoint y: 158, distance: 34.7
click at [70, 159] on div "Total: $5136.54 Deferred: $0" at bounding box center [77, 160] width 130 height 8
copy div "$5136.54"
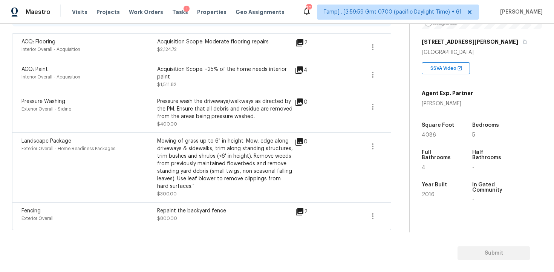
scroll to position [178, 0]
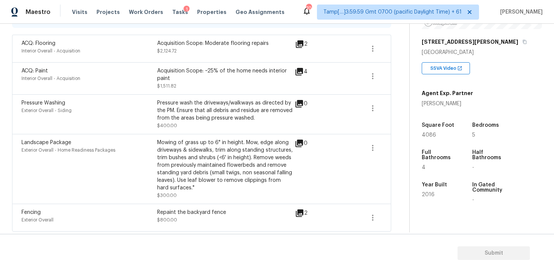
click at [190, 214] on div "Repaint the backyard fence" at bounding box center [225, 212] width 136 height 8
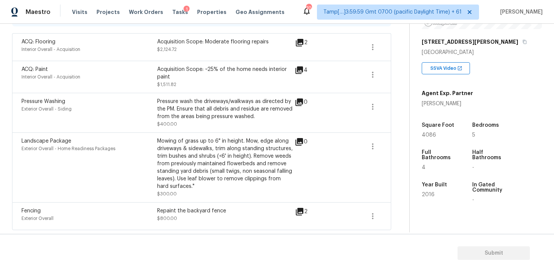
click at [184, 202] on div "Landscape Package Exterior Overall - Home Readiness Packages Mowing of grass up…" at bounding box center [201, 167] width 379 height 70
click at [186, 226] on div "Fencing Exterior Overall Repaint the backyard fence $800.00 2" at bounding box center [201, 216] width 379 height 28
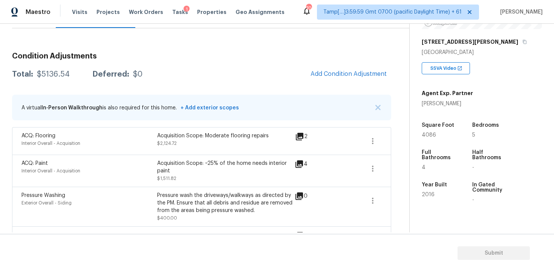
scroll to position [84, 0]
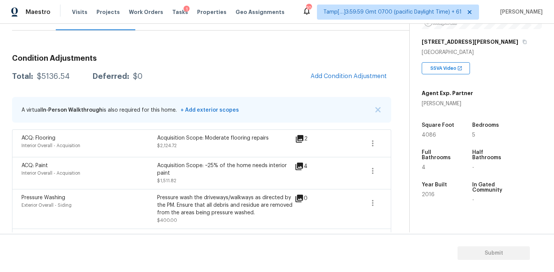
click at [236, 85] on div "Condition Adjustments Total: $5136.54 Deferred: $0 Add Condition Adjustment A v…" at bounding box center [201, 187] width 379 height 277
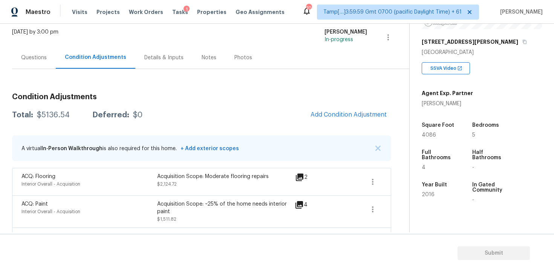
click at [40, 61] on div "Questions" at bounding box center [34, 57] width 44 height 22
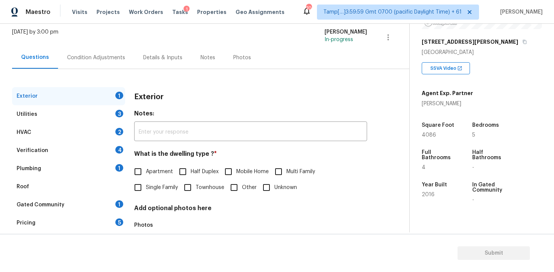
scroll to position [91, 0]
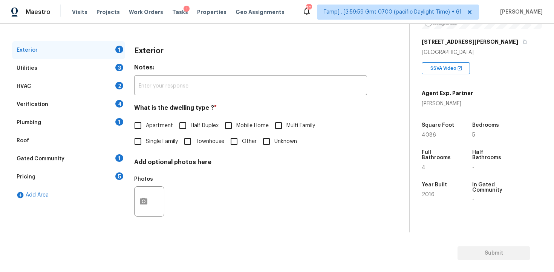
click at [144, 148] on input "Single Family" at bounding box center [138, 141] width 16 height 16
checkbox input "true"
click at [103, 71] on div "Utilities 3" at bounding box center [68, 68] width 113 height 18
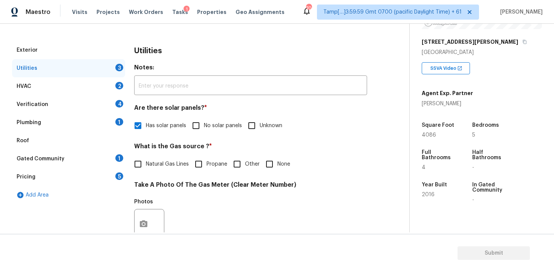
scroll to position [136, 0]
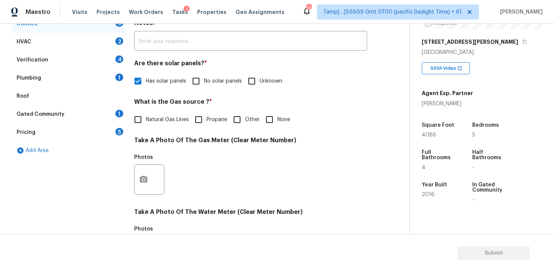
click at [164, 126] on label "Natural Gas Lines" at bounding box center [159, 120] width 59 height 16
click at [146, 126] on input "Natural Gas Lines" at bounding box center [138, 120] width 16 height 16
checkbox input "true"
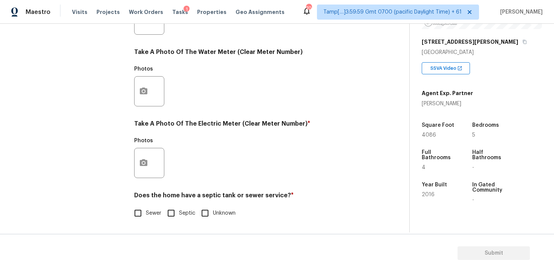
scroll to position [296, 0]
click at [151, 161] on button "button" at bounding box center [144, 162] width 18 height 29
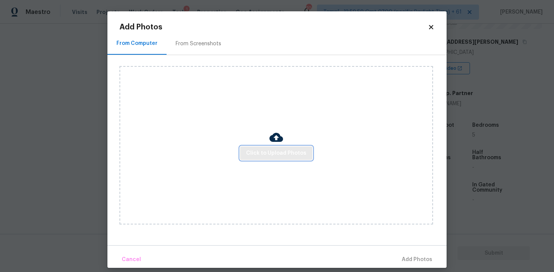
click at [268, 156] on span "Click to Upload Photos" at bounding box center [276, 153] width 60 height 9
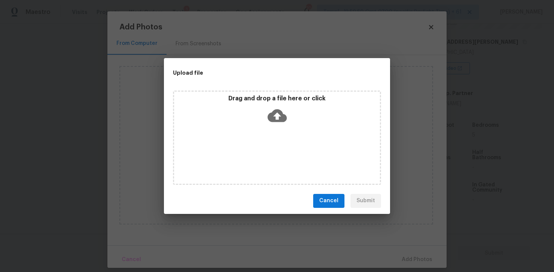
click at [279, 109] on icon at bounding box center [277, 115] width 19 height 13
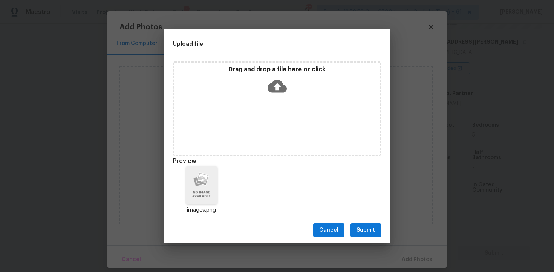
click at [368, 227] on span "Submit" at bounding box center [366, 229] width 18 height 9
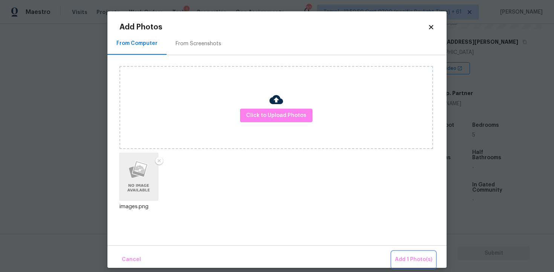
click at [409, 253] on button "Add 1 Photo(s)" at bounding box center [413, 259] width 43 height 16
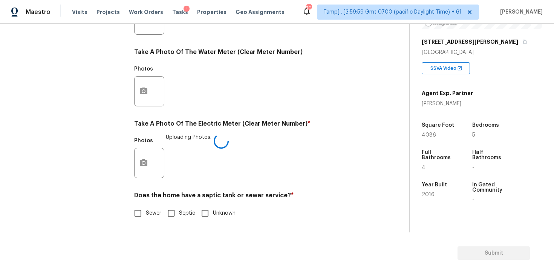
click at [148, 217] on label "Sewer" at bounding box center [145, 213] width 31 height 16
click at [146, 217] on input "Sewer" at bounding box center [138, 213] width 16 height 16
checkbox input "true"
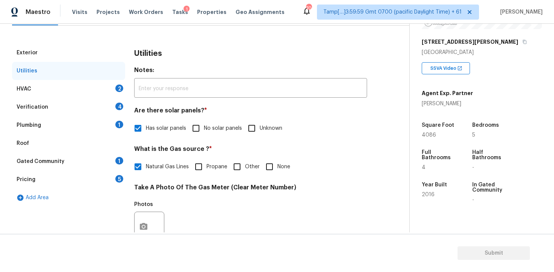
click at [110, 90] on div "HVAC 2" at bounding box center [68, 89] width 113 height 18
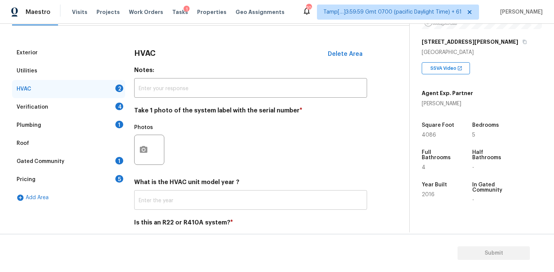
scroll to position [116, 0]
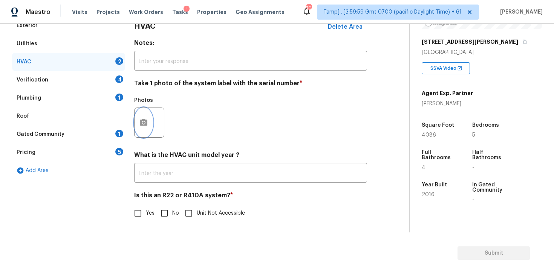
click at [149, 110] on button "button" at bounding box center [144, 122] width 18 height 29
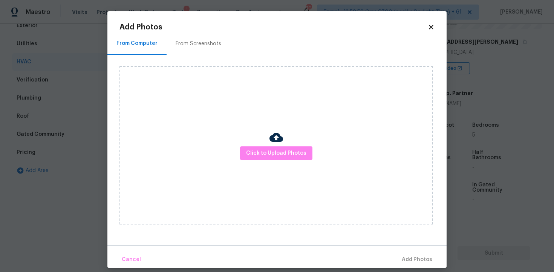
click at [233, 143] on div "Click to Upload Photos" at bounding box center [277, 145] width 314 height 158
click at [303, 156] on span "Click to Upload Photos" at bounding box center [276, 153] width 60 height 9
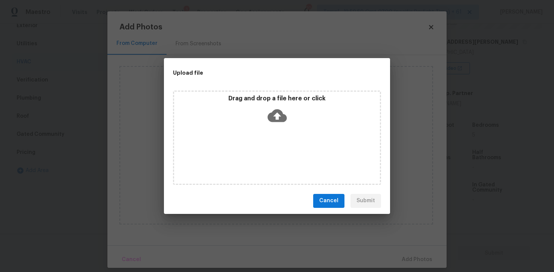
click at [304, 109] on div "Drag and drop a file here or click" at bounding box center [277, 111] width 206 height 32
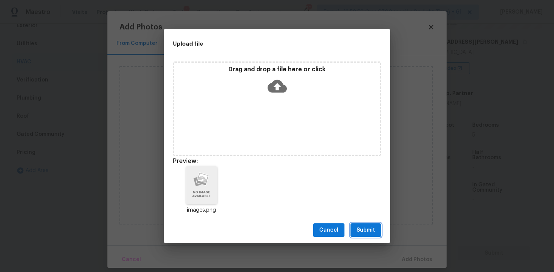
click at [370, 229] on span "Submit" at bounding box center [366, 229] width 18 height 9
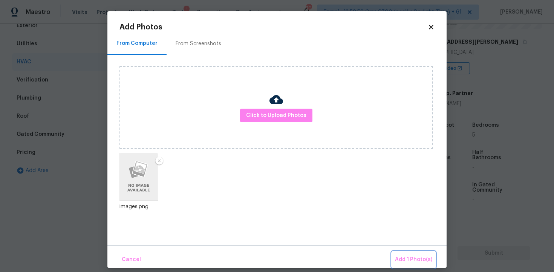
click at [412, 257] on span "Add 1 Photo(s)" at bounding box center [413, 259] width 37 height 9
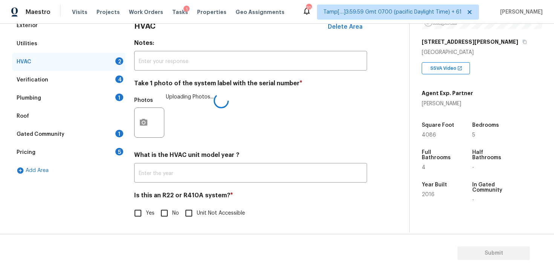
click at [169, 221] on input "No" at bounding box center [164, 213] width 16 height 16
checkbox input "true"
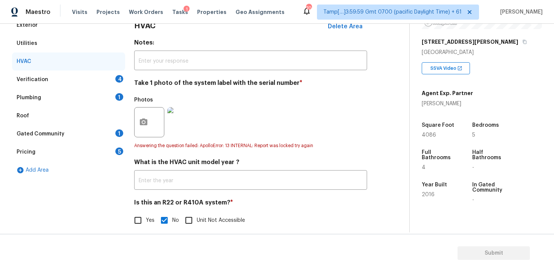
click at [108, 76] on div "Verification 4" at bounding box center [68, 80] width 113 height 18
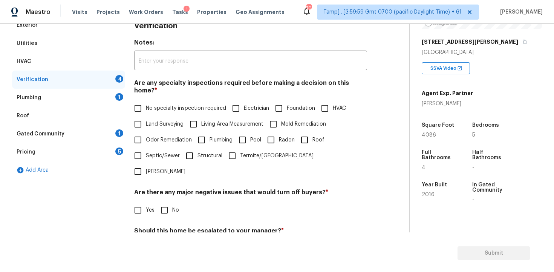
scroll to position [174, 0]
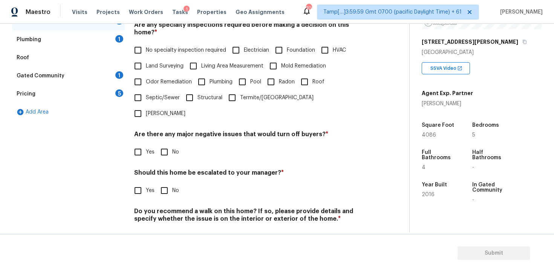
click at [146, 58] on label "Land Surveying" at bounding box center [157, 66] width 54 height 16
click at [146, 58] on input "Land Surveying" at bounding box center [138, 66] width 16 height 16
click at [153, 62] on span "Land Surveying" at bounding box center [165, 66] width 38 height 8
click at [146, 58] on input "Land Surveying" at bounding box center [138, 66] width 16 height 16
checkbox input "false"
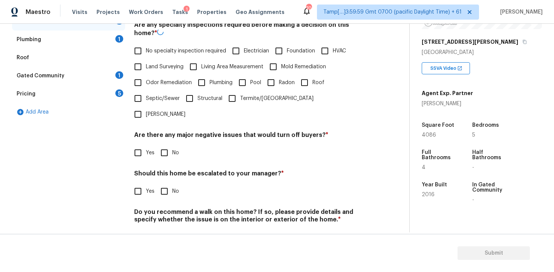
click at [152, 49] on span "No specialty inspection required" at bounding box center [186, 51] width 80 height 8
click at [146, 49] on input "No specialty inspection required" at bounding box center [138, 51] width 16 height 16
checkbox input "true"
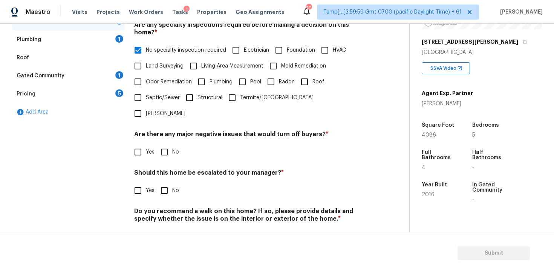
click at [172, 144] on label "No" at bounding box center [167, 152] width 23 height 16
click at [172, 144] on input "No" at bounding box center [164, 152] width 16 height 16
checkbox input "true"
click at [157, 183] on input "No" at bounding box center [164, 191] width 16 height 16
checkbox input "true"
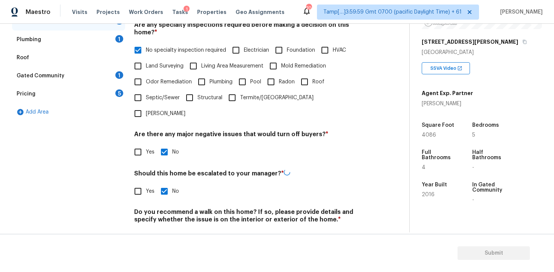
click at [174, 233] on span "No" at bounding box center [175, 237] width 7 height 8
click at [172, 229] on input "No" at bounding box center [164, 237] width 16 height 16
checkbox input "true"
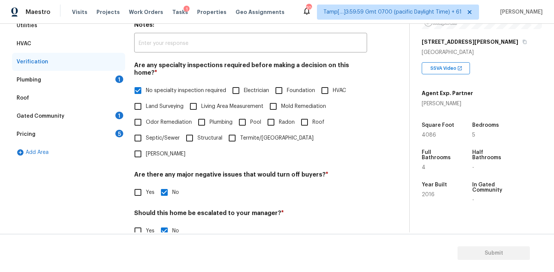
click at [116, 73] on div "Plumbing 1" at bounding box center [68, 80] width 113 height 18
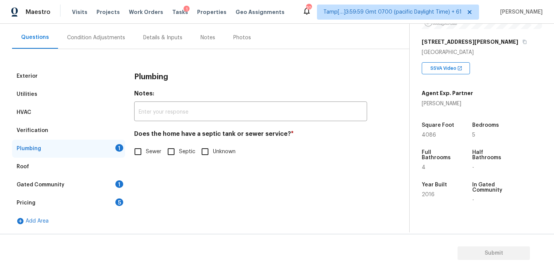
scroll to position [65, 0]
click at [137, 138] on h4 "Does the home have a septic tank or sewer service? *" at bounding box center [250, 135] width 233 height 11
click at [137, 146] on input "Sewer" at bounding box center [138, 152] width 16 height 16
checkbox input "true"
click at [117, 176] on div "Gated Community 1" at bounding box center [68, 185] width 113 height 18
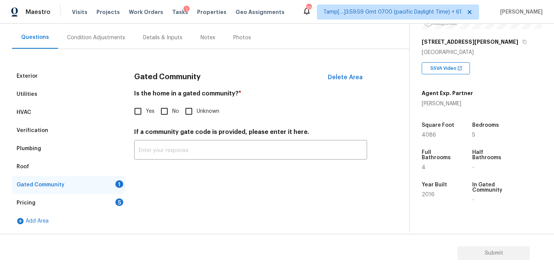
click at [162, 111] on input "No" at bounding box center [164, 111] width 16 height 16
checkbox input "true"
click at [116, 204] on div "5" at bounding box center [119, 202] width 8 height 8
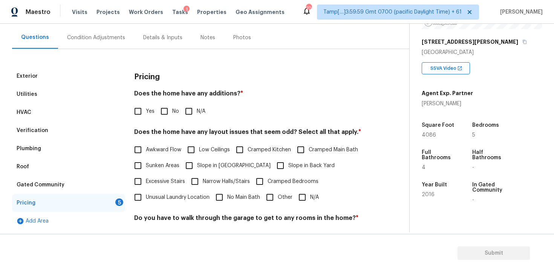
click at [174, 112] on span "No" at bounding box center [175, 111] width 7 height 8
click at [172, 112] on input "No" at bounding box center [164, 111] width 16 height 16
checkbox input "true"
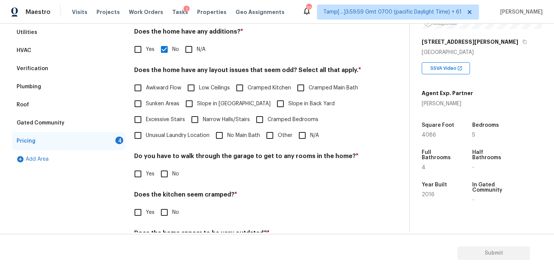
click at [245, 101] on div "Awkward Flow Low Ceilings Cramped Kitchen Cramped Main Bath Sunken Areas Slope …" at bounding box center [250, 111] width 233 height 63
click at [222, 103] on span "Slope in Front Yard" at bounding box center [234, 104] width 74 height 8
click at [197, 103] on input "Slope in Front Yard" at bounding box center [189, 104] width 16 height 16
checkbox input "true"
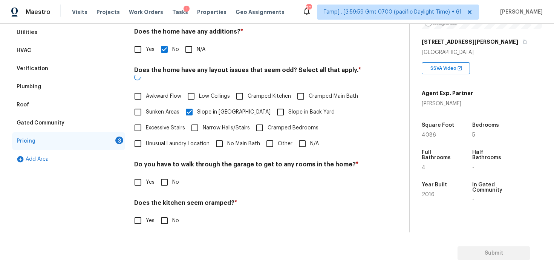
click at [273, 104] on input "Slope in Back Yard" at bounding box center [281, 112] width 16 height 16
checkbox input "true"
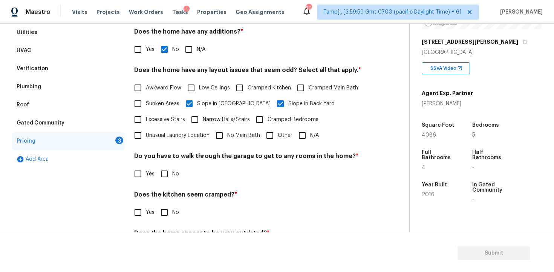
scroll to position [165, 0]
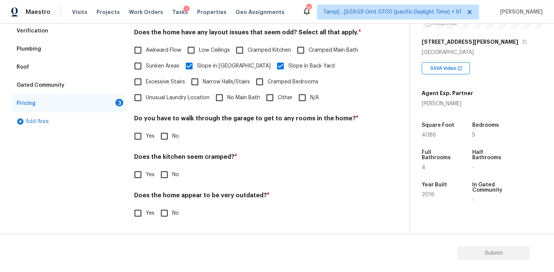
click at [161, 147] on div "Pricing Does the home have any additions? * Yes No N/A Does the home have any l…" at bounding box center [250, 99] width 233 height 262
click at [164, 136] on input "No" at bounding box center [164, 136] width 16 height 16
checkbox input "true"
click at [165, 171] on input "No" at bounding box center [164, 175] width 16 height 16
checkbox input "true"
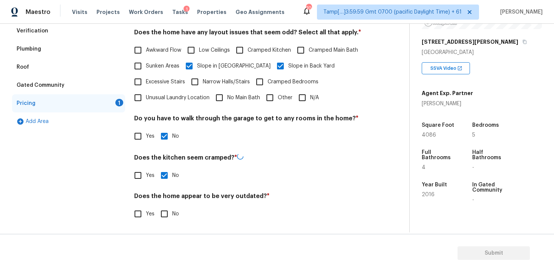
click at [165, 221] on input "No" at bounding box center [164, 214] width 16 height 16
checkbox input "true"
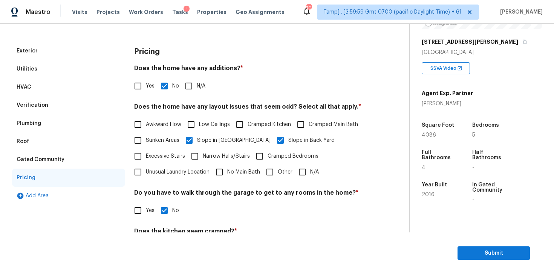
scroll to position [42, 0]
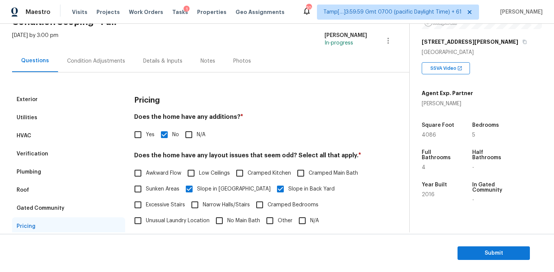
click at [104, 54] on div "Condition Adjustments" at bounding box center [96, 61] width 76 height 22
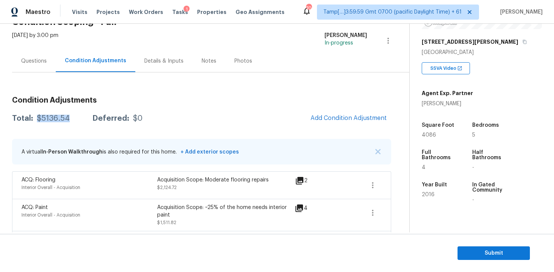
drag, startPoint x: 37, startPoint y: 118, endPoint x: 75, endPoint y: 116, distance: 38.5
click at [75, 117] on div "Total: $5136.54 Deferred: $0" at bounding box center [77, 119] width 130 height 8
copy div "$5136.54"
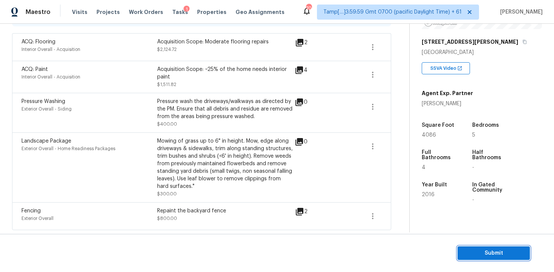
click at [502, 251] on span "Submit" at bounding box center [494, 252] width 60 height 9
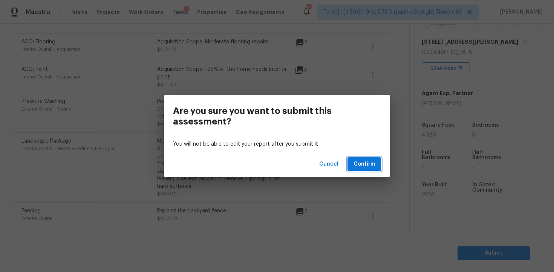
click at [375, 165] on button "Confirm" at bounding box center [365, 164] width 34 height 14
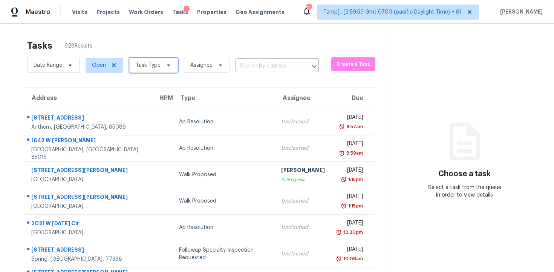
click at [166, 64] on icon at bounding box center [169, 65] width 6 height 6
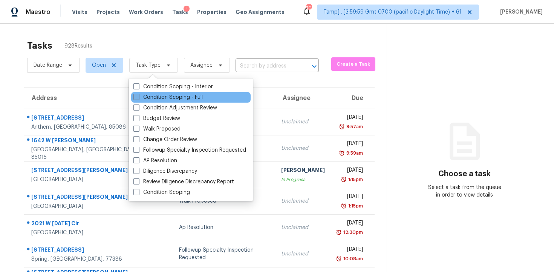
click at [172, 94] on label "Condition Scoping - Full" at bounding box center [167, 97] width 69 height 8
click at [138, 94] on input "Condition Scoping - Full" at bounding box center [135, 95] width 5 height 5
checkbox input "true"
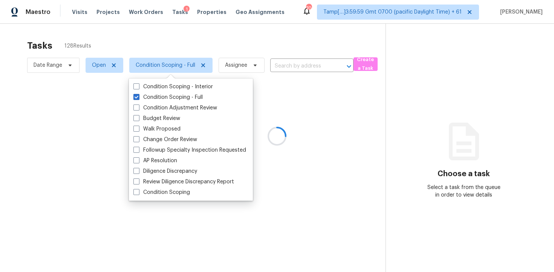
click at [202, 41] on div at bounding box center [277, 136] width 554 height 272
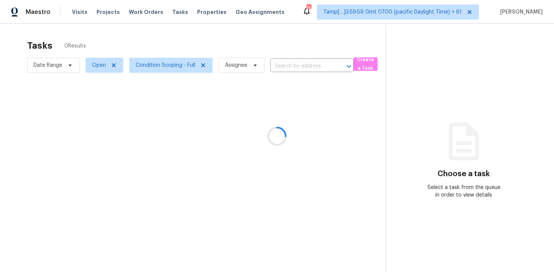
click at [226, 43] on div at bounding box center [277, 136] width 554 height 272
click at [290, 66] on div at bounding box center [277, 136] width 554 height 272
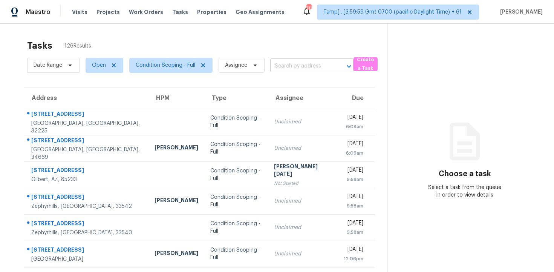
click at [294, 66] on input "text" at bounding box center [301, 66] width 62 height 12
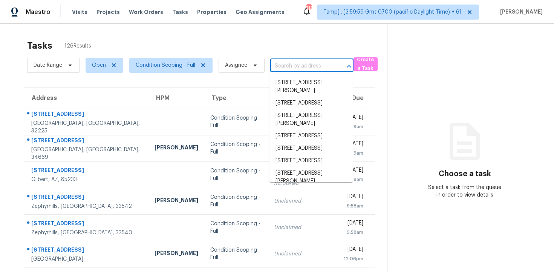
paste input "[STREET_ADDRESS][PERSON_NAME]"
type input "[STREET_ADDRESS][PERSON_NAME]"
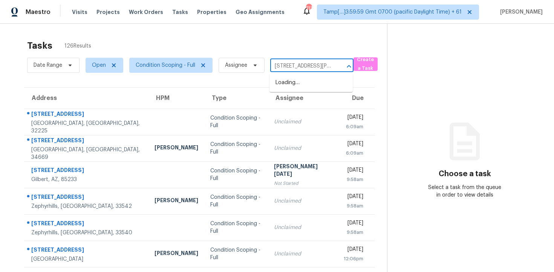
scroll to position [0, 49]
click at [307, 82] on li "[STREET_ADDRESS][PERSON_NAME]" at bounding box center [311, 87] width 83 height 20
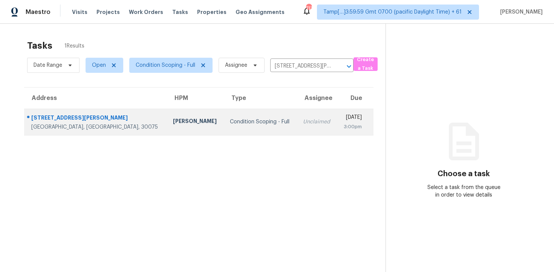
click at [337, 110] on td "[DATE] 3:00pm" at bounding box center [355, 122] width 37 height 26
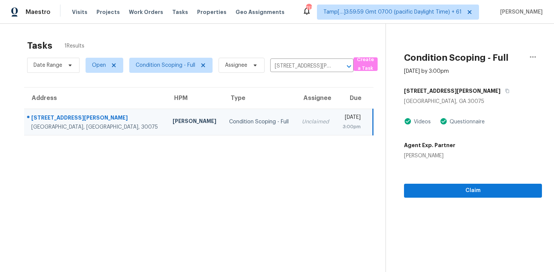
click at [446, 183] on div "Claim" at bounding box center [473, 178] width 138 height 38
click at [451, 191] on span "Claim" at bounding box center [473, 190] width 126 height 9
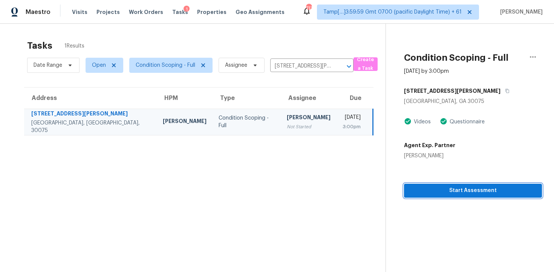
click at [451, 191] on span "Start Assessment" at bounding box center [473, 190] width 126 height 9
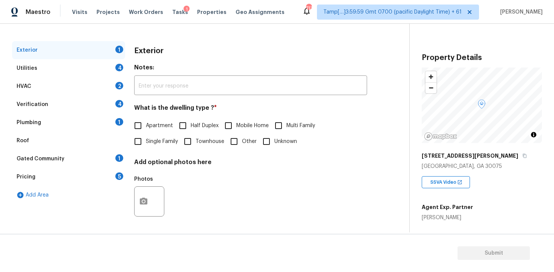
scroll to position [91, 0]
click at [143, 137] on input "Single Family" at bounding box center [138, 142] width 16 height 16
checkbox input "true"
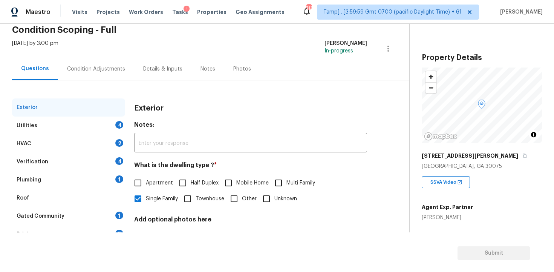
scroll to position [16, 0]
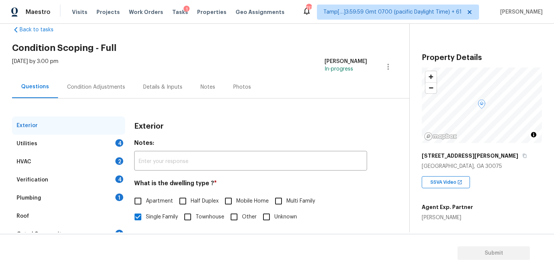
click at [100, 80] on div "Condition Adjustments" at bounding box center [96, 87] width 76 height 22
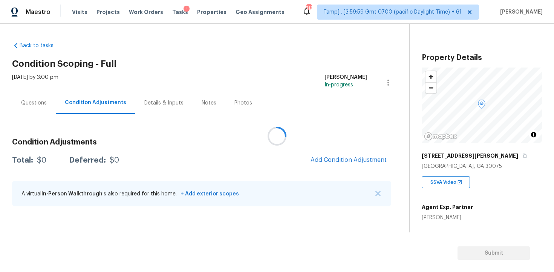
click at [331, 160] on div at bounding box center [277, 136] width 554 height 272
click at [356, 150] on div "Condition Adjustments Total: $0 Deferred: $0 Add Condition Adjustment A virtual…" at bounding box center [201, 172] width 379 height 81
click at [351, 153] on button "Add Condition Adjustment" at bounding box center [348, 160] width 85 height 16
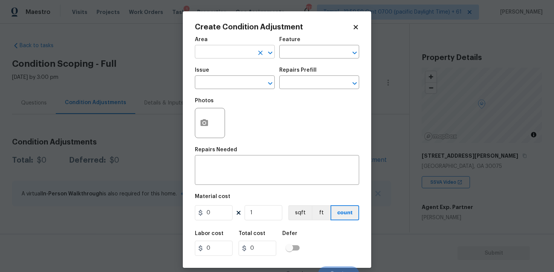
click at [214, 53] on input "text" at bounding box center [224, 53] width 59 height 12
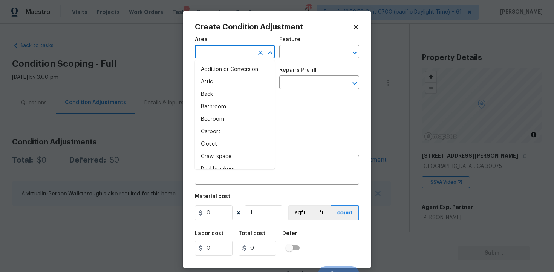
type input "i"
type input "n"
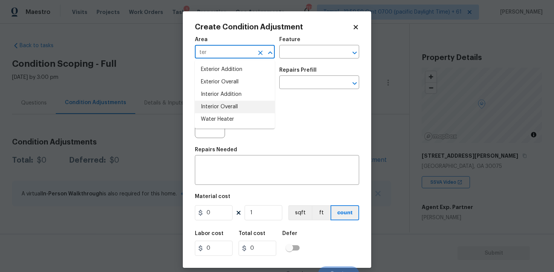
click at [224, 102] on li "Interior Overall" at bounding box center [235, 107] width 80 height 12
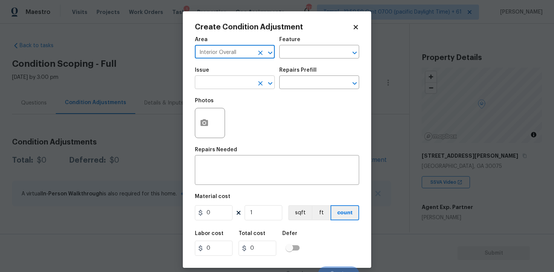
type input "Interior Overall"
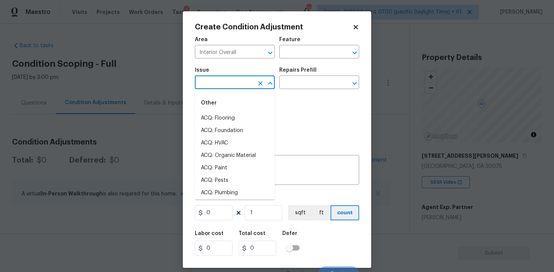
click at [227, 80] on input "text" at bounding box center [224, 83] width 59 height 12
click at [236, 113] on li "Light Pet Odor" at bounding box center [235, 118] width 80 height 12
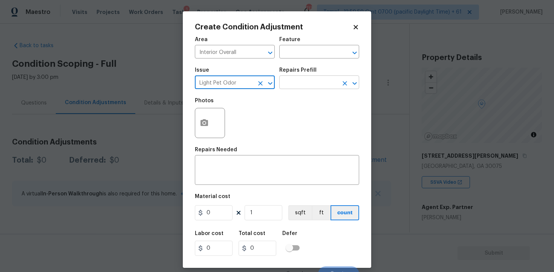
type input "Light Pet Odor"
click at [309, 86] on input "text" at bounding box center [308, 83] width 59 height 12
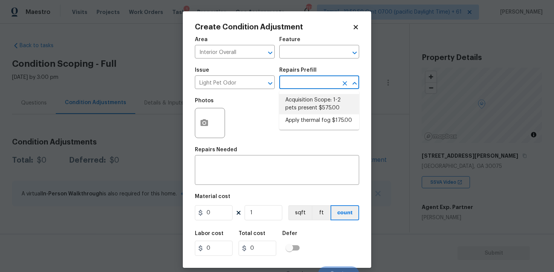
click at [314, 105] on li "Acquisition Scope: 1-2 pets present $575.00" at bounding box center [319, 104] width 80 height 20
type textarea "Acquisition Scope: 1-2 pets present"
type input "575"
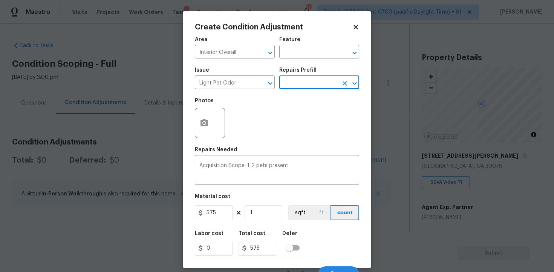
scroll to position [10, 0]
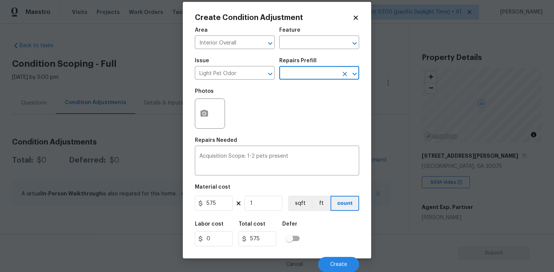
click at [338, 254] on div "Cancel Create" at bounding box center [277, 261] width 164 height 21
click at [339, 260] on button "Create" at bounding box center [338, 264] width 41 height 15
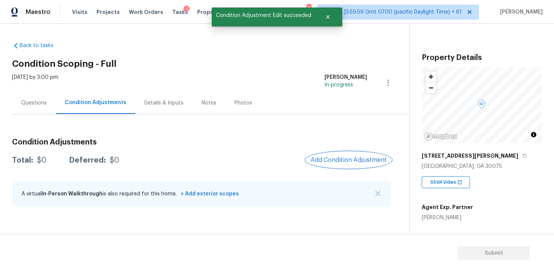
scroll to position [0, 0]
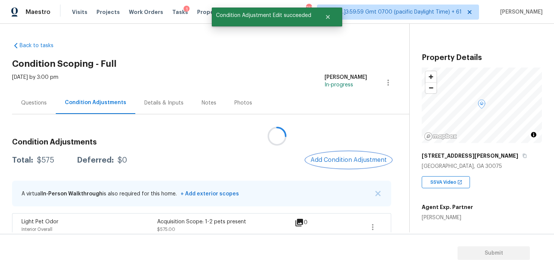
click at [331, 157] on span "Add Condition Adjustment" at bounding box center [349, 159] width 76 height 7
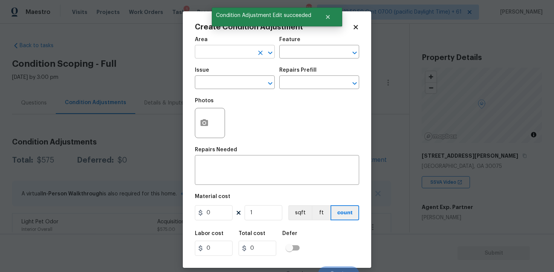
click at [233, 52] on input "text" at bounding box center [224, 53] width 59 height 12
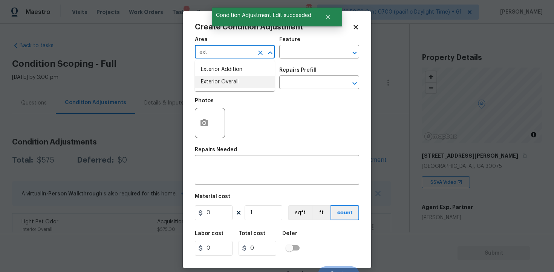
click at [233, 89] on ul "Exterior Addition Exterior Overall" at bounding box center [235, 75] width 80 height 31
click at [232, 83] on li "Exterior Overall" at bounding box center [235, 82] width 80 height 12
type input "Exterior Overall"
click at [232, 83] on input "text" at bounding box center [224, 83] width 59 height 12
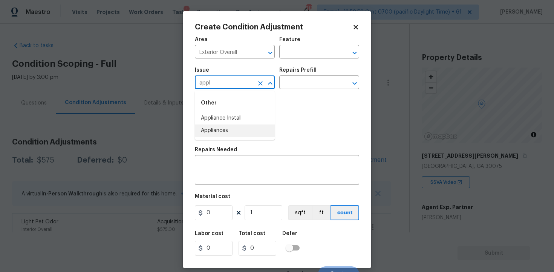
click at [221, 138] on ul "Other Appliance Install Appliances" at bounding box center [235, 115] width 80 height 49
click at [231, 127] on li "Appliances" at bounding box center [235, 130] width 80 height 12
type input "Appliances"
click at [301, 82] on input "text" at bounding box center [308, 83] width 59 height 12
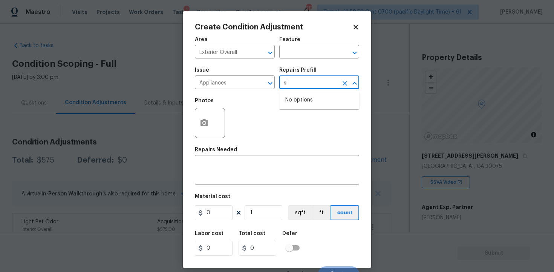
type input "s"
type input "dish"
click at [301, 98] on li "Dishwasher $400.00" at bounding box center [319, 100] width 80 height 12
type input "Appliances"
type textarea "Remove the existing dishwasher and prep the area for a new unit. Install a new …"
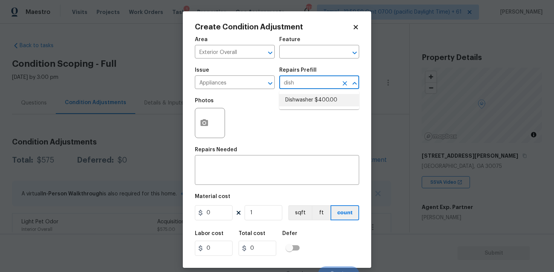
type input "400"
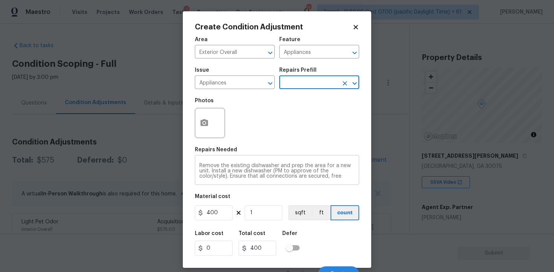
scroll to position [11, 0]
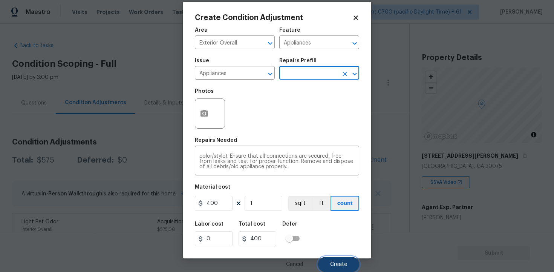
click at [344, 265] on span "Create" at bounding box center [338, 265] width 17 height 6
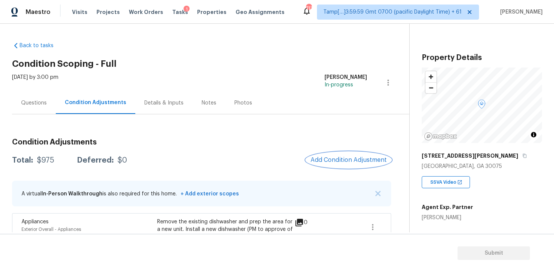
scroll to position [73, 0]
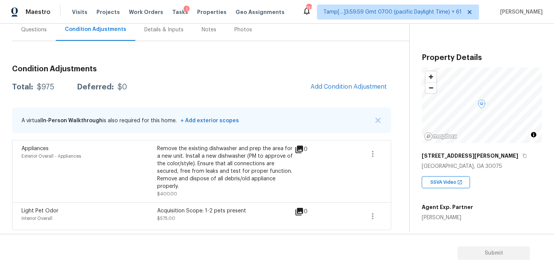
click at [321, 97] on div "Condition Adjustments Total: $975 Deferred: $0 Add Condition Adjustment A virtu…" at bounding box center [201, 144] width 379 height 171
click at [328, 83] on span "Add Condition Adjustment" at bounding box center [349, 86] width 76 height 7
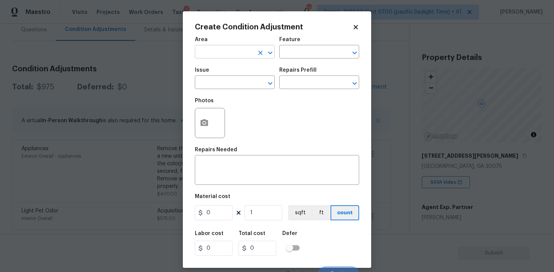
click at [252, 50] on input "text" at bounding box center [224, 53] width 59 height 12
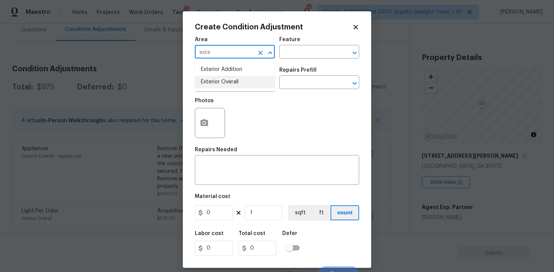
click at [250, 78] on li "Exterior Overall" at bounding box center [235, 82] width 80 height 12
type input "Exterior Overall"
click at [250, 78] on input "text" at bounding box center [224, 83] width 59 height 12
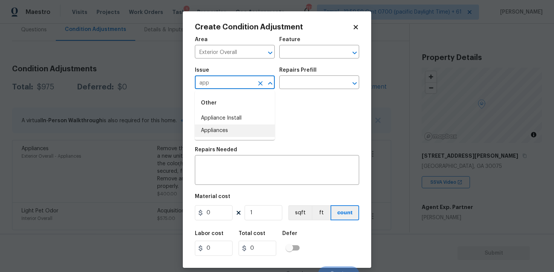
click at [242, 133] on li "Appliances" at bounding box center [235, 130] width 80 height 12
type input "Appliances"
click at [296, 85] on input "text" at bounding box center [308, 83] width 59 height 12
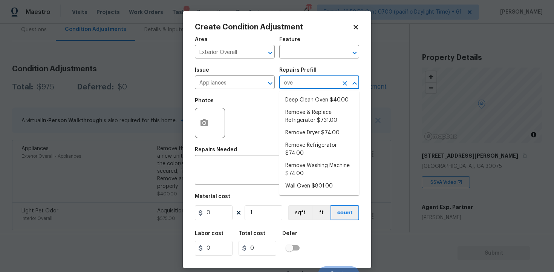
type input "oven"
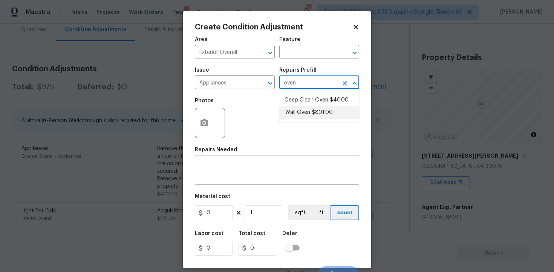
click at [304, 113] on li "Wall Oven $801.00" at bounding box center [319, 112] width 80 height 12
type input "Appliances"
type textarea "Remove the existing wall oven and prep the area for a new unit. Install a new 3…"
type input "801"
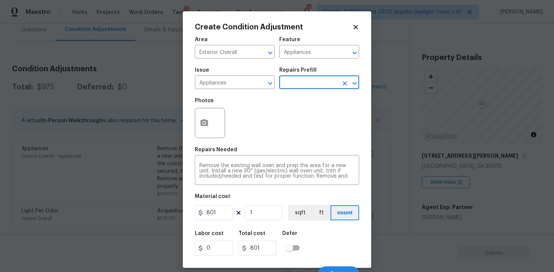
scroll to position [10, 0]
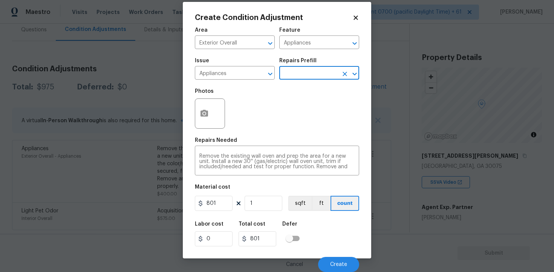
click at [334, 253] on div "Cancel Create" at bounding box center [277, 261] width 164 height 21
click at [334, 262] on span "Create" at bounding box center [338, 265] width 17 height 6
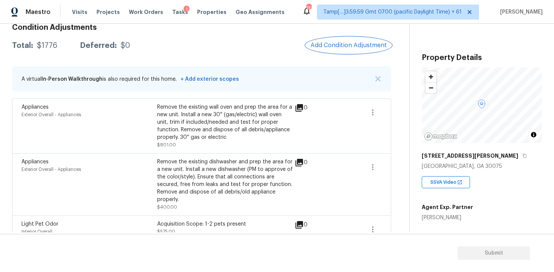
scroll to position [128, 0]
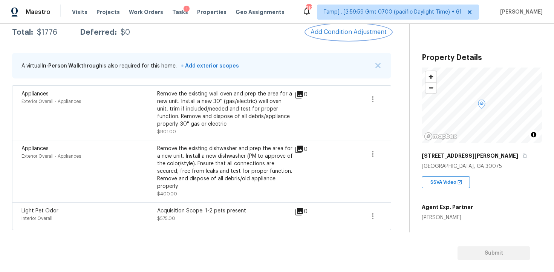
click at [351, 25] on button "Add Condition Adjustment" at bounding box center [348, 32] width 85 height 16
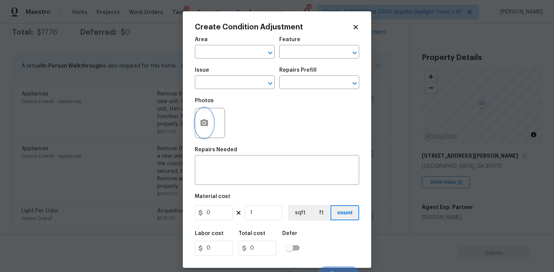
click at [206, 115] on button "button" at bounding box center [204, 122] width 18 height 29
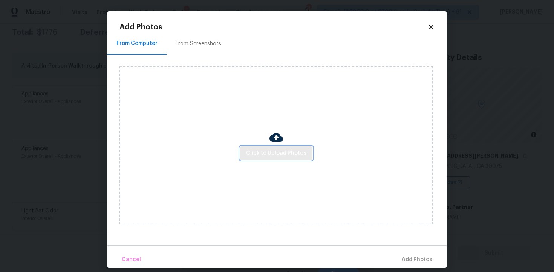
click at [287, 150] on span "Click to Upload Photos" at bounding box center [276, 153] width 60 height 9
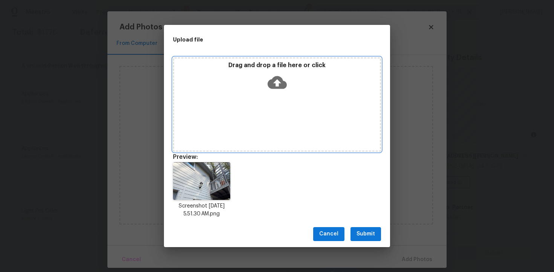
click at [275, 82] on icon at bounding box center [277, 82] width 19 height 19
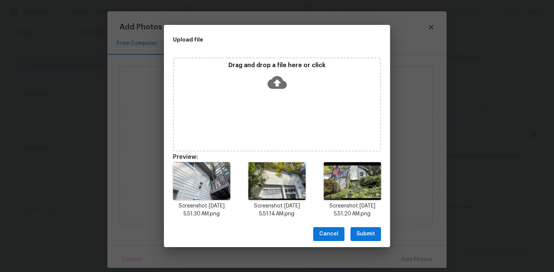
scroll to position [6, 0]
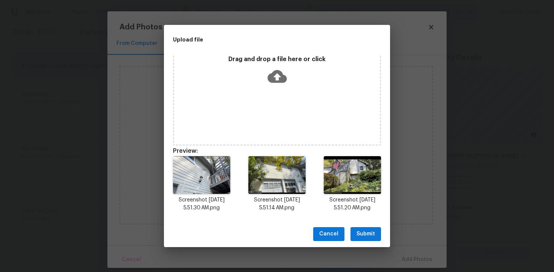
click at [373, 246] on div "Cancel Submit" at bounding box center [277, 234] width 226 height 26
click at [372, 233] on span "Submit" at bounding box center [366, 233] width 18 height 9
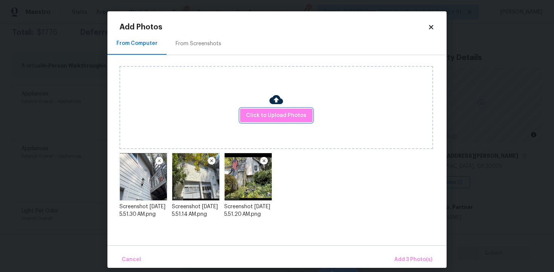
scroll to position [0, 0]
click at [410, 253] on button "Add 3 Photo(s)" at bounding box center [413, 259] width 44 height 16
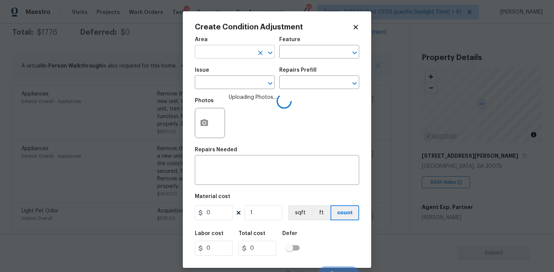
click at [216, 52] on input "text" at bounding box center [224, 53] width 59 height 12
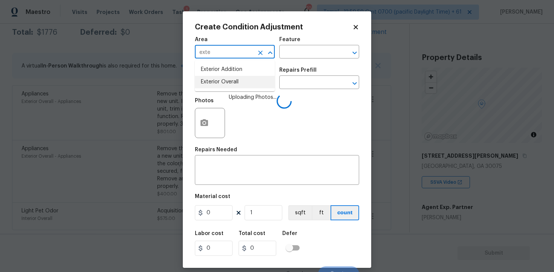
click at [214, 84] on li "Exterior Overall" at bounding box center [235, 82] width 80 height 12
type input "Exterior Overall"
click at [214, 84] on input "text" at bounding box center [224, 83] width 59 height 12
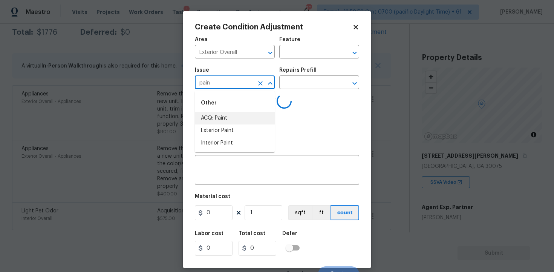
click at [221, 113] on li "ACQ: Paint" at bounding box center [235, 118] width 80 height 12
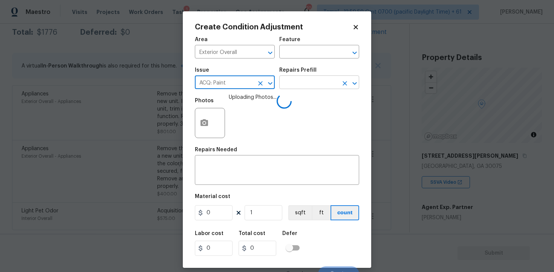
type input "ACQ: Paint"
click at [296, 87] on input "text" at bounding box center [308, 83] width 59 height 12
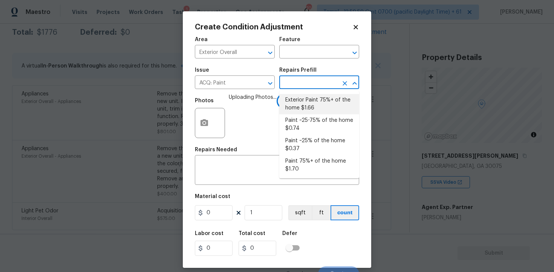
click at [301, 100] on li "Exterior Paint 75%+ of the home $1.66" at bounding box center [319, 104] width 80 height 20
type input "Acquisition"
type textarea "Acquisition Scope: 75%+ of the home exterior will likely require paint"
type input "1.66"
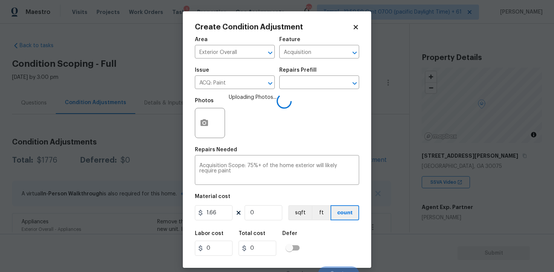
scroll to position [128, 0]
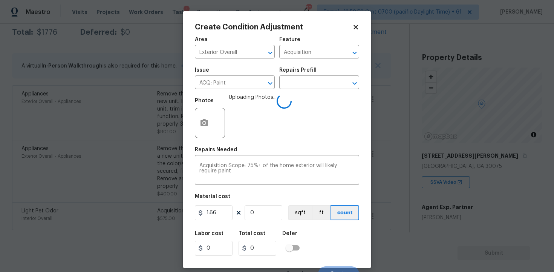
type input "2468"
type input "4096.88"
type input "2468"
click at [299, 213] on button "sqft" at bounding box center [299, 212] width 23 height 15
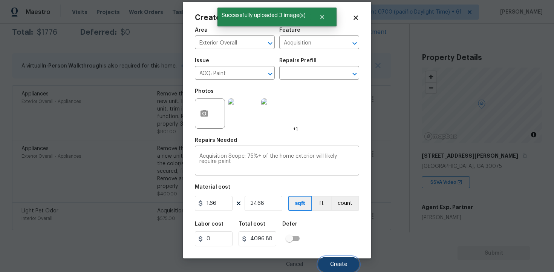
click at [335, 260] on button "Create" at bounding box center [338, 264] width 41 height 15
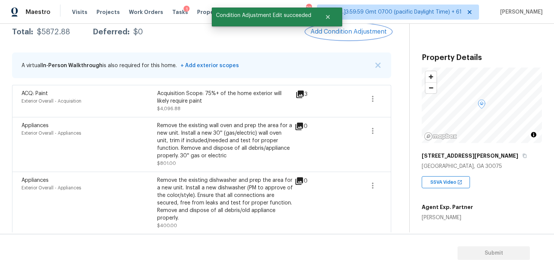
scroll to position [66, 0]
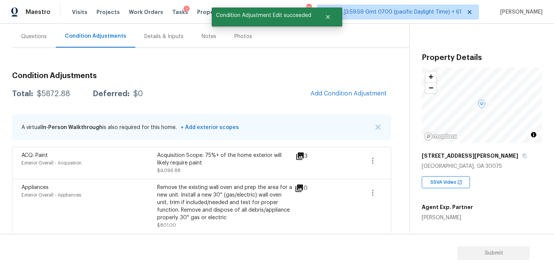
click at [354, 80] on div "Condition Adjustments Total: $5872.88 Deferred: $0 Add Condition Adjustment A v…" at bounding box center [201, 194] width 379 height 257
click at [352, 84] on div "Condition Adjustments Total: $5872.88 Deferred: $0 Add Condition Adjustment A v…" at bounding box center [201, 194] width 379 height 257
click at [346, 87] on button "Add Condition Adjustment" at bounding box center [348, 94] width 85 height 16
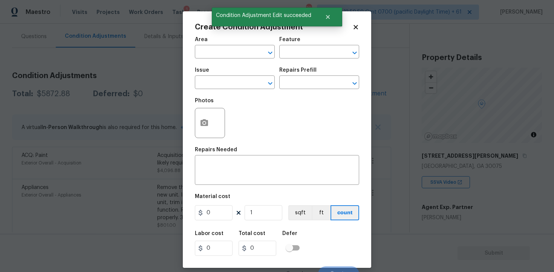
click at [241, 60] on span "Area ​" at bounding box center [235, 47] width 80 height 31
click at [239, 56] on input "text" at bounding box center [224, 53] width 59 height 12
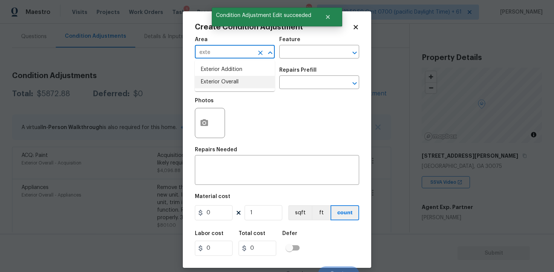
click at [234, 85] on li "Exterior Overall" at bounding box center [235, 82] width 80 height 12
type input "Exterior Overall"
click at [234, 85] on input "text" at bounding box center [224, 83] width 59 height 12
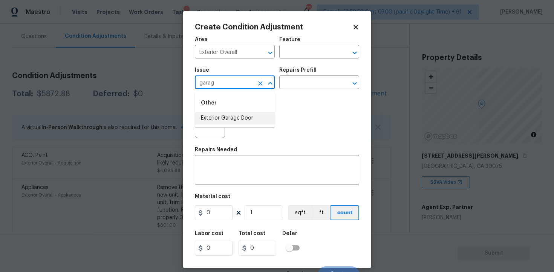
click at [237, 120] on li "Exterior Garage Door" at bounding box center [235, 118] width 80 height 12
type input "Exterior Garage Door"
click at [203, 116] on button "button" at bounding box center [204, 122] width 18 height 29
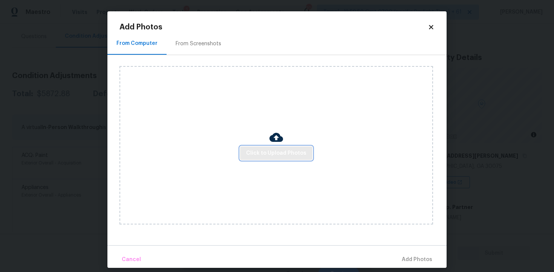
click at [292, 155] on span "Click to Upload Photos" at bounding box center [276, 153] width 60 height 9
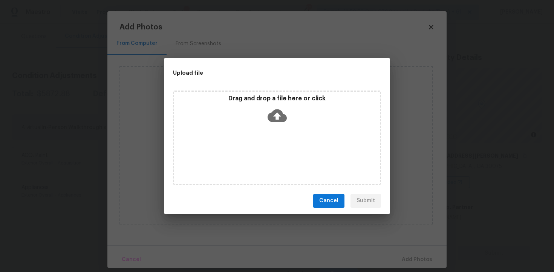
click at [276, 114] on icon at bounding box center [277, 115] width 19 height 19
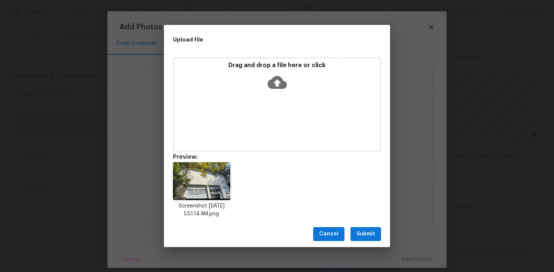
click at [372, 239] on button "Submit" at bounding box center [366, 234] width 31 height 14
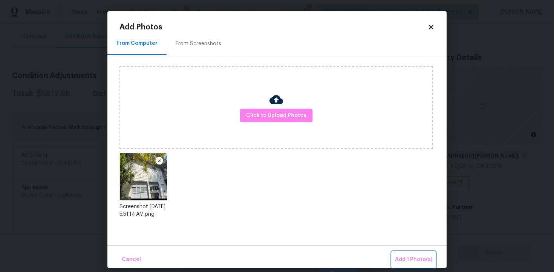
click at [413, 257] on span "Add 1 Photo(s)" at bounding box center [413, 259] width 37 height 9
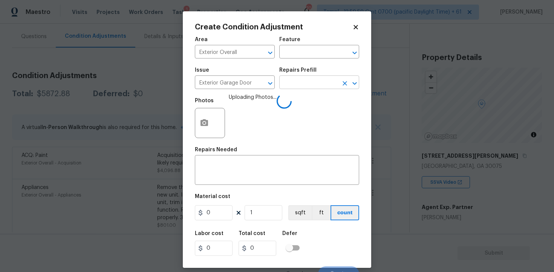
click at [315, 86] on input "text" at bounding box center [308, 83] width 59 height 12
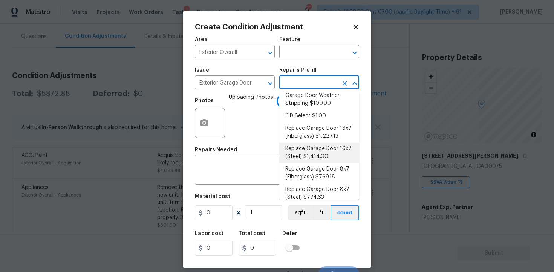
scroll to position [75, 0]
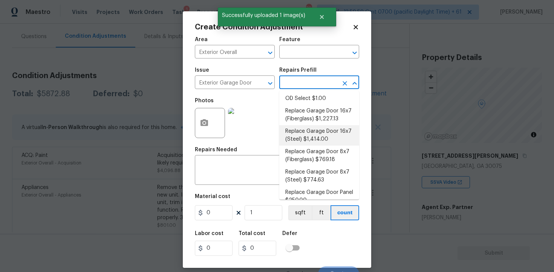
click at [315, 139] on li "Replace Garage Door 16x7 (Steel) $1,414.00" at bounding box center [319, 135] width 80 height 20
type input "Interior Door"
type textarea "Remove the existing garage door and ALL of the existing hardware. Install new h…"
type input "1414"
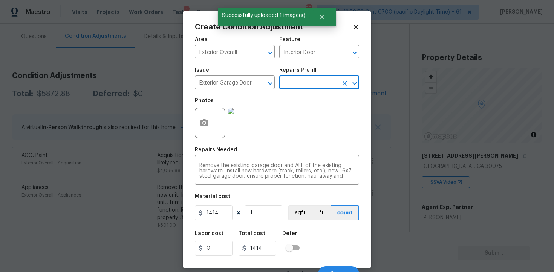
scroll to position [10, 0]
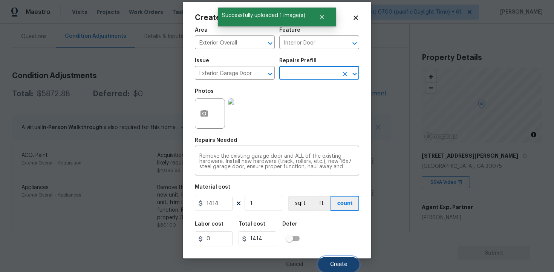
click at [340, 258] on button "Create" at bounding box center [338, 264] width 41 height 15
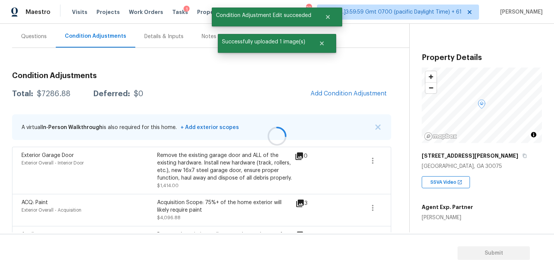
scroll to position [0, 0]
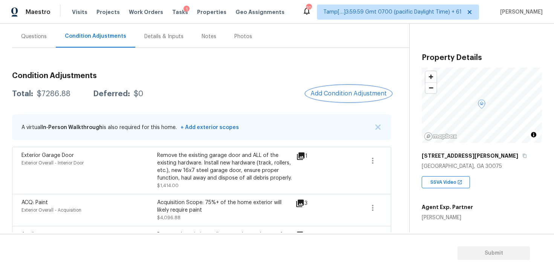
click at [367, 95] on span "Add Condition Adjustment" at bounding box center [349, 93] width 76 height 7
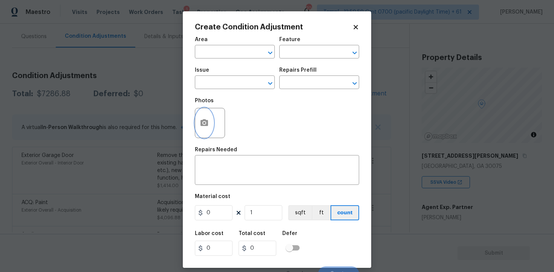
click at [208, 125] on icon "button" at bounding box center [204, 122] width 9 height 9
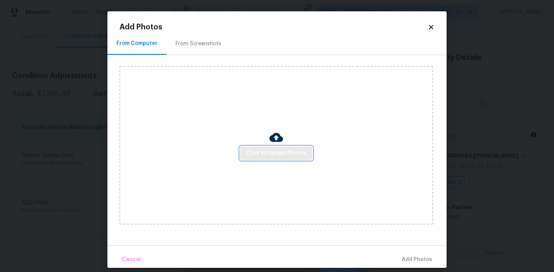
click at [276, 149] on span "Click to Upload Photos" at bounding box center [276, 153] width 60 height 9
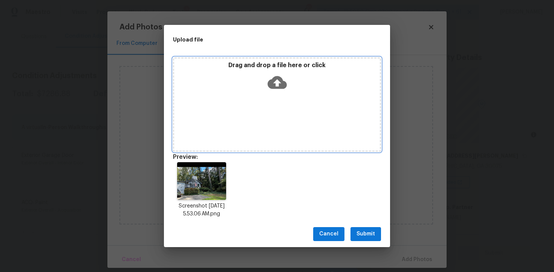
click at [274, 82] on icon at bounding box center [277, 82] width 19 height 19
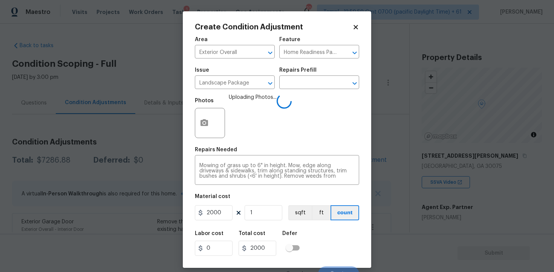
scroll to position [10, 0]
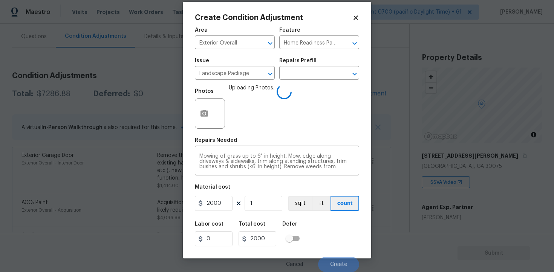
click at [323, 220] on div "Labor cost 0 Total cost 2000 Defer" at bounding box center [277, 234] width 164 height 34
click at [336, 260] on button "Create" at bounding box center [338, 264] width 41 height 15
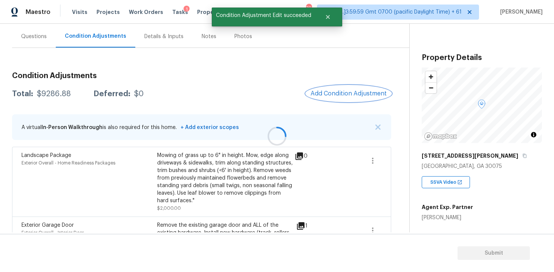
scroll to position [0, 0]
click at [347, 86] on button "Add Condition Adjustment" at bounding box center [348, 94] width 85 height 16
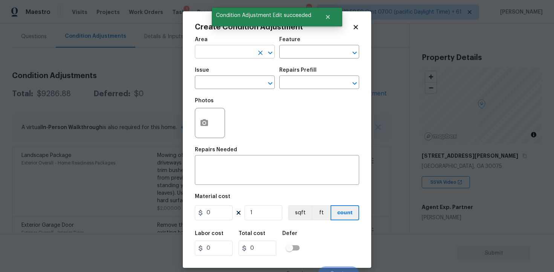
click at [238, 55] on input "text" at bounding box center [224, 53] width 59 height 12
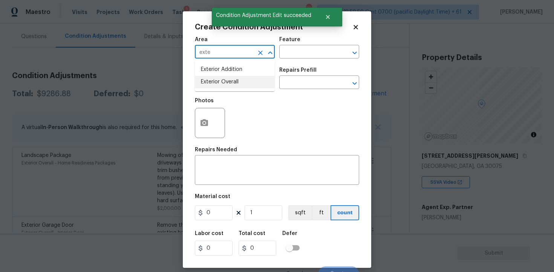
click at [238, 77] on li "Exterior Overall" at bounding box center [235, 82] width 80 height 12
type input "Exterior Overall"
click at [239, 80] on input "text" at bounding box center [224, 83] width 59 height 12
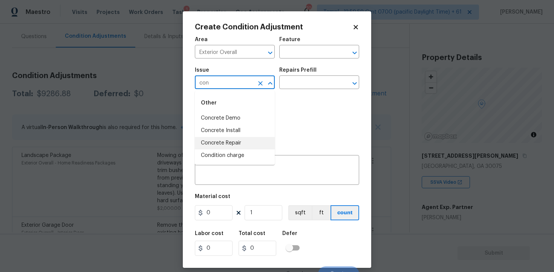
click at [247, 146] on li "Concrete Repair" at bounding box center [235, 143] width 80 height 12
type input "Concrete Repair"
click at [304, 89] on div "Issue Concrete Repair ​ Repairs Prefill ​" at bounding box center [277, 78] width 164 height 31
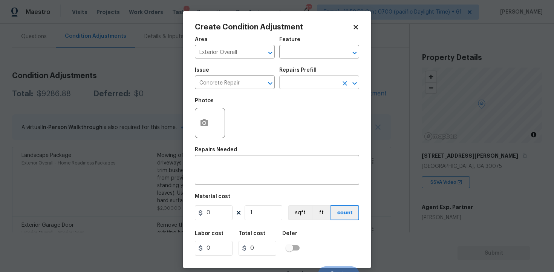
click at [303, 84] on input "text" at bounding box center [308, 83] width 59 height 12
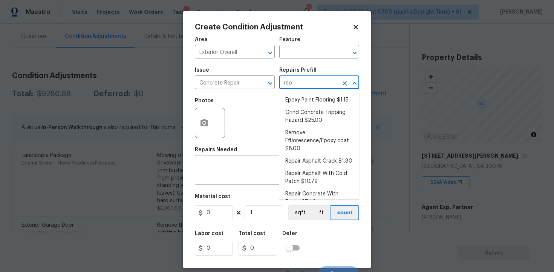
type input "repa"
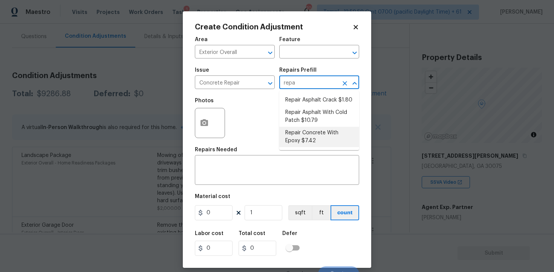
click at [304, 129] on li "Repair Concrete With Epoxy $7.42" at bounding box center [319, 137] width 80 height 20
type input "Flatwork"
type textarea "Prep and clean the crack in the concrete thoroughly. Apply/inject a concrete ad…"
type input "7.42"
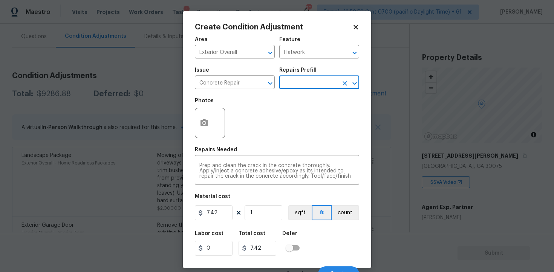
click at [213, 112] on div at bounding box center [210, 123] width 30 height 30
click at [206, 124] on icon "button" at bounding box center [205, 122] width 8 height 7
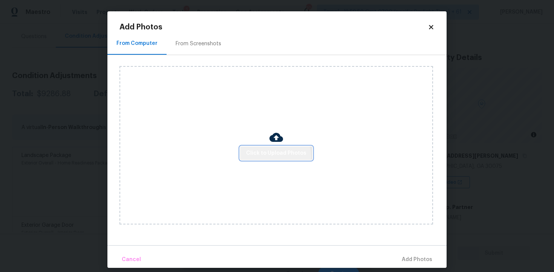
click at [271, 156] on span "Click to Upload Photos" at bounding box center [276, 153] width 60 height 9
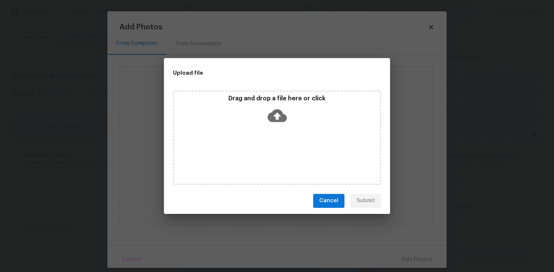
click at [277, 107] on icon at bounding box center [277, 115] width 19 height 19
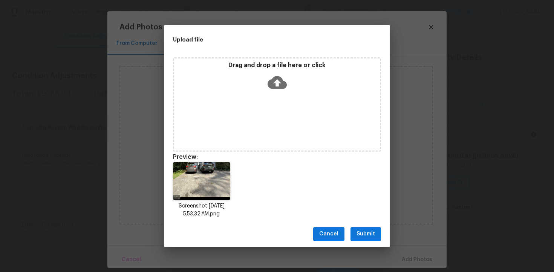
click at [364, 236] on span "Submit" at bounding box center [366, 233] width 18 height 9
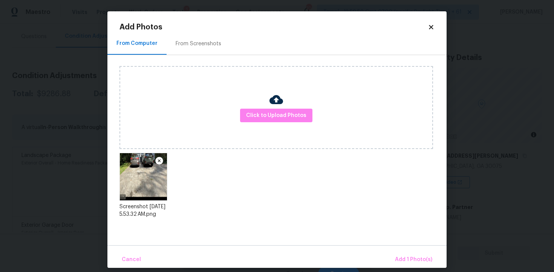
click at [407, 248] on div "Cancel Add 1 Photo(s)" at bounding box center [276, 256] width 339 height 23
click at [405, 253] on button "Add 1 Photo(s)" at bounding box center [413, 259] width 43 height 16
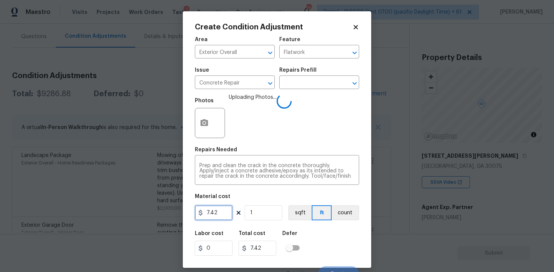
click at [222, 213] on input "7.42" at bounding box center [214, 212] width 38 height 15
type input "1000"
click at [309, 244] on div "Labor cost 0 Total cost 7.42 Defer" at bounding box center [277, 243] width 164 height 34
type input "1000"
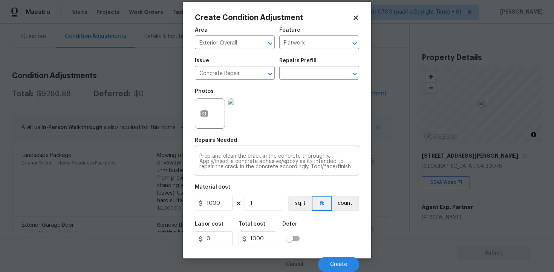
click at [333, 251] on div "Cancel Create" at bounding box center [277, 261] width 164 height 21
click at [339, 260] on button "Create" at bounding box center [338, 264] width 41 height 15
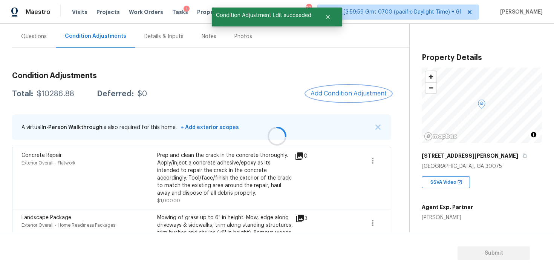
scroll to position [0, 0]
click at [344, 102] on span "Add Condition Adjustment" at bounding box center [348, 94] width 85 height 17
click at [343, 97] on span "Add Condition Adjustment" at bounding box center [349, 93] width 76 height 7
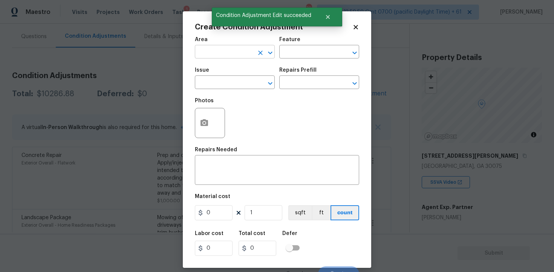
click at [239, 54] on input "text" at bounding box center [224, 53] width 59 height 12
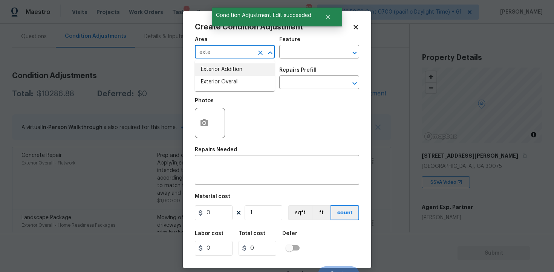
type input "exte"
click at [357, 24] on icon at bounding box center [356, 27] width 7 height 7
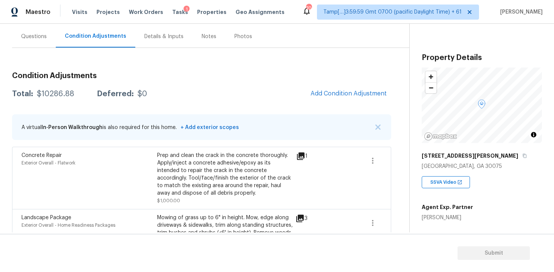
click at [304, 95] on div "Total: $10286.88 Deferred: $0 Add Condition Adjustment" at bounding box center [201, 94] width 379 height 17
click at [323, 95] on span "Add Condition Adjustment" at bounding box center [349, 93] width 76 height 7
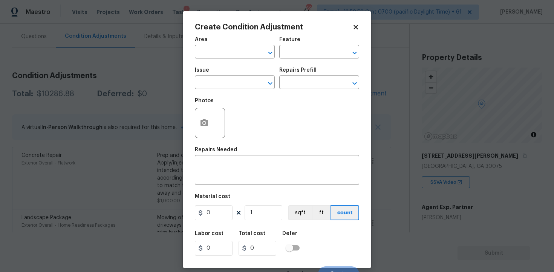
click at [214, 121] on div at bounding box center [210, 123] width 30 height 30
click at [208, 121] on icon "button" at bounding box center [205, 122] width 8 height 7
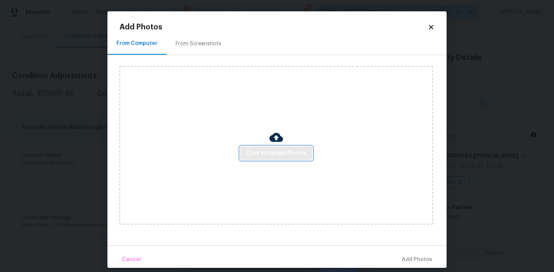
click at [285, 149] on span "Click to Upload Photos" at bounding box center [276, 153] width 60 height 9
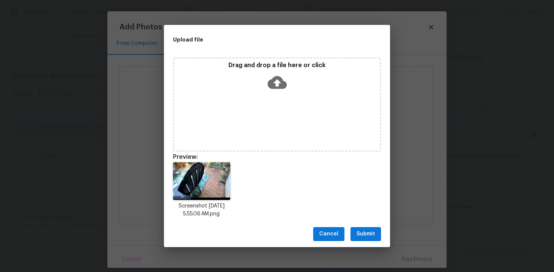
click at [277, 75] on icon at bounding box center [277, 82] width 19 height 19
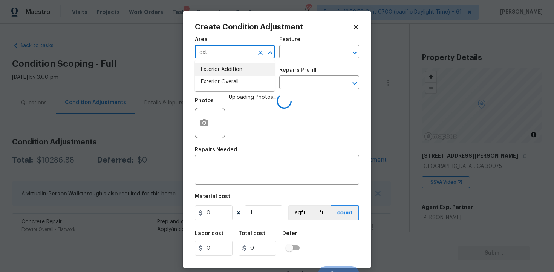
scroll to position [66, 0]
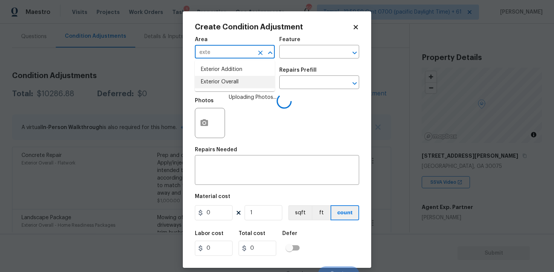
click at [221, 85] on li "Exterior Overall" at bounding box center [235, 82] width 80 height 12
type input "Exterior Overall"
click at [221, 85] on input "text" at bounding box center [224, 83] width 59 height 12
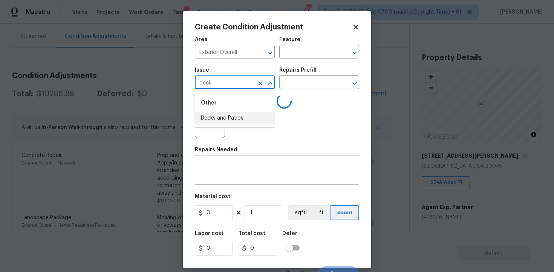
click at [218, 123] on li "Decks and Patios" at bounding box center [235, 118] width 80 height 12
type input "Decks and Patios"
click at [227, 165] on textarea at bounding box center [276, 171] width 155 height 16
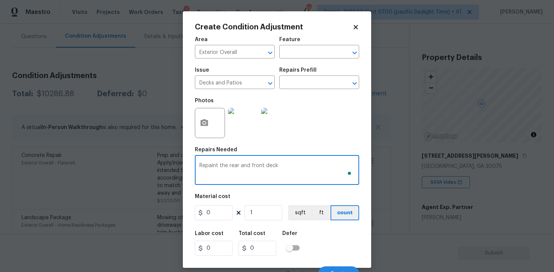
type textarea "Repaint the rear and front deck"
click at [210, 214] on input "0" at bounding box center [214, 212] width 38 height 15
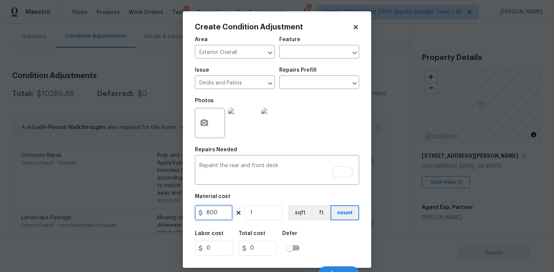
type input "800"
click at [258, 215] on input "1" at bounding box center [264, 212] width 38 height 15
type input "0"
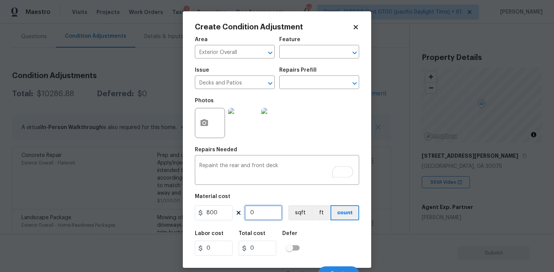
type input "2"
type input "1600"
type input "2"
click at [328, 230] on div "Labor cost 0 Total cost 1600 Defer" at bounding box center [277, 243] width 164 height 34
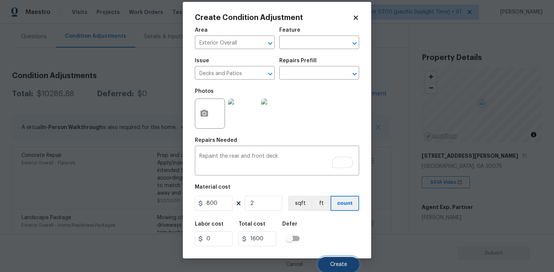
click at [341, 258] on button "Create" at bounding box center [338, 264] width 41 height 15
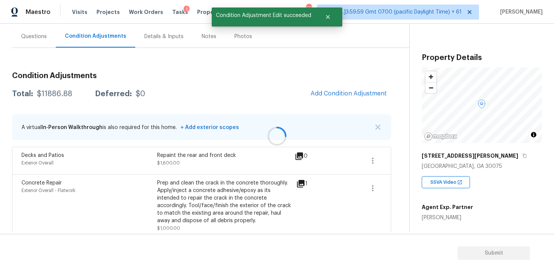
scroll to position [0, 0]
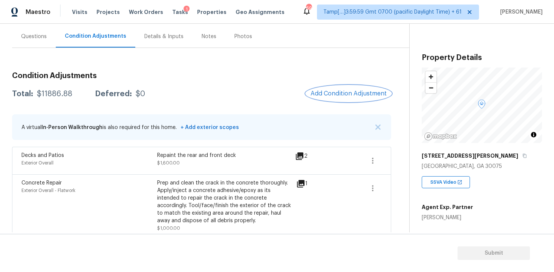
click at [357, 95] on span "Add Condition Adjustment" at bounding box center [349, 93] width 76 height 7
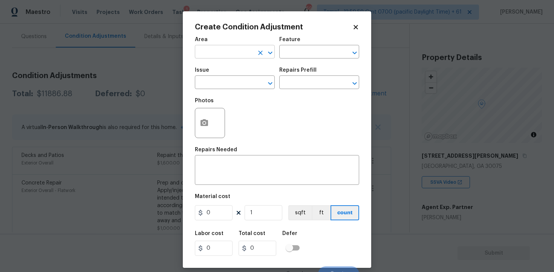
click at [227, 53] on input "text" at bounding box center [224, 53] width 59 height 12
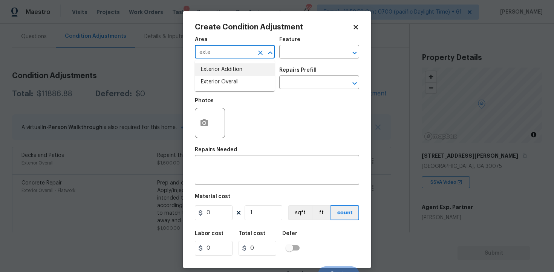
click at [229, 78] on li "Exterior Overall" at bounding box center [235, 82] width 80 height 12
type input "Exterior Overall"
click at [229, 78] on input "text" at bounding box center [224, 83] width 59 height 12
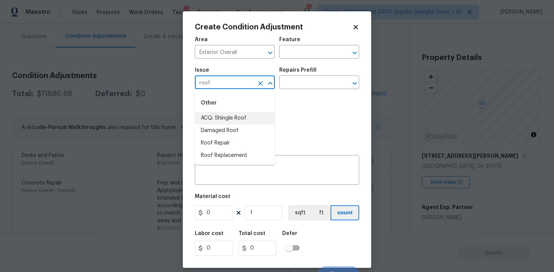
click at [234, 116] on li "ACQ: Shingle Roof" at bounding box center [235, 118] width 80 height 12
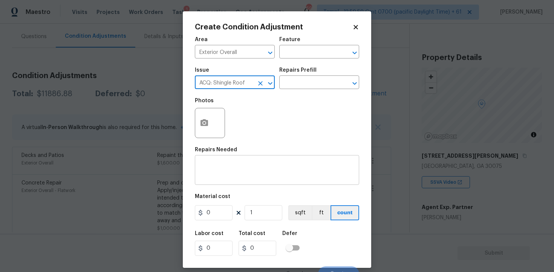
type input "ACQ: Shingle Roof"
click at [245, 169] on textarea at bounding box center [276, 171] width 155 height 16
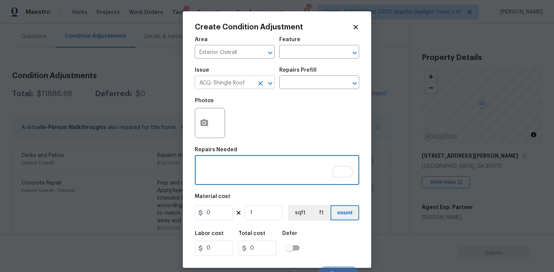
click at [264, 84] on icon "Clear" at bounding box center [261, 84] width 8 height 8
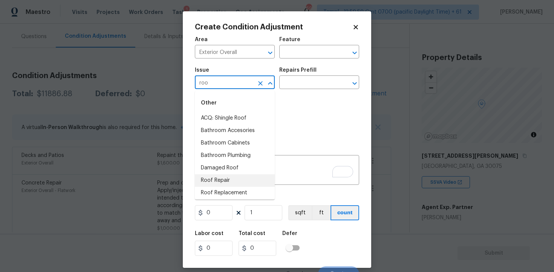
click at [246, 176] on li "Roof Repair" at bounding box center [235, 180] width 80 height 12
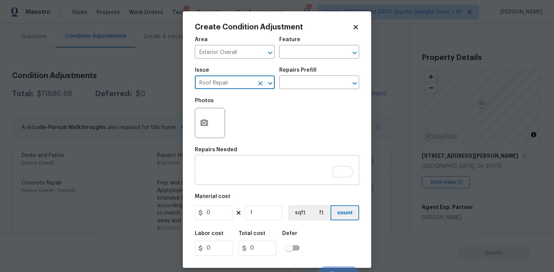
type input "Roof Repair"
click at [241, 159] on div "x ​" at bounding box center [277, 171] width 164 height 28
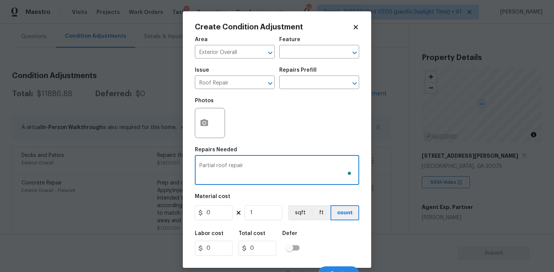
type textarea "Partial roof repair"
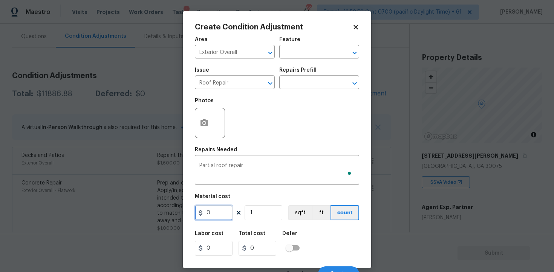
click at [224, 207] on input "0" at bounding box center [214, 212] width 38 height 15
type input "1000"
click at [195, 132] on div at bounding box center [210, 123] width 30 height 30
click at [200, 129] on button "button" at bounding box center [204, 122] width 18 height 29
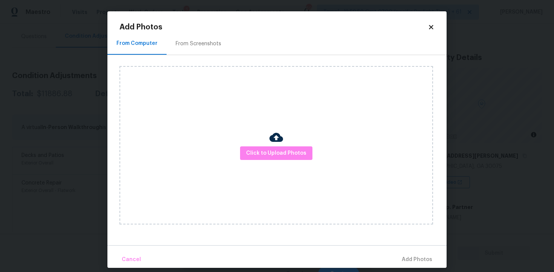
click at [286, 162] on div "Click to Upload Photos" at bounding box center [277, 145] width 314 height 158
click at [285, 153] on span "Click to Upload Photos" at bounding box center [276, 153] width 60 height 9
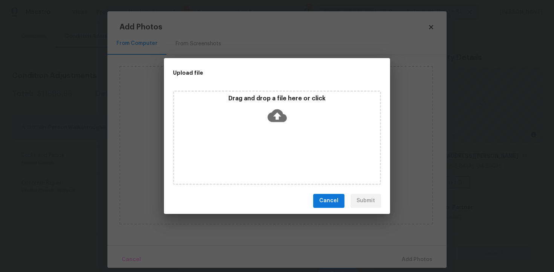
click at [282, 101] on p "Drag and drop a file here or click" at bounding box center [277, 99] width 206 height 8
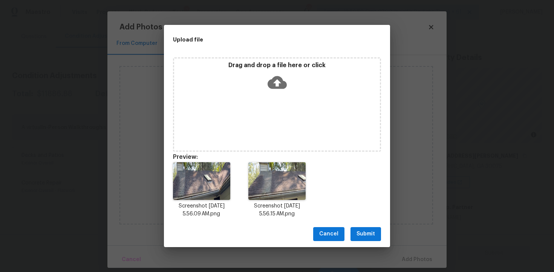
scroll to position [6, 0]
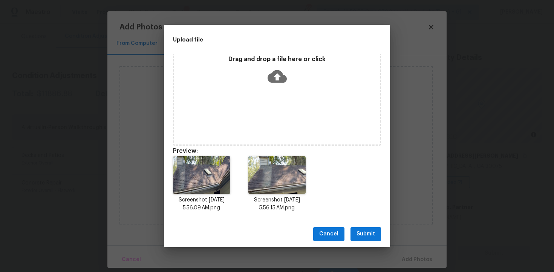
click at [363, 235] on span "Submit" at bounding box center [366, 233] width 18 height 9
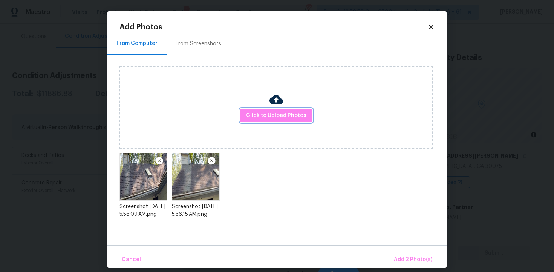
scroll to position [0, 0]
click at [406, 251] on div "Cancel Add 2 Photo(s)" at bounding box center [276, 256] width 339 height 23
click at [409, 256] on span "Add 2 Photo(s)" at bounding box center [413, 259] width 38 height 9
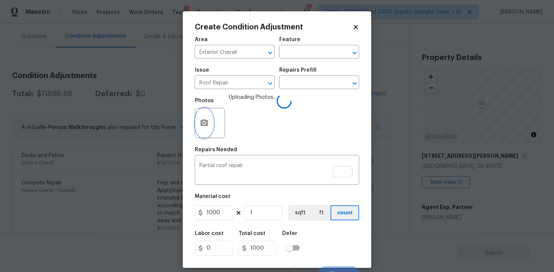
scroll to position [10, 0]
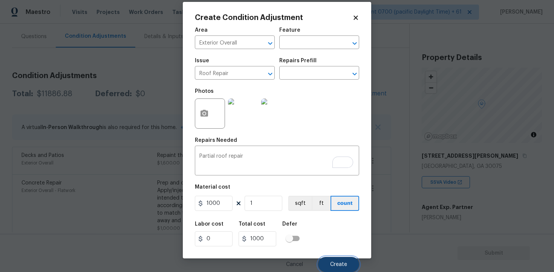
click at [343, 267] on span "Create" at bounding box center [338, 265] width 17 height 6
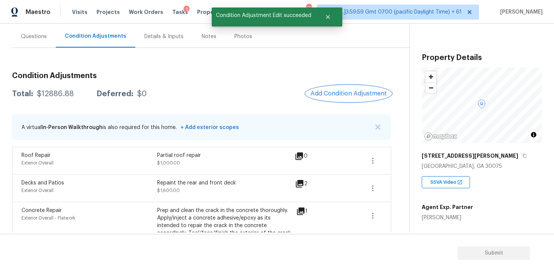
scroll to position [0, 0]
click at [342, 90] on span "Add Condition Adjustment" at bounding box center [349, 93] width 76 height 7
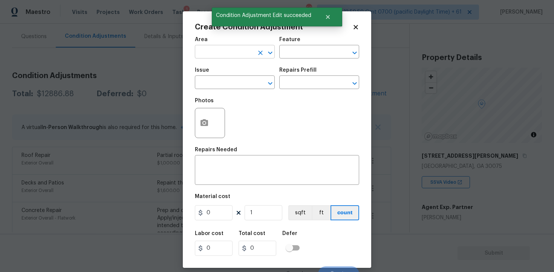
click at [225, 50] on input "text" at bounding box center [224, 53] width 59 height 12
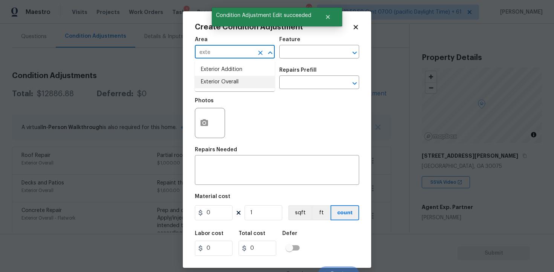
click at [222, 76] on li "Exterior Overall" at bounding box center [235, 82] width 80 height 12
type input "Exterior Overall"
click at [222, 76] on div "Issue" at bounding box center [235, 72] width 80 height 10
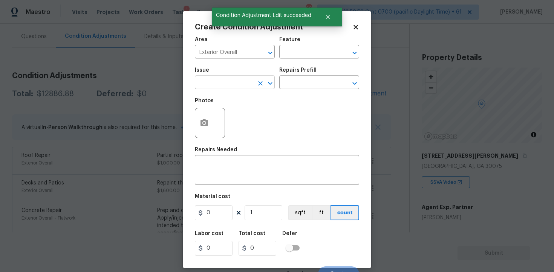
click at [223, 80] on input "text" at bounding box center [224, 83] width 59 height 12
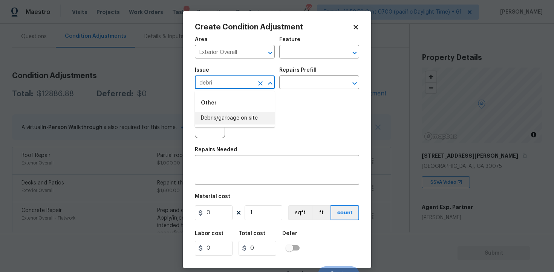
click at [224, 116] on li "Debris/garbage on site" at bounding box center [235, 118] width 80 height 12
type input "Debris/garbage on site"
click at [212, 116] on button "button" at bounding box center [204, 122] width 18 height 29
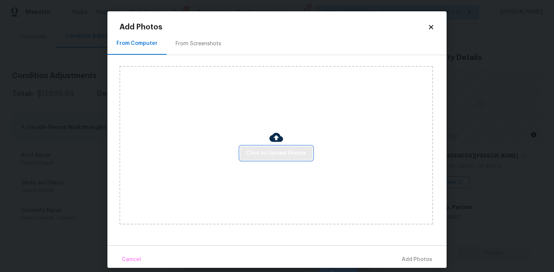
click at [263, 149] on span "Click to Upload Photos" at bounding box center [276, 153] width 60 height 9
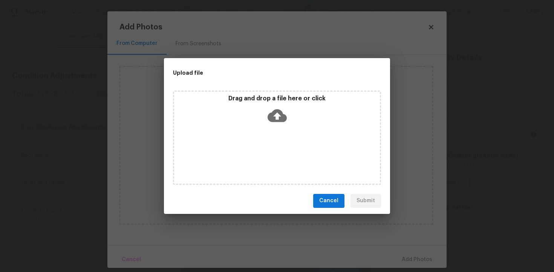
click at [268, 106] on icon at bounding box center [277, 115] width 19 height 19
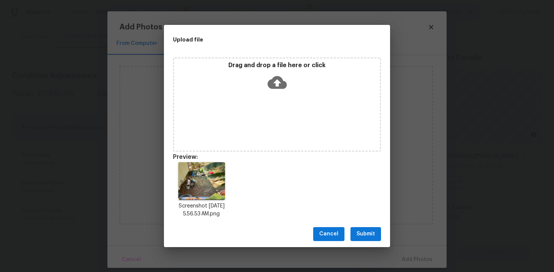
scroll to position [6, 0]
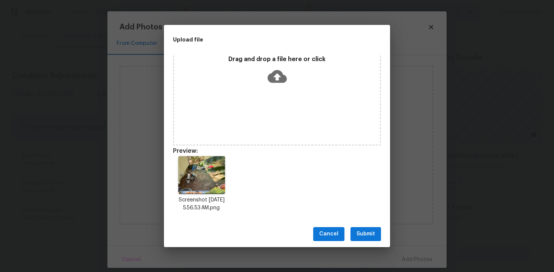
click at [359, 228] on button "Submit" at bounding box center [366, 234] width 31 height 14
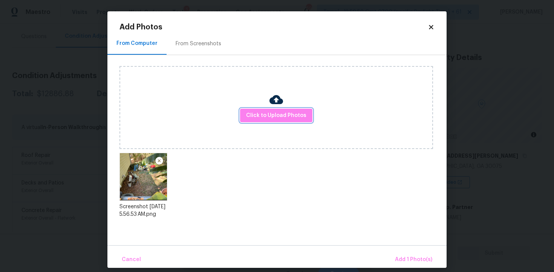
scroll to position [0, 0]
click at [405, 253] on button "Add 1 Photo(s)" at bounding box center [413, 259] width 43 height 16
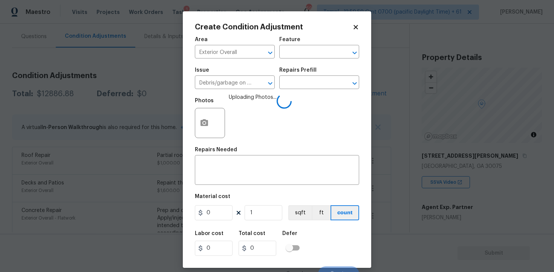
click at [320, 94] on div "Photos Uploading Photos..." at bounding box center [277, 117] width 164 height 49
click at [319, 84] on input "text" at bounding box center [308, 83] width 59 height 12
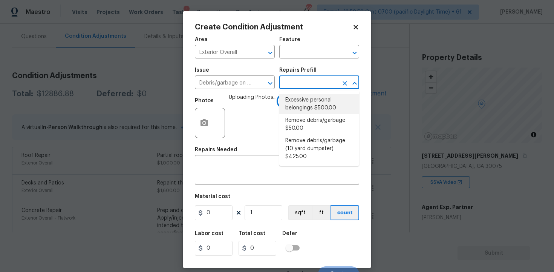
click at [317, 96] on li "Excessive personal belongings $500.00" at bounding box center [319, 104] width 80 height 20
type textarea "Contingency for excessive items to be removed - During assessment, the home con…"
type input "500"
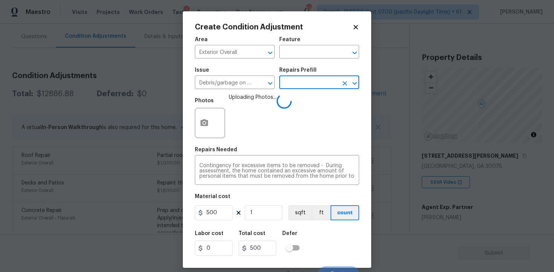
scroll to position [10, 0]
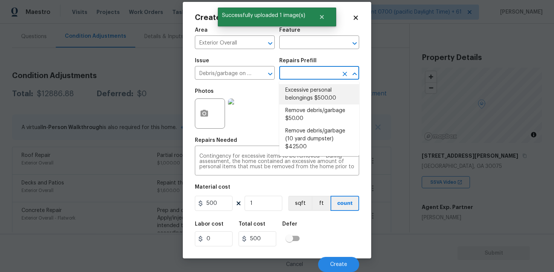
click at [307, 101] on li "Excessive personal belongings $500.00" at bounding box center [319, 94] width 80 height 20
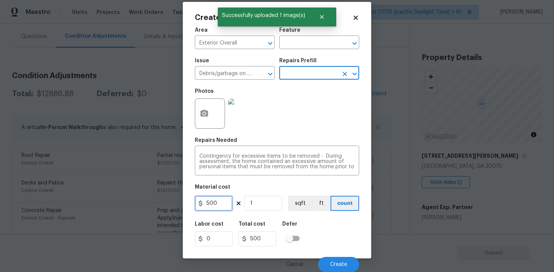
click at [224, 204] on input "500" at bounding box center [214, 203] width 38 height 15
type input "300"
click at [336, 221] on div "Labor cost 0 Total cost 300 Defer" at bounding box center [277, 234] width 164 height 34
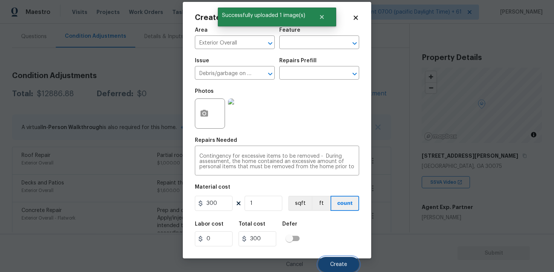
click at [343, 264] on span "Create" at bounding box center [338, 265] width 17 height 6
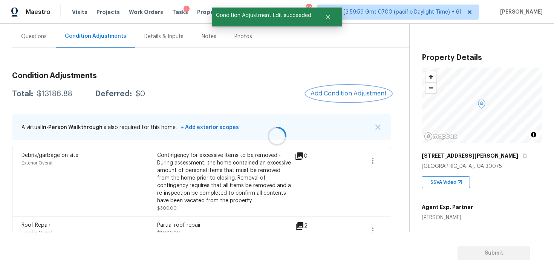
scroll to position [0, 0]
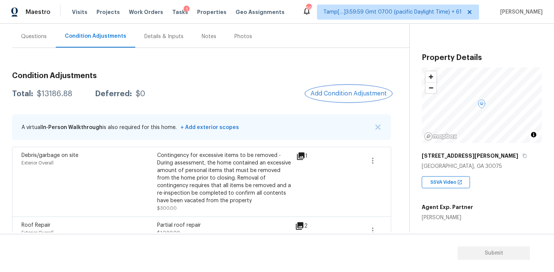
click at [345, 96] on span "Add Condition Adjustment" at bounding box center [349, 93] width 76 height 7
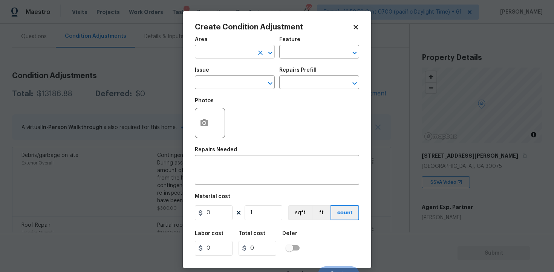
click at [248, 52] on input "text" at bounding box center [224, 53] width 59 height 12
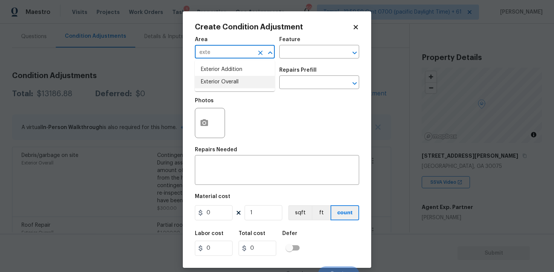
click at [231, 86] on li "Exterior Overall" at bounding box center [235, 82] width 80 height 12
type input "Exterior Overall"
click at [231, 86] on input "text" at bounding box center [224, 83] width 59 height 12
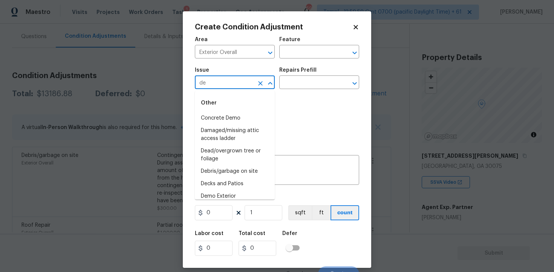
type input "d"
type input "shed"
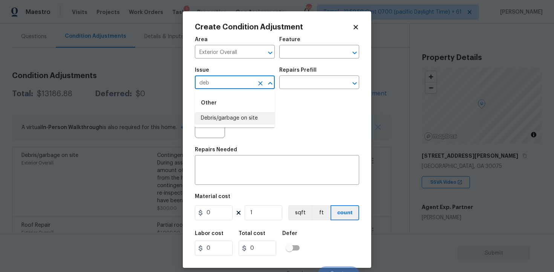
click at [245, 121] on li "Debris/garbage on site" at bounding box center [235, 118] width 80 height 12
type input "Debris/garbage on site"
click at [201, 119] on icon "button" at bounding box center [204, 122] width 9 height 9
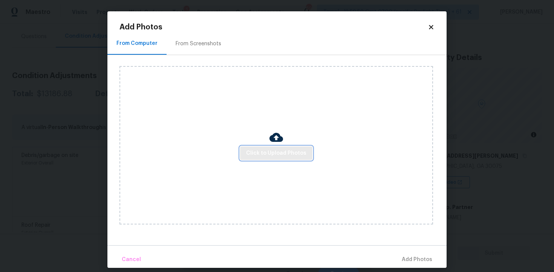
click at [288, 148] on button "Click to Upload Photos" at bounding box center [276, 153] width 72 height 14
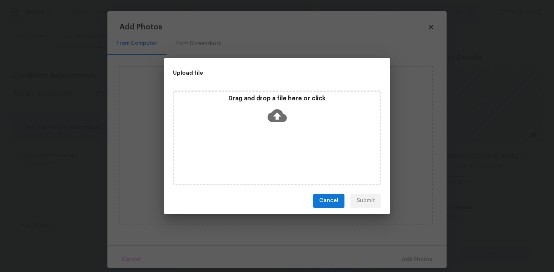
click at [279, 110] on icon at bounding box center [277, 115] width 19 height 13
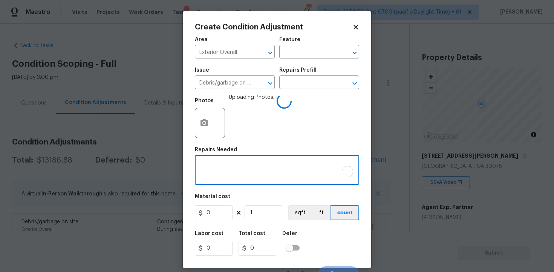
scroll to position [66, 0]
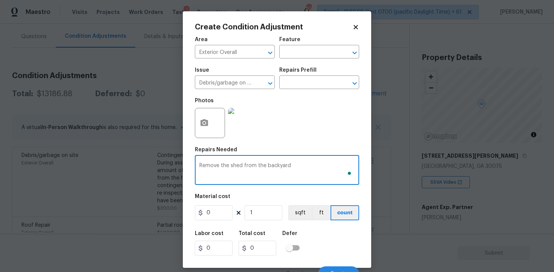
type textarea "Remove the shed from the backyard"
click at [214, 213] on input "0" at bounding box center [214, 212] width 38 height 15
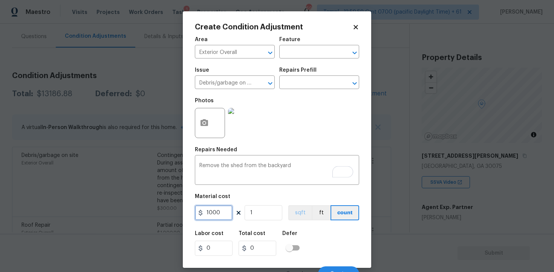
type input "1000"
click at [298, 218] on button "sqft" at bounding box center [299, 212] width 23 height 15
type input "1000"
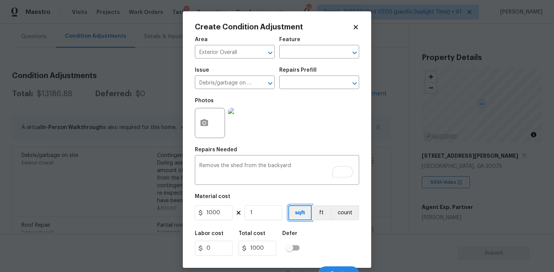
scroll to position [10, 0]
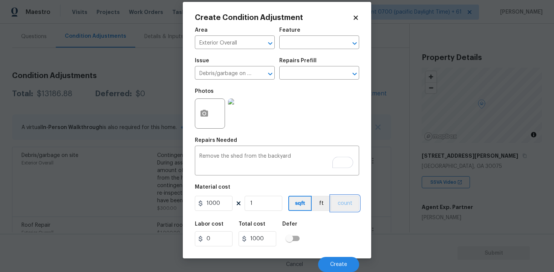
click at [347, 196] on button "count" at bounding box center [345, 203] width 28 height 15
click at [345, 259] on button "Create" at bounding box center [338, 264] width 41 height 15
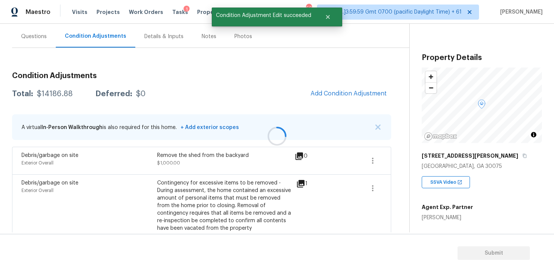
scroll to position [0, 0]
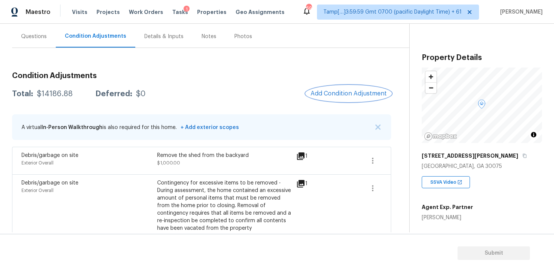
click at [345, 98] on button "Add Condition Adjustment" at bounding box center [348, 94] width 85 height 16
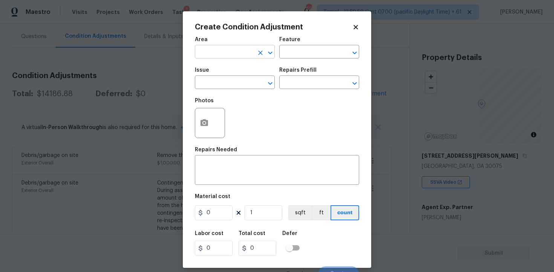
click at [224, 47] on input "text" at bounding box center [224, 53] width 59 height 12
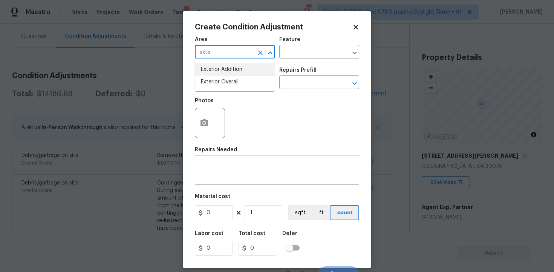
click at [217, 75] on li "Exterior Addition" at bounding box center [235, 69] width 80 height 12
type input "Exterior Addition"
click at [256, 59] on span "Area Exterior Addition ​" at bounding box center [235, 47] width 80 height 31
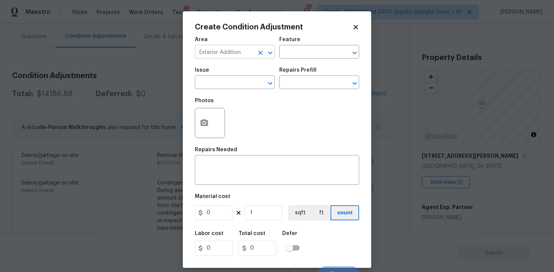
click at [257, 58] on div at bounding box center [265, 53] width 20 height 11
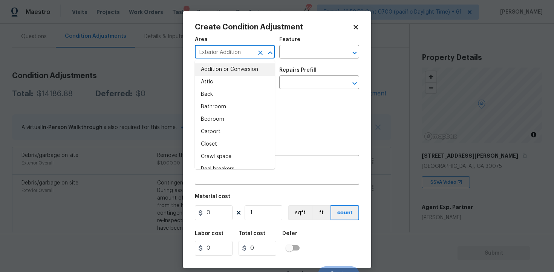
click at [259, 53] on icon "Clear" at bounding box center [261, 53] width 8 height 8
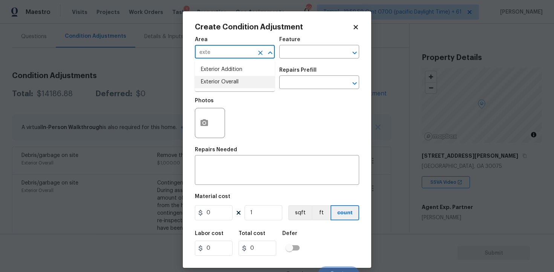
click at [255, 80] on li "Exterior Overall" at bounding box center [235, 82] width 80 height 12
click at [255, 80] on div "​" at bounding box center [235, 83] width 80 height 12
type input "Exterior Overall"
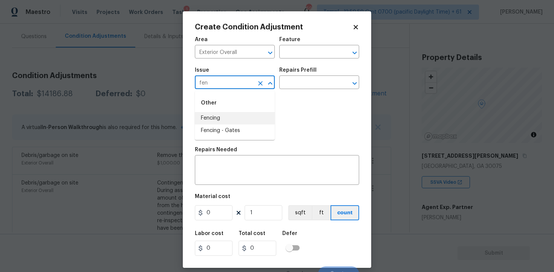
click at [254, 112] on li "Fencing" at bounding box center [235, 118] width 80 height 12
type input "Fencing"
click at [253, 171] on textarea at bounding box center [276, 171] width 155 height 16
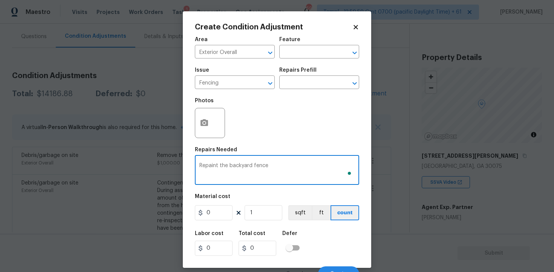
type textarea "Repaint the backyard fence"
click at [231, 212] on input "0" at bounding box center [214, 212] width 38 height 15
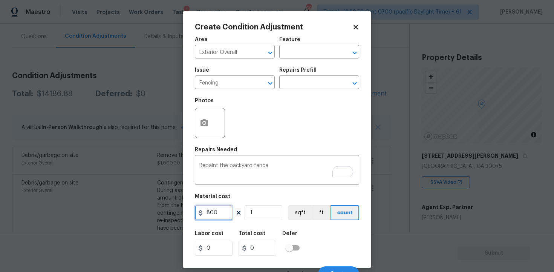
type input "800"
click at [205, 113] on button "button" at bounding box center [204, 122] width 18 height 29
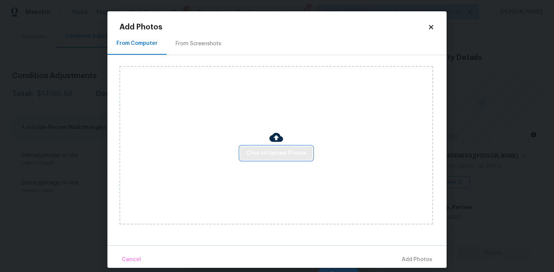
click at [293, 153] on span "Click to Upload Photos" at bounding box center [276, 153] width 60 height 9
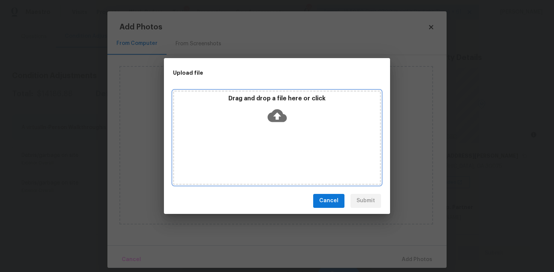
click at [279, 122] on icon at bounding box center [277, 115] width 19 height 19
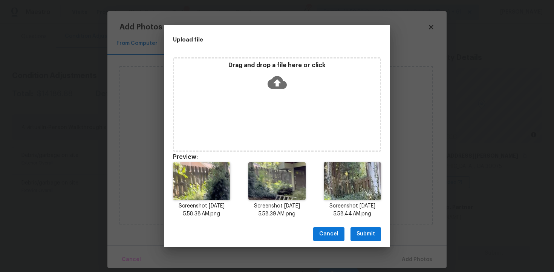
scroll to position [6, 0]
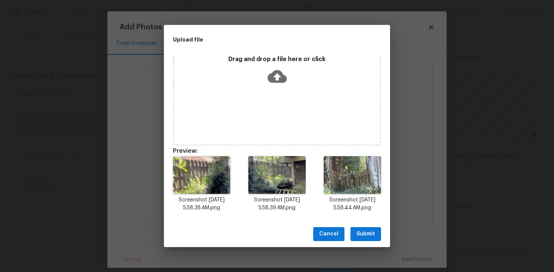
click at [361, 232] on span "Submit" at bounding box center [366, 233] width 18 height 9
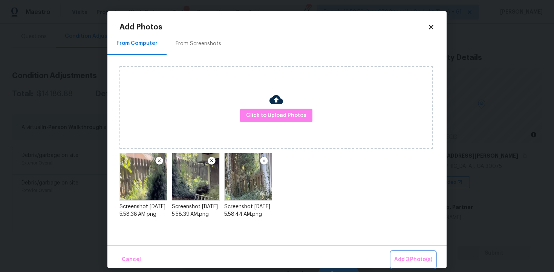
click at [403, 256] on span "Add 3 Photo(s)" at bounding box center [413, 259] width 38 height 9
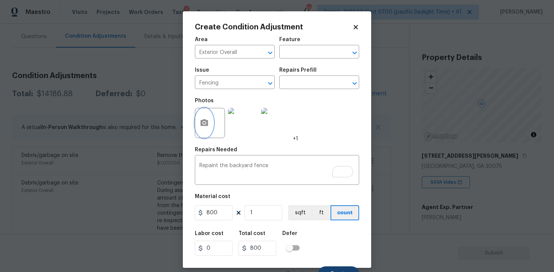
scroll to position [10, 0]
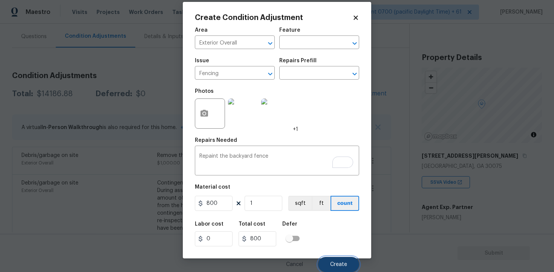
click at [337, 265] on span "Create" at bounding box center [338, 265] width 17 height 6
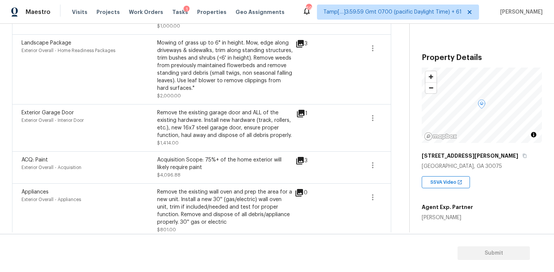
scroll to position [407, 0]
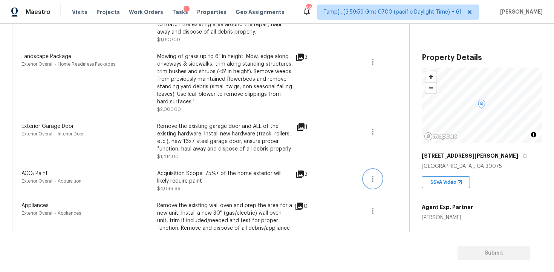
click at [379, 177] on button "button" at bounding box center [373, 179] width 18 height 18
click at [396, 172] on ul "Edit" at bounding box center [416, 177] width 68 height 15
click at [396, 174] on div "Edit" at bounding box center [415, 178] width 59 height 8
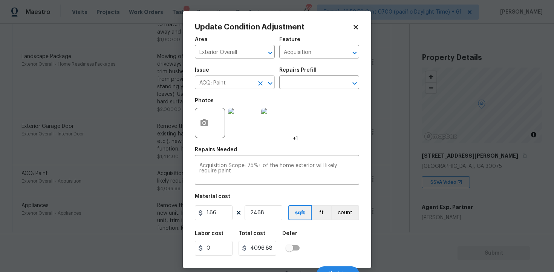
click at [254, 87] on div "ACQ: Paint ​" at bounding box center [235, 83] width 80 height 12
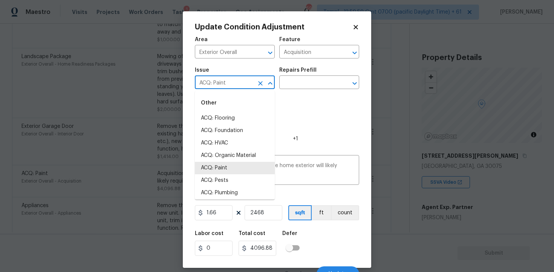
click at [257, 84] on icon "Clear" at bounding box center [261, 84] width 8 height 8
click at [229, 168] on li "Exterior Paint" at bounding box center [235, 168] width 80 height 12
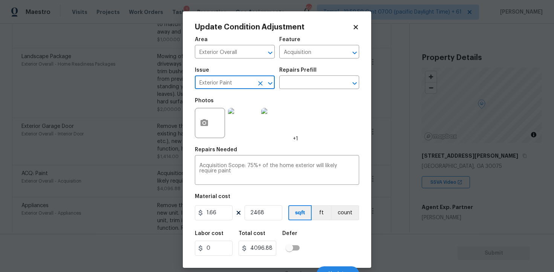
scroll to position [10, 0]
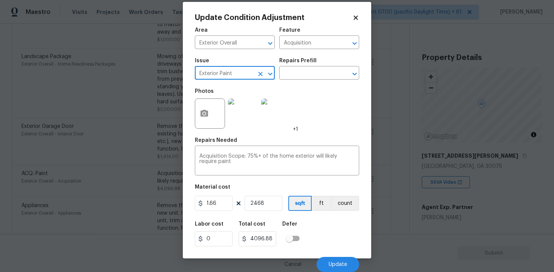
type input "Exterior Paint"
click at [328, 225] on div "Labor cost 0 Total cost 4096.88 Defer" at bounding box center [277, 234] width 164 height 34
click at [338, 254] on div "Cancel Update" at bounding box center [277, 261] width 164 height 21
click at [338, 258] on button "Update" at bounding box center [338, 264] width 43 height 15
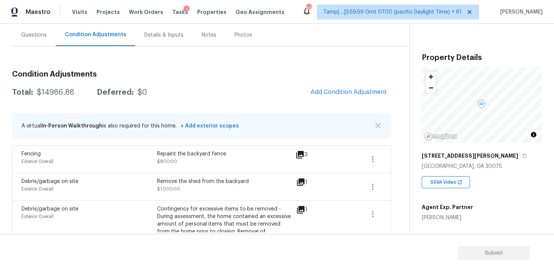
scroll to position [68, 0]
click at [350, 88] on span "Add Condition Adjustment" at bounding box center [349, 91] width 76 height 7
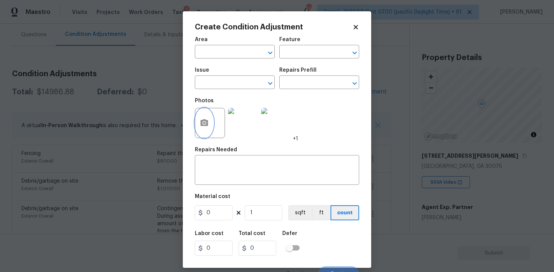
click at [202, 116] on button "button" at bounding box center [204, 122] width 18 height 29
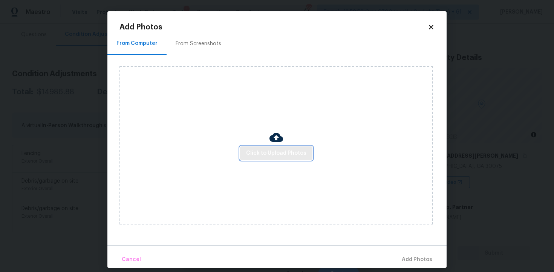
click at [267, 154] on span "Click to Upload Photos" at bounding box center [276, 153] width 60 height 9
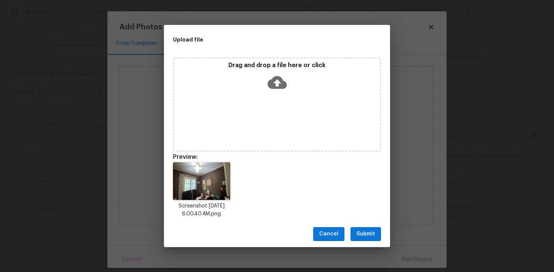
click at [362, 230] on span "Submit" at bounding box center [366, 233] width 18 height 9
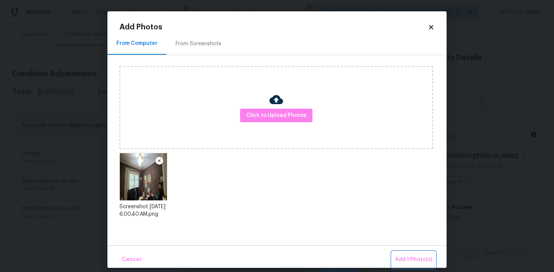
click at [414, 254] on button "Add 1 Photo(s)" at bounding box center [413, 259] width 43 height 16
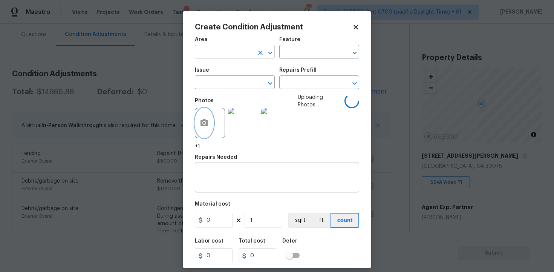
click at [255, 57] on div at bounding box center [265, 53] width 20 height 11
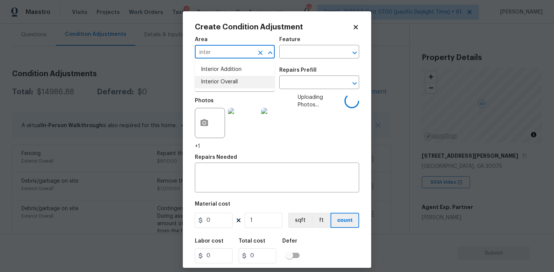
click at [227, 88] on li "Interior Overall" at bounding box center [235, 82] width 80 height 12
type input "Interior Overall"
click at [227, 88] on input "text" at bounding box center [224, 83] width 59 height 12
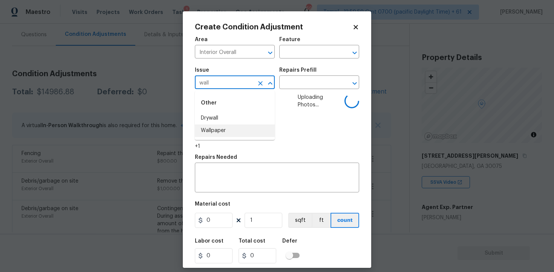
click at [223, 132] on li "Wallpaper" at bounding box center [235, 130] width 80 height 12
type input "Wallpaper"
click at [293, 87] on input "text" at bounding box center [308, 83] width 59 height 12
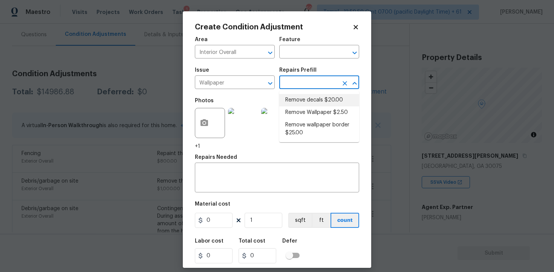
click at [305, 111] on li "Remove Wallpaper $2.50" at bounding box center [319, 112] width 80 height 12
type input "Walls and Ceiling"
type textarea "Remove wallpaper and texture walls to best match existing conditions"
type input "2.5"
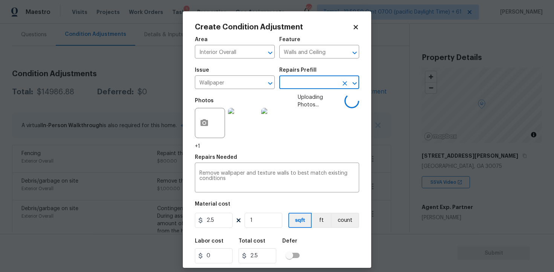
click at [232, 210] on div "Material cost" at bounding box center [277, 206] width 164 height 10
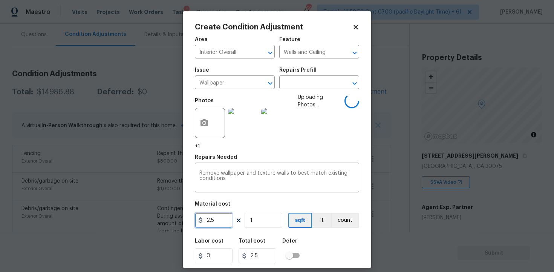
click at [230, 219] on input "2.5" at bounding box center [214, 220] width 38 height 15
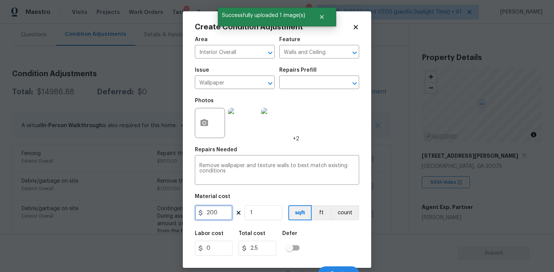
type input "200"
click at [344, 242] on div "Labor cost 0 Total cost 200 Defer" at bounding box center [277, 243] width 164 height 34
click at [223, 216] on input "200" at bounding box center [214, 212] width 38 height 15
type input "400"
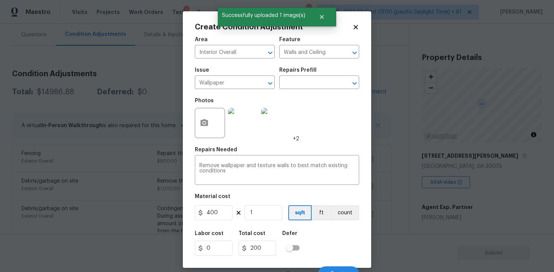
click at [331, 221] on figure "Material cost 400 1 sqft ft count" at bounding box center [277, 208] width 164 height 28
type input "400"
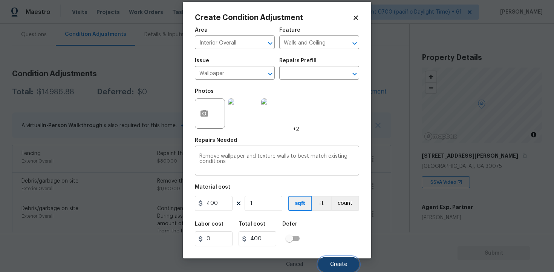
click at [335, 257] on button "Create" at bounding box center [338, 264] width 41 height 15
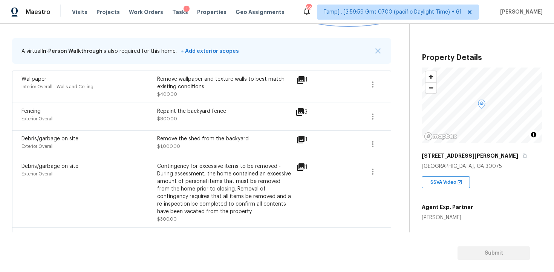
scroll to position [121, 0]
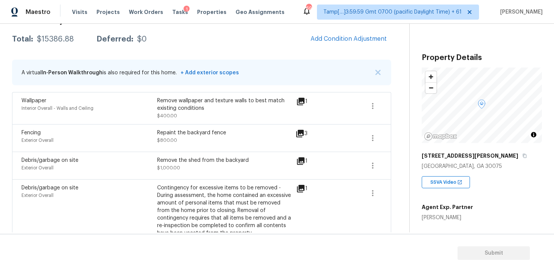
click at [341, 37] on span "Add Condition Adjustment" at bounding box center [349, 38] width 76 height 7
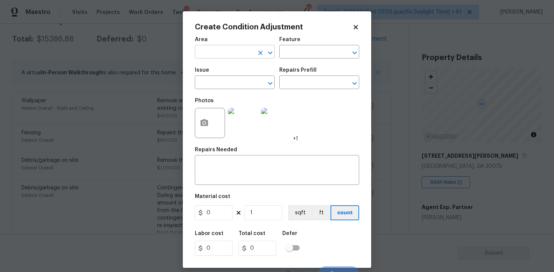
click at [231, 52] on input "text" at bounding box center [224, 53] width 59 height 12
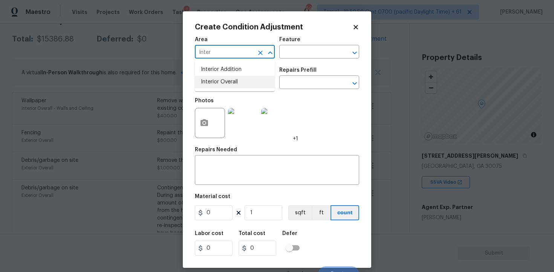
click at [232, 80] on li "Interior Overall" at bounding box center [235, 82] width 80 height 12
type input "Interior Overall"
click at [232, 80] on input "text" at bounding box center [224, 83] width 59 height 12
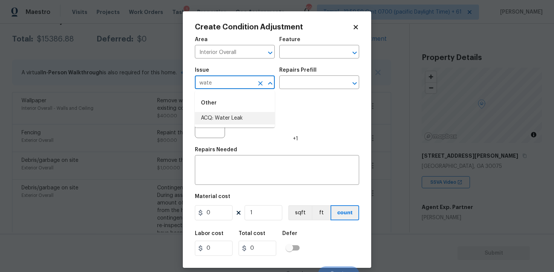
click at [226, 112] on li "ACQ: Water Leak" at bounding box center [235, 118] width 80 height 12
type input "ACQ: Water Leak"
click at [208, 115] on button "button" at bounding box center [204, 122] width 18 height 29
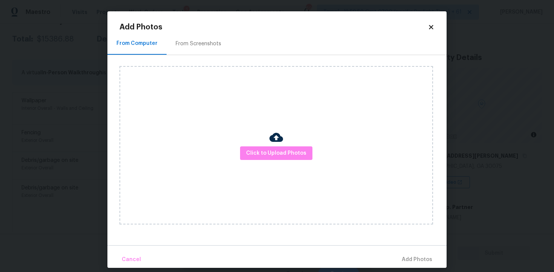
click at [267, 145] on div "Click to Upload Photos" at bounding box center [277, 145] width 314 height 158
click at [272, 155] on span "Click to Upload Photos" at bounding box center [276, 153] width 60 height 9
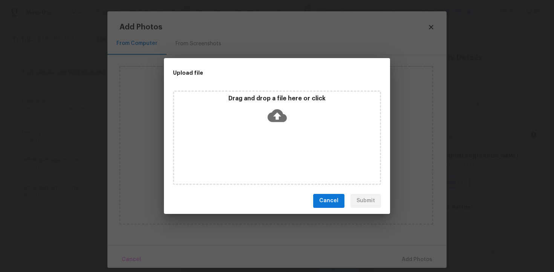
click at [275, 115] on icon at bounding box center [277, 115] width 19 height 19
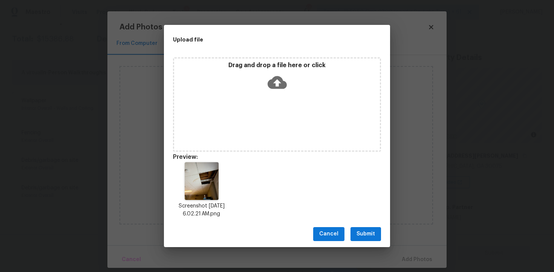
click at [366, 231] on span "Submit" at bounding box center [366, 233] width 18 height 9
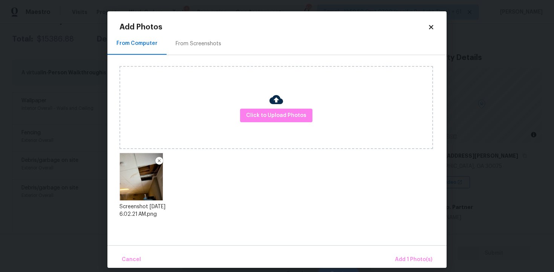
click at [405, 251] on div "Cancel Add 1 Photo(s)" at bounding box center [276, 256] width 339 height 23
click at [402, 261] on span "Add 1 Photo(s)" at bounding box center [413, 259] width 37 height 9
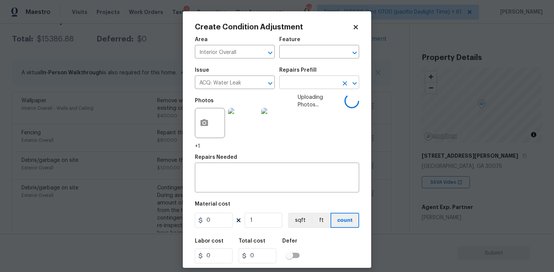
click at [294, 81] on input "text" at bounding box center [308, 83] width 59 height 12
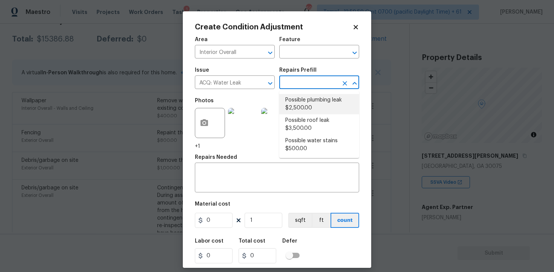
click at [299, 104] on li "Possible plumbing leak $2,500.00" at bounding box center [319, 104] width 80 height 20
type input "Acquisition"
type textarea "Acquisition Scope: Possible plumbing leak"
type input "2500"
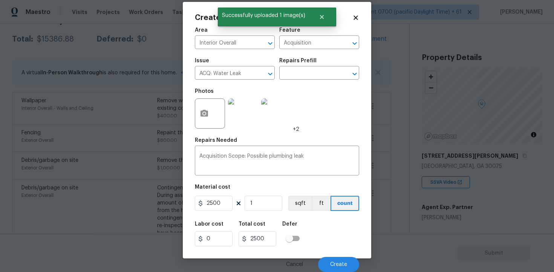
scroll to position [10, 0]
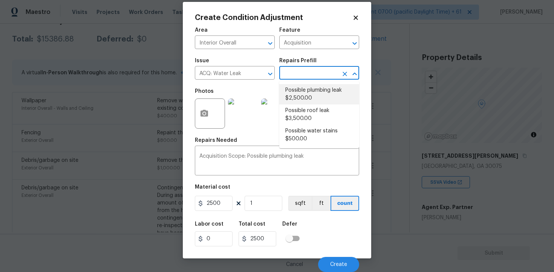
click at [330, 238] on div "Labor cost 0 Total cost 2500 Defer" at bounding box center [277, 234] width 164 height 34
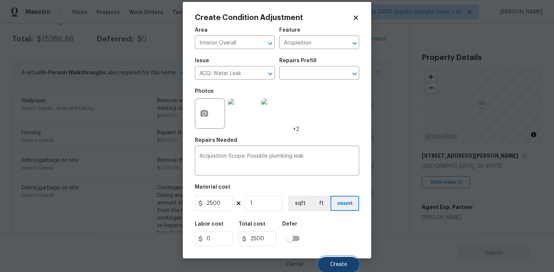
click at [339, 259] on button "Create" at bounding box center [338, 264] width 41 height 15
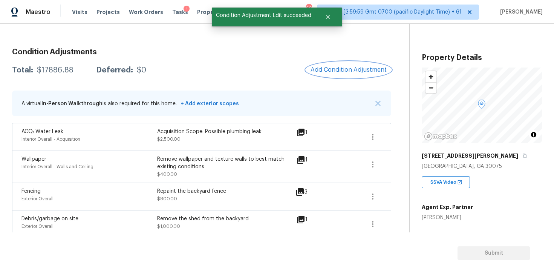
scroll to position [87, 0]
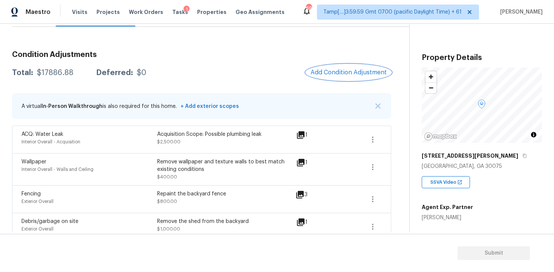
click at [332, 79] on button "Add Condition Adjustment" at bounding box center [348, 72] width 85 height 16
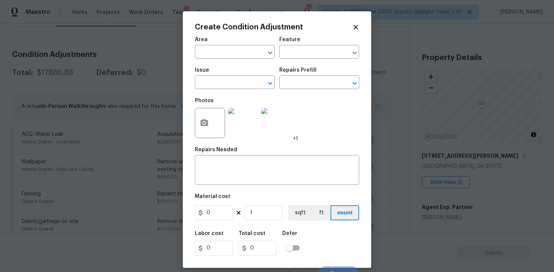
click at [215, 46] on div "Area" at bounding box center [235, 42] width 80 height 10
click at [215, 52] on input "text" at bounding box center [224, 53] width 59 height 12
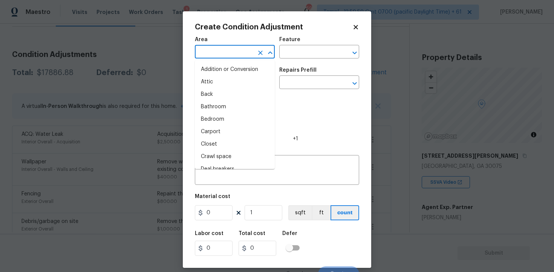
click at [108, 154] on body "Maestro Visits Projects Work Orders Tasks 1 Properties Geo Assignments 694 Tamp…" at bounding box center [277, 136] width 554 height 272
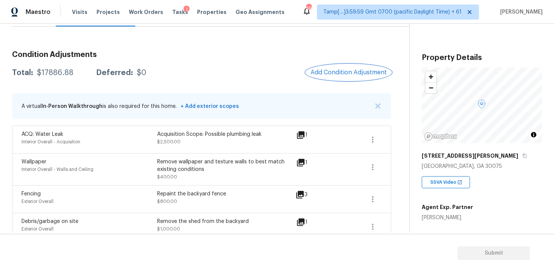
click at [348, 72] on span "Add Condition Adjustment" at bounding box center [349, 72] width 76 height 7
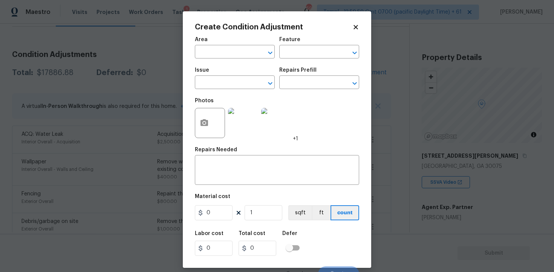
click at [241, 60] on span "Area ​" at bounding box center [235, 47] width 80 height 31
click at [237, 52] on input "text" at bounding box center [224, 53] width 59 height 12
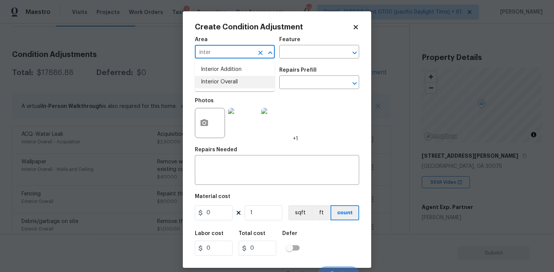
click at [239, 78] on li "Interior Overall" at bounding box center [235, 82] width 80 height 12
type input "Interior Overall"
click at [239, 78] on input "text" at bounding box center [224, 83] width 59 height 12
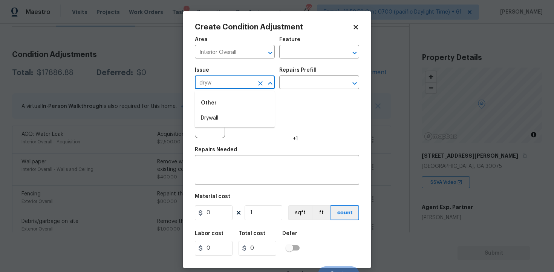
click at [234, 111] on div "Other" at bounding box center [235, 103] width 80 height 18
click at [240, 116] on li "Drywall" at bounding box center [235, 118] width 80 height 12
type input "Drywall"
click at [309, 78] on input "text" at bounding box center [308, 83] width 59 height 12
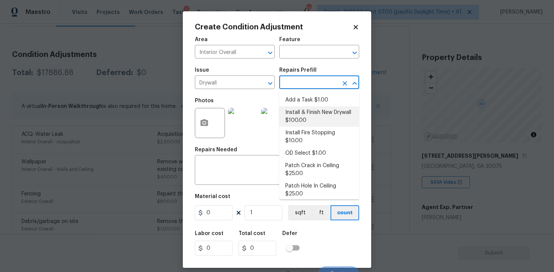
click at [311, 118] on li "Install & Finish New Drywall $100.00" at bounding box center [319, 116] width 80 height 20
type input "Walls and Ceiling"
type textarea "Remove the existing damaged drywall and replace with new. Ensure that the new d…"
type input "100"
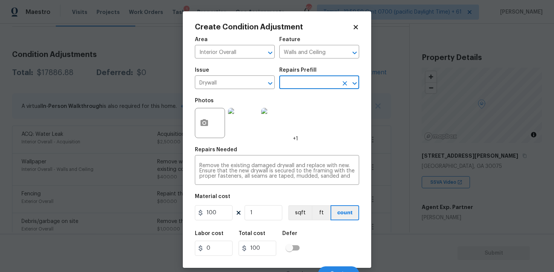
click at [312, 86] on input "text" at bounding box center [308, 83] width 59 height 12
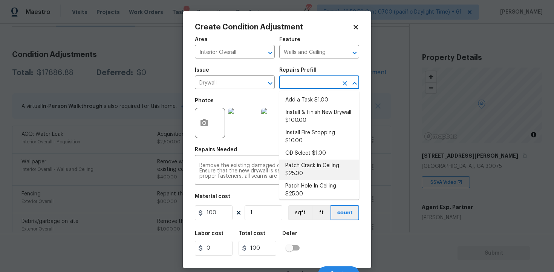
click at [298, 159] on li "Patch Crack in Ceiling $25.00" at bounding box center [319, 169] width 80 height 20
type textarea "Prep/scrape all loose material from the damaged area; prime if needed. Patch th…"
type input "25"
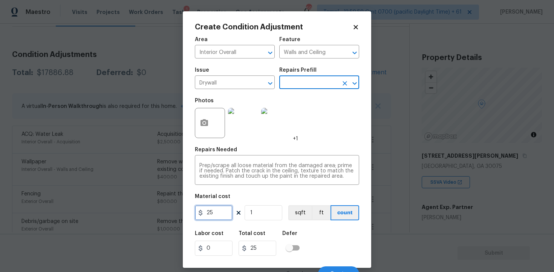
click at [222, 211] on input "25" at bounding box center [214, 212] width 38 height 15
type input "250"
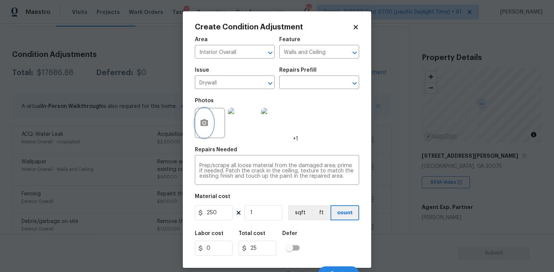
click at [201, 121] on icon "button" at bounding box center [205, 122] width 8 height 7
type input "250"
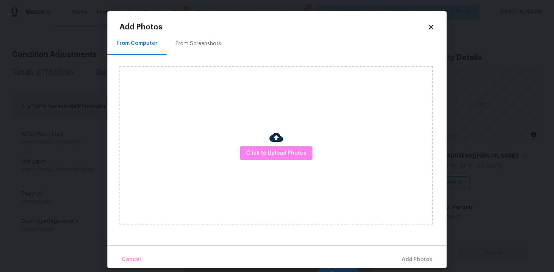
click at [259, 160] on div "Click to Upload Photos" at bounding box center [277, 145] width 314 height 158
click at [268, 155] on span "Click to Upload Photos" at bounding box center [276, 153] width 60 height 9
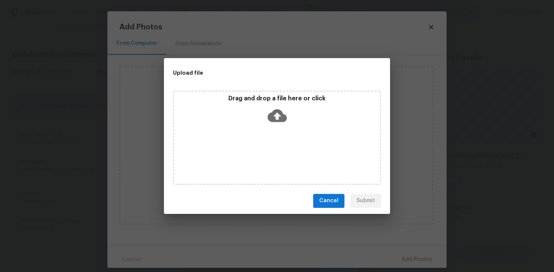
click at [276, 111] on icon at bounding box center [277, 115] width 19 height 13
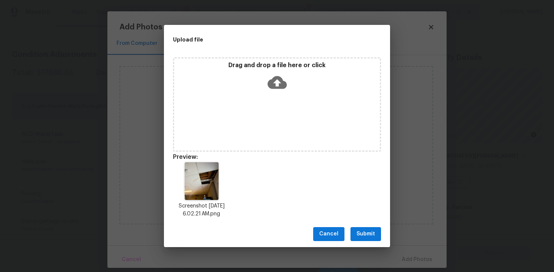
click at [373, 230] on span "Submit" at bounding box center [366, 233] width 18 height 9
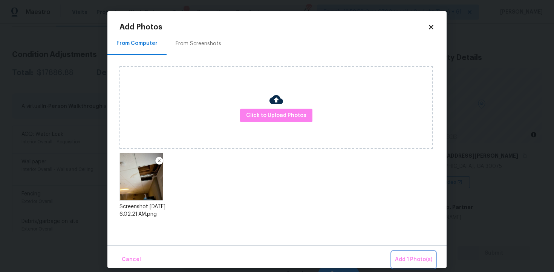
click at [398, 256] on span "Add 1 Photo(s)" at bounding box center [413, 259] width 37 height 9
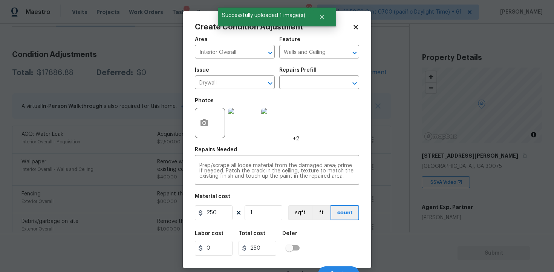
scroll to position [10, 0]
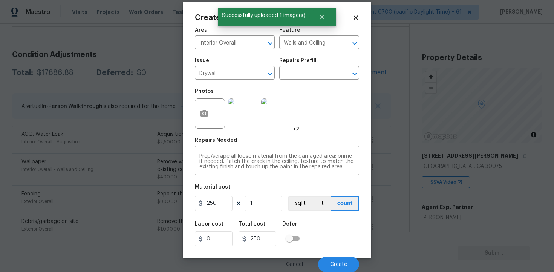
click at [334, 255] on div "Cancel Create" at bounding box center [277, 261] width 164 height 21
click at [337, 262] on span "Create" at bounding box center [338, 265] width 17 height 6
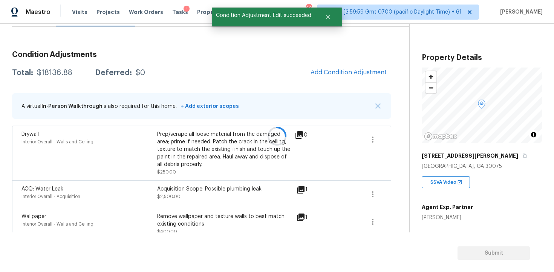
scroll to position [0, 0]
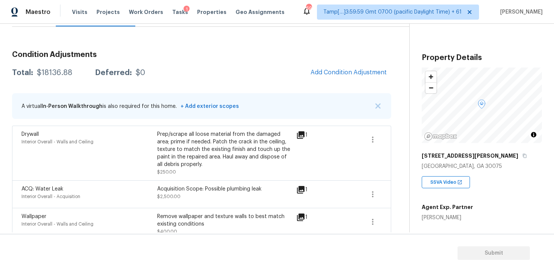
click at [333, 78] on button "Add Condition Adjustment" at bounding box center [348, 72] width 85 height 16
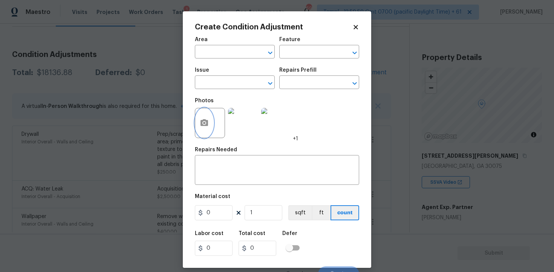
click at [201, 130] on button "button" at bounding box center [204, 122] width 18 height 29
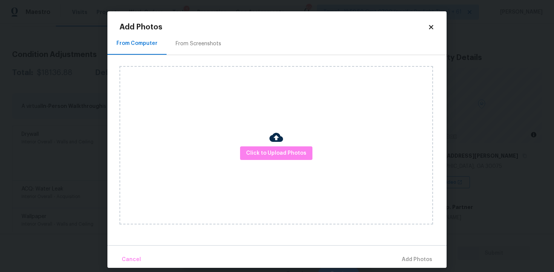
click at [276, 163] on div "Click to Upload Photos" at bounding box center [277, 145] width 314 height 158
click at [284, 145] on div "Click to Upload Photos" at bounding box center [277, 145] width 314 height 158
click at [315, 158] on div "Click to Upload Photos" at bounding box center [277, 145] width 314 height 158
click at [294, 152] on span "Click to Upload Photos" at bounding box center [276, 153] width 60 height 9
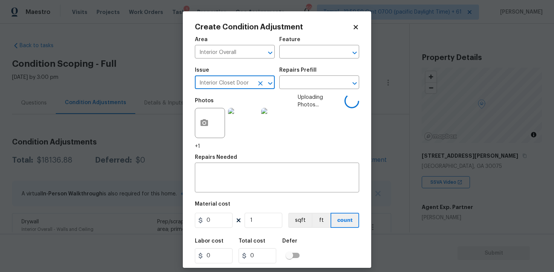
type input "Interior Closet Door"
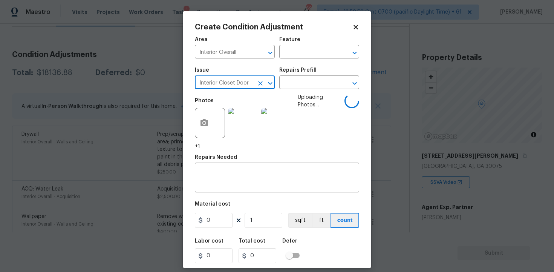
click at [293, 92] on div "Issue Interior Closet Door ​ Repairs Prefill ​" at bounding box center [277, 78] width 164 height 31
click at [295, 83] on input "text" at bounding box center [308, 83] width 59 height 12
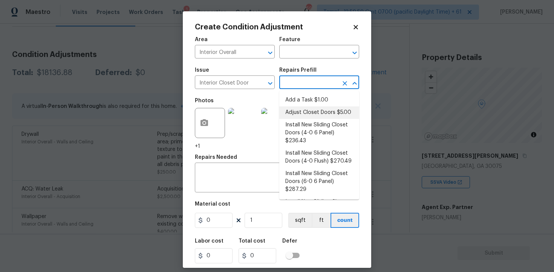
click at [305, 113] on li "Adjust Closet Doors $5.00" at bounding box center [319, 112] width 80 height 12
type input "Interior Door"
type input "5"
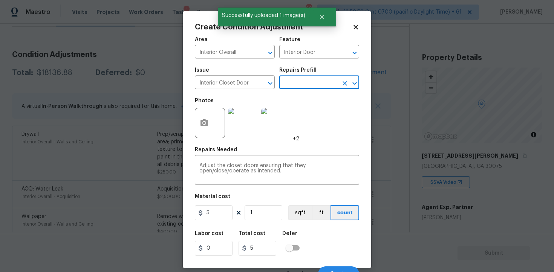
click at [304, 80] on input "text" at bounding box center [308, 83] width 59 height 12
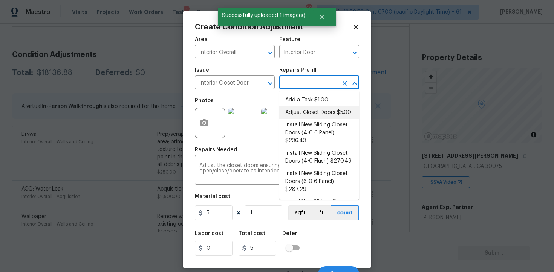
click at [306, 127] on li "Install New Sliding Closet Doors (4-0 6 Panel) $236.43" at bounding box center [319, 133] width 80 height 28
type input "236.43"
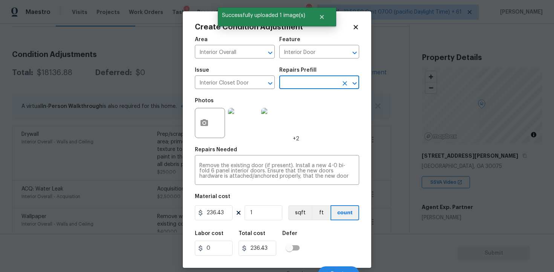
scroll to position [10, 0]
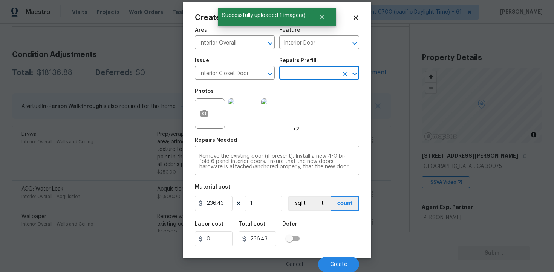
click at [335, 253] on div "Cancel Create" at bounding box center [277, 261] width 164 height 21
click at [336, 261] on button "Create" at bounding box center [338, 264] width 41 height 15
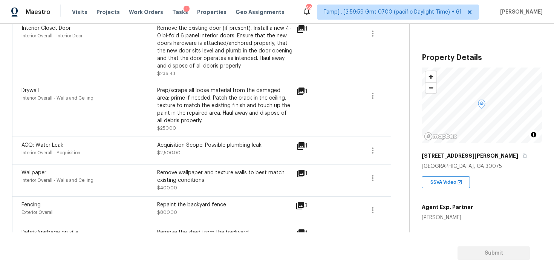
scroll to position [198, 0]
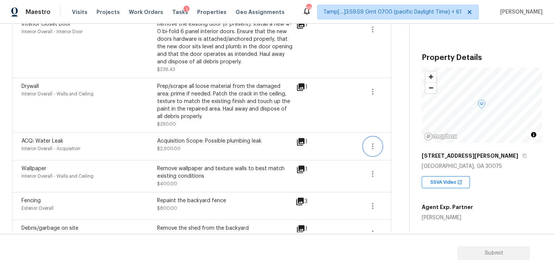
click at [377, 146] on icon "button" at bounding box center [372, 146] width 9 height 9
click at [396, 144] on div "Edit" at bounding box center [415, 145] width 59 height 8
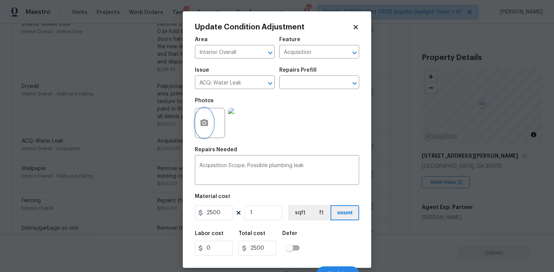
click at [199, 121] on button "button" at bounding box center [204, 122] width 18 height 29
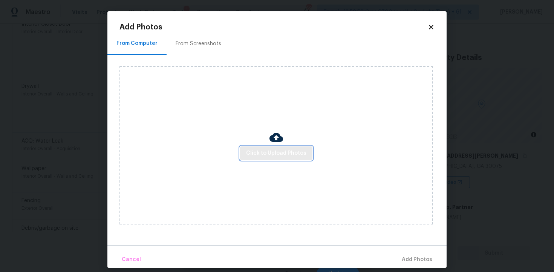
click at [264, 150] on span "Click to Upload Photos" at bounding box center [276, 153] width 60 height 9
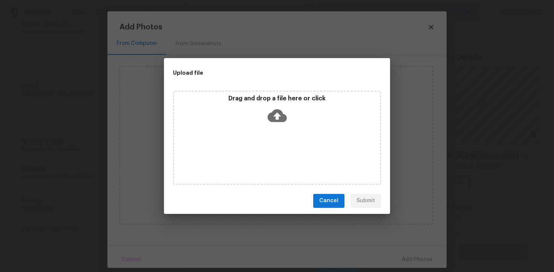
click at [276, 116] on icon at bounding box center [277, 115] width 19 height 19
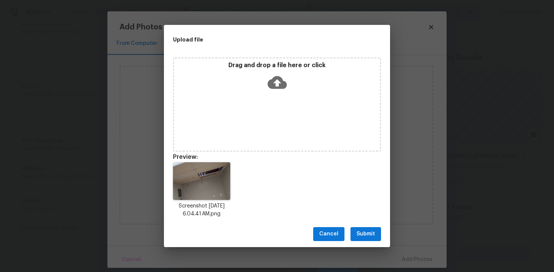
click at [362, 234] on span "Submit" at bounding box center [366, 233] width 18 height 9
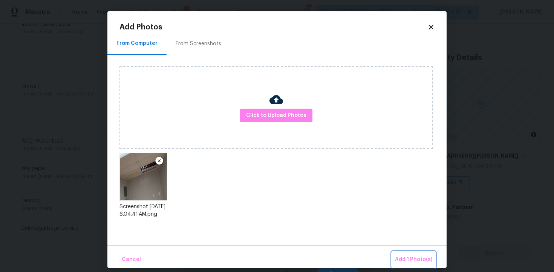
click at [409, 253] on button "Add 1 Photo(s)" at bounding box center [413, 259] width 43 height 16
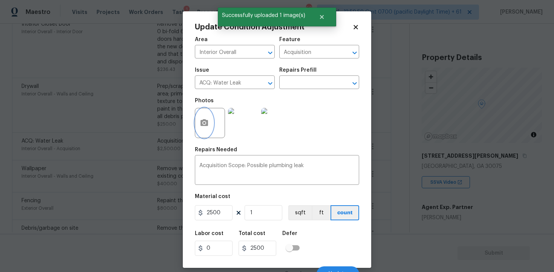
scroll to position [10, 0]
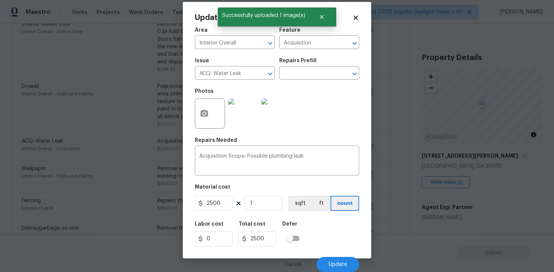
click at [324, 256] on div "Cancel Update" at bounding box center [277, 261] width 164 height 21
click at [327, 261] on button "Update" at bounding box center [338, 264] width 43 height 15
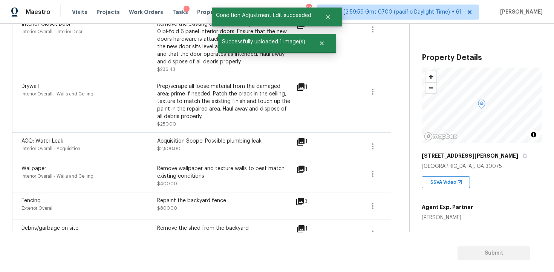
scroll to position [219, 0]
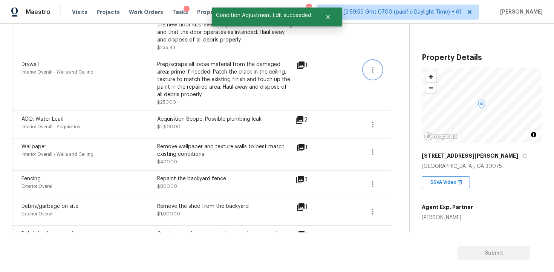
click at [376, 66] on icon "button" at bounding box center [372, 69] width 9 height 9
click at [398, 71] on div "Edit" at bounding box center [415, 68] width 59 height 8
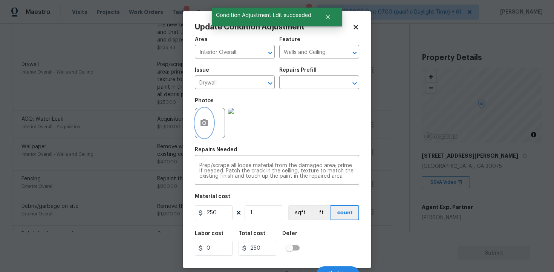
click at [200, 118] on button "button" at bounding box center [204, 122] width 18 height 29
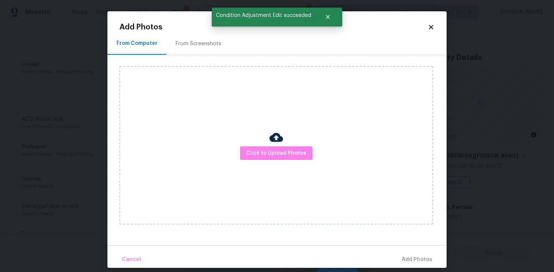
click at [277, 141] on img at bounding box center [277, 137] width 14 height 14
click at [291, 155] on span "Click to Upload Photos" at bounding box center [276, 153] width 60 height 9
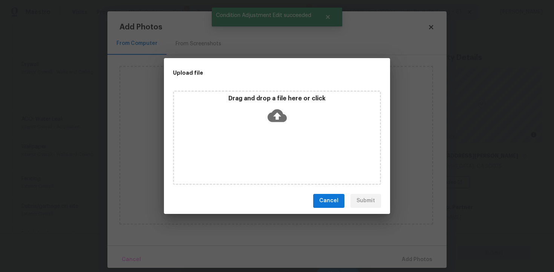
click at [274, 121] on icon at bounding box center [277, 115] width 19 height 19
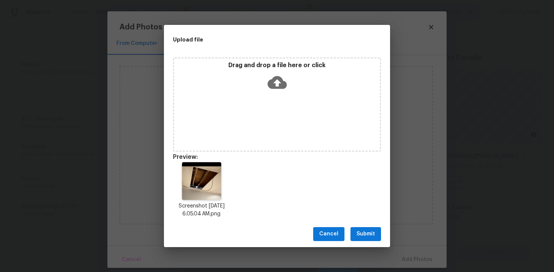
click at [365, 233] on span "Submit" at bounding box center [366, 233] width 18 height 9
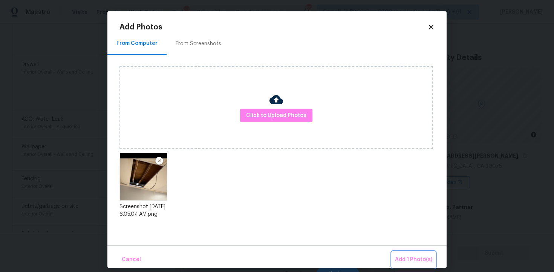
click at [405, 254] on button "Add 1 Photo(s)" at bounding box center [413, 259] width 43 height 16
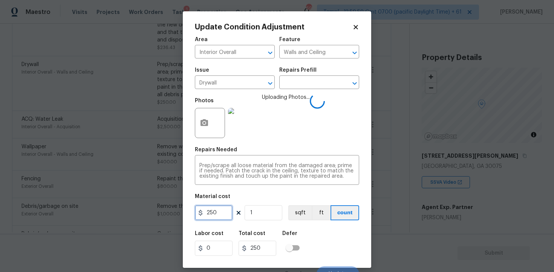
click at [226, 215] on input "250" at bounding box center [214, 212] width 38 height 15
type input "400"
click at [325, 250] on div "Labor cost 0 Total cost 400 Defer" at bounding box center [277, 243] width 164 height 34
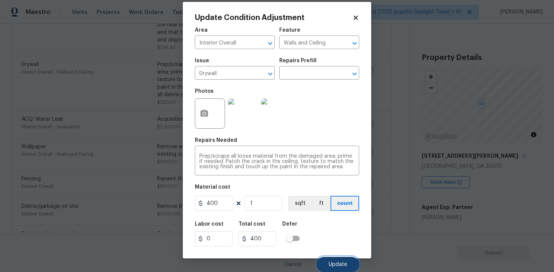
click at [335, 264] on span "Update" at bounding box center [338, 265] width 18 height 6
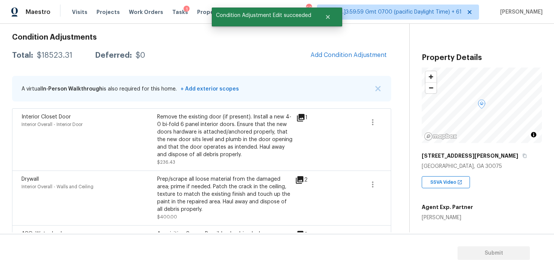
scroll to position [101, 0]
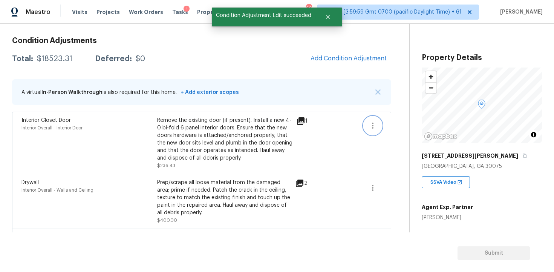
click at [373, 123] on icon "button" at bounding box center [373, 126] width 2 height 6
click at [408, 125] on div "Edit" at bounding box center [415, 124] width 59 height 8
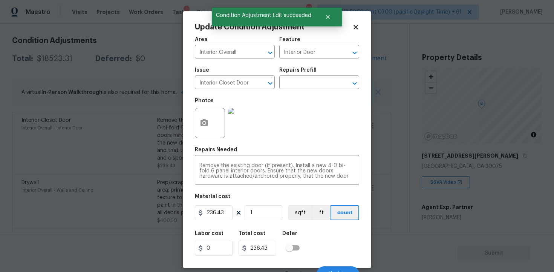
click at [221, 120] on div at bounding box center [210, 123] width 30 height 30
click at [195, 116] on div at bounding box center [210, 123] width 30 height 30
click at [210, 119] on button "button" at bounding box center [204, 122] width 18 height 29
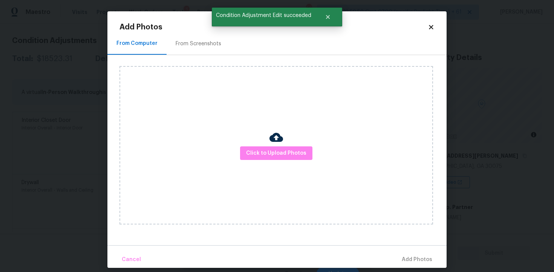
click at [287, 145] on div "Click to Upload Photos" at bounding box center [277, 145] width 314 height 158
click at [287, 152] on span "Click to Upload Photos" at bounding box center [276, 153] width 60 height 9
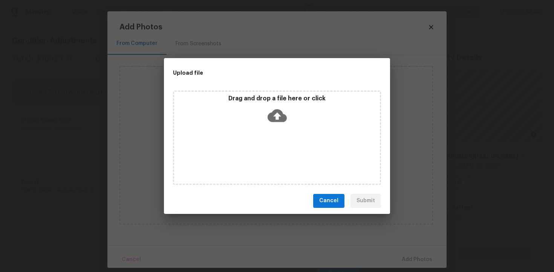
click at [273, 111] on icon at bounding box center [277, 115] width 19 height 13
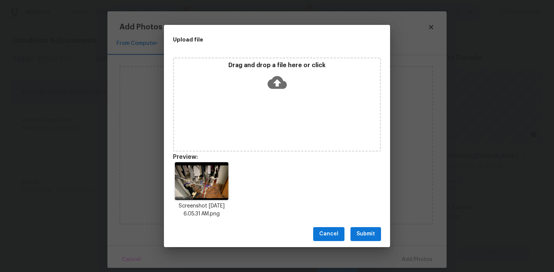
click at [366, 234] on span "Submit" at bounding box center [366, 233] width 18 height 9
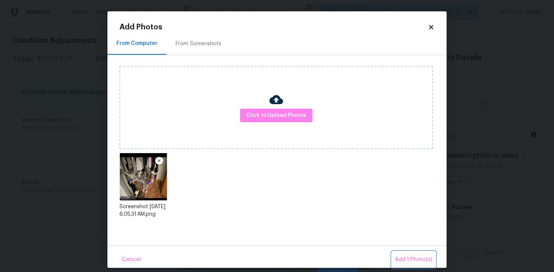
click at [404, 257] on span "Add 1 Photo(s)" at bounding box center [413, 259] width 37 height 9
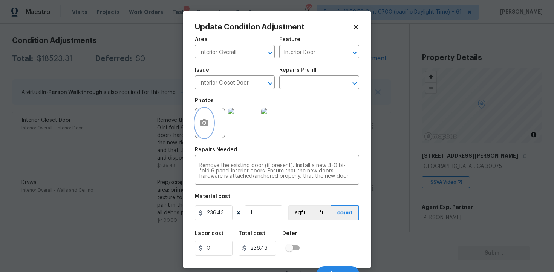
scroll to position [10, 0]
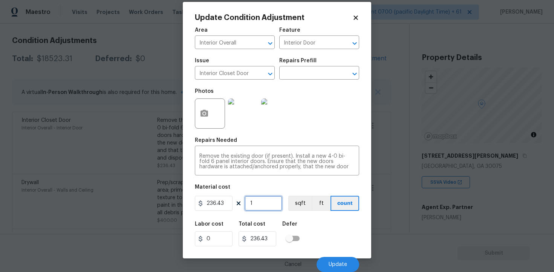
click at [267, 205] on input "1" at bounding box center [264, 203] width 38 height 15
type input "0"
type input "2"
type input "472.86"
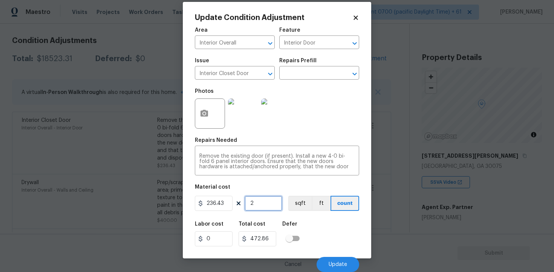
type input "2"
click at [309, 214] on div "Area Interior Overall ​ Feature Interior Door ​ Issue Interior Closet Door ​ Re…" at bounding box center [277, 147] width 164 height 249
click at [333, 257] on button "Update" at bounding box center [338, 264] width 43 height 15
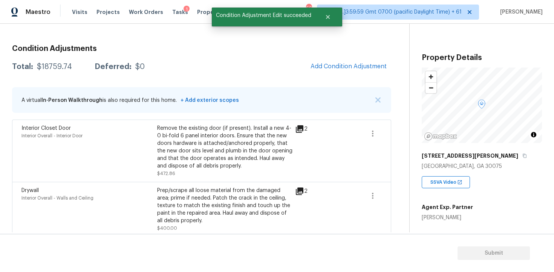
scroll to position [94, 0]
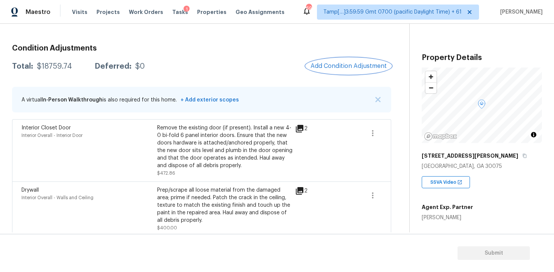
click at [337, 70] on button "Add Condition Adjustment" at bounding box center [348, 66] width 85 height 16
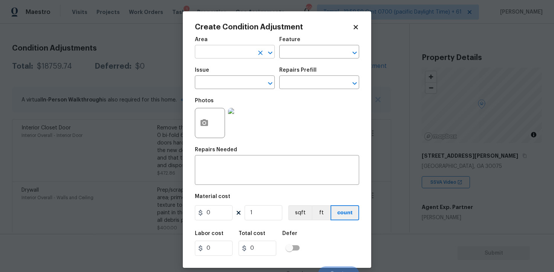
click at [249, 52] on input "text" at bounding box center [224, 53] width 59 height 12
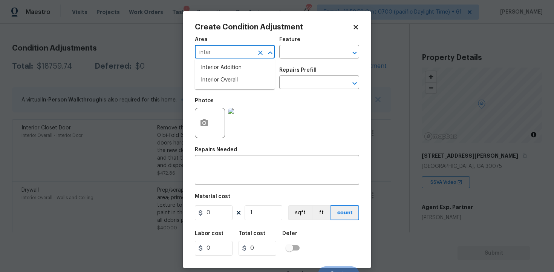
scroll to position [10, 0]
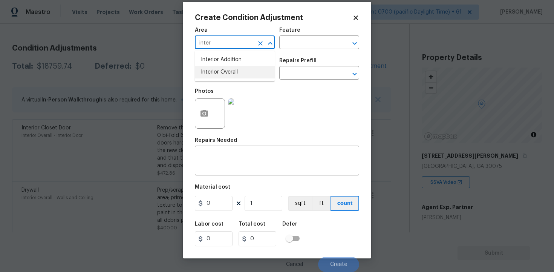
click at [227, 66] on li "Interior Overall" at bounding box center [235, 72] width 80 height 12
type input "Interior Overall"
click at [230, 71] on input "text" at bounding box center [224, 74] width 59 height 12
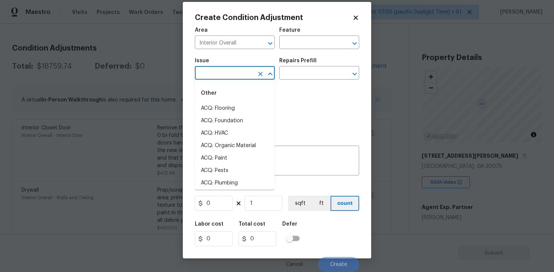
click at [230, 71] on input "text" at bounding box center [224, 74] width 59 height 12
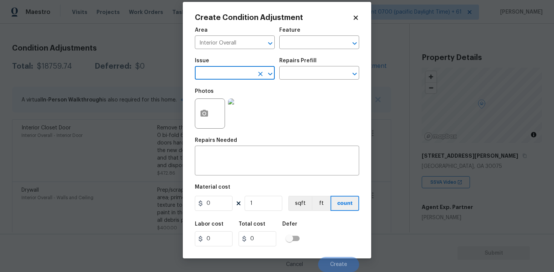
click at [230, 71] on input "text" at bounding box center [224, 74] width 59 height 12
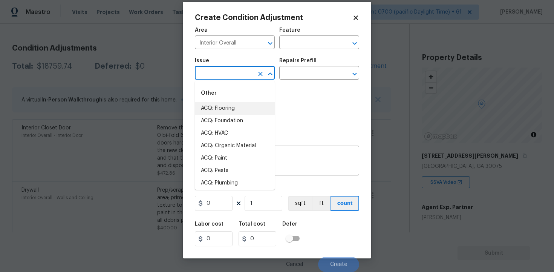
click at [238, 70] on input "text" at bounding box center [224, 74] width 59 height 12
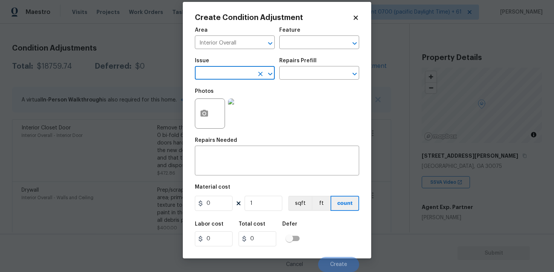
click at [355, 17] on icon at bounding box center [356, 17] width 4 height 4
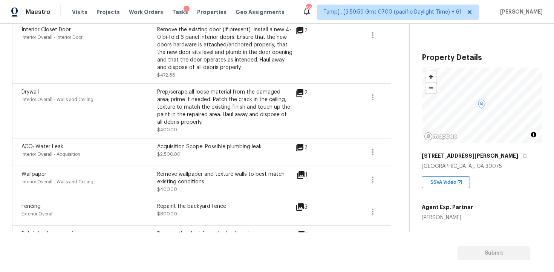
scroll to position [192, 0]
click at [378, 91] on button "button" at bounding box center [373, 97] width 18 height 18
click at [400, 94] on div "Edit" at bounding box center [415, 96] width 59 height 8
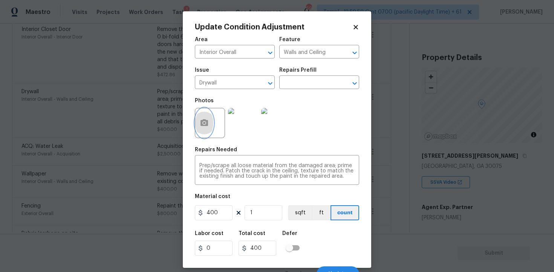
click at [205, 124] on circle "button" at bounding box center [204, 123] width 2 height 2
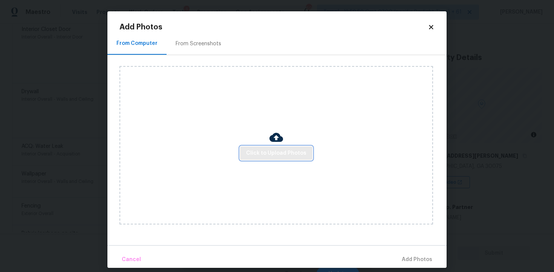
click at [274, 158] on button "Click to Upload Photos" at bounding box center [276, 153] width 72 height 14
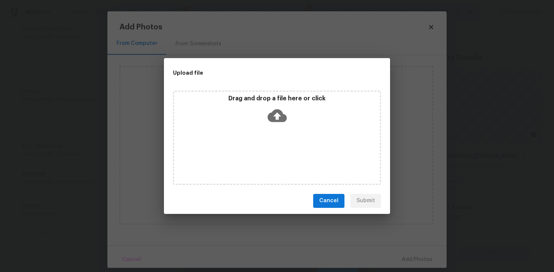
click at [283, 110] on icon at bounding box center [277, 115] width 19 height 19
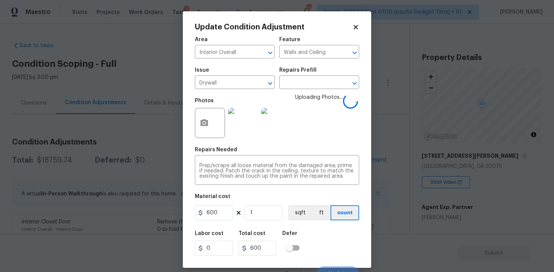
scroll to position [10, 0]
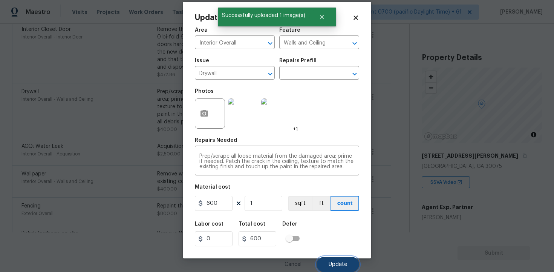
click at [341, 265] on span "Update" at bounding box center [338, 265] width 18 height 6
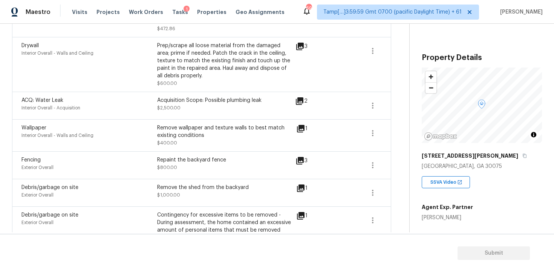
scroll to position [244, 0]
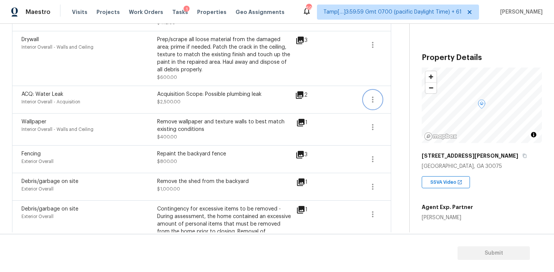
click at [372, 93] on button "button" at bounding box center [373, 99] width 18 height 18
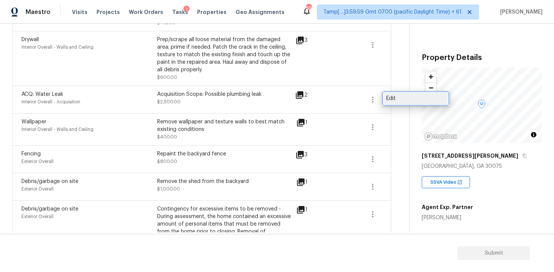
click at [388, 96] on div "Edit" at bounding box center [415, 99] width 59 height 8
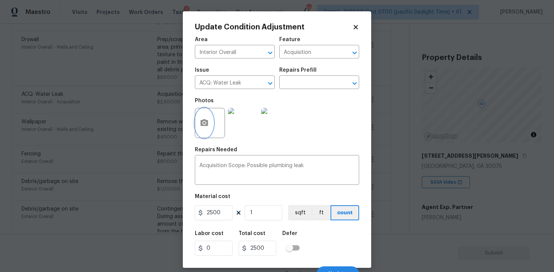
click at [208, 120] on icon "button" at bounding box center [204, 122] width 9 height 9
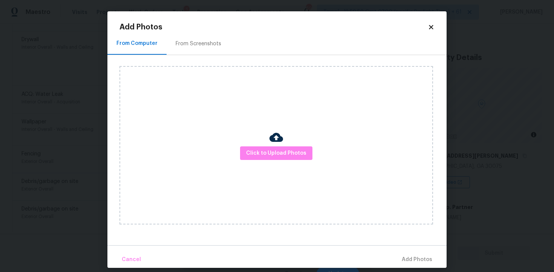
click at [267, 140] on div "Click to Upload Photos" at bounding box center [277, 145] width 314 height 158
click at [268, 148] on button "Click to Upload Photos" at bounding box center [276, 153] width 72 height 14
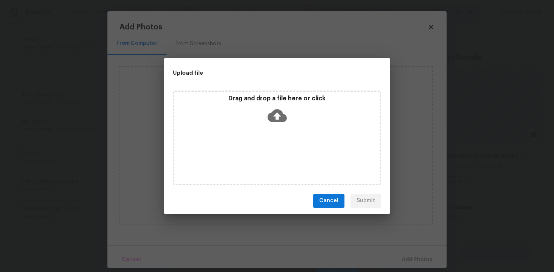
click at [272, 114] on icon at bounding box center [277, 115] width 19 height 13
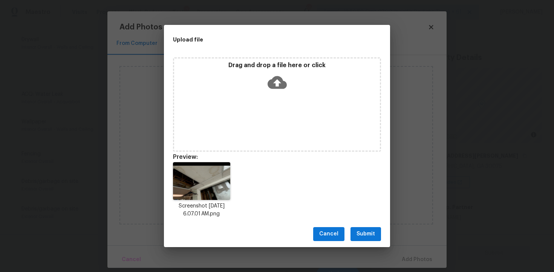
click at [359, 240] on button "Submit" at bounding box center [366, 234] width 31 height 14
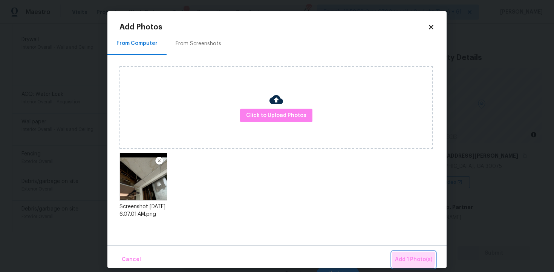
click at [397, 258] on span "Add 1 Photo(s)" at bounding box center [413, 259] width 37 height 9
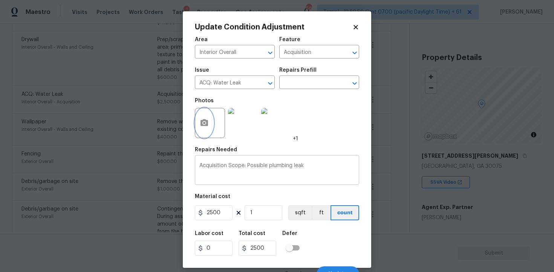
scroll to position [10, 0]
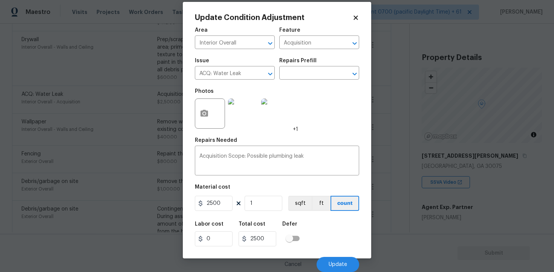
click at [317, 234] on div "Labor cost 0 Total cost 2500 Defer" at bounding box center [277, 234] width 164 height 34
click at [334, 254] on div "Cancel Update" at bounding box center [277, 261] width 164 height 21
click at [334, 259] on button "Update" at bounding box center [338, 264] width 43 height 15
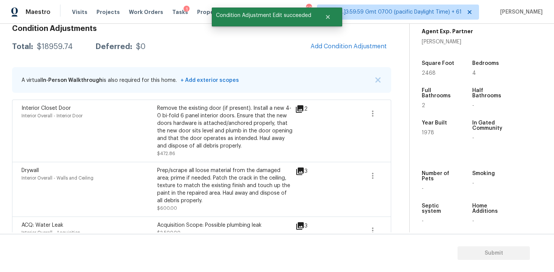
scroll to position [177, 0]
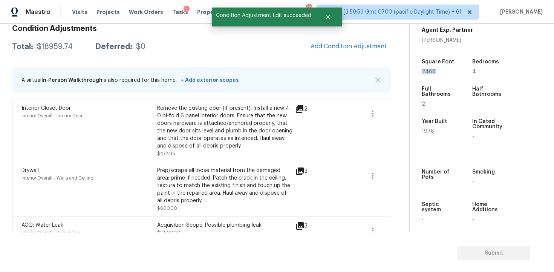
drag, startPoint x: 417, startPoint y: 72, endPoint x: 446, endPoint y: 72, distance: 28.7
click at [446, 72] on div "Property Details © Mapbox © OpenStreetMap Improve this map [STREET_ADDRESS][PER…" at bounding box center [476, 42] width 132 height 391
copy span "2468"
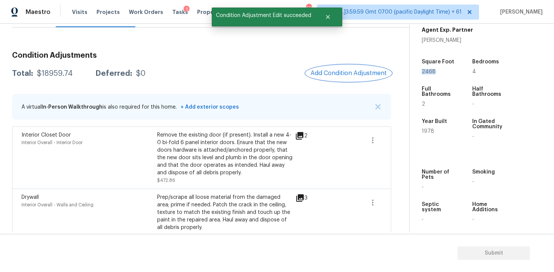
click at [358, 76] on span "Add Condition Adjustment" at bounding box center [349, 73] width 76 height 7
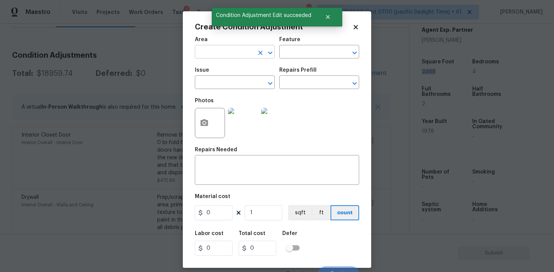
click at [210, 49] on input "text" at bounding box center [224, 53] width 59 height 12
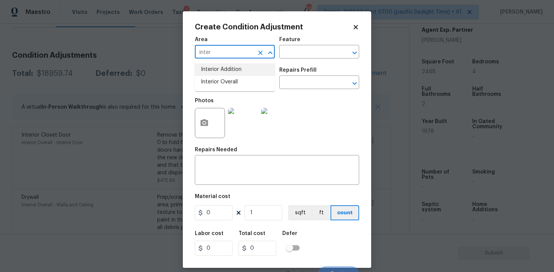
click at [221, 80] on li "Interior Overall" at bounding box center [235, 82] width 80 height 12
type input "Interior Overall"
click at [221, 80] on input "text" at bounding box center [224, 83] width 59 height 12
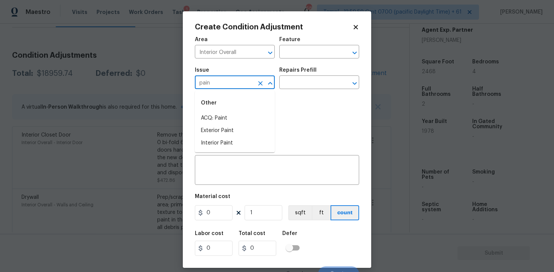
click at [226, 110] on div "Other" at bounding box center [235, 103] width 80 height 18
click at [228, 119] on li "ACQ: Paint" at bounding box center [235, 118] width 80 height 12
type input "ACQ: Paint"
click at [283, 97] on div "Photos" at bounding box center [244, 117] width 98 height 49
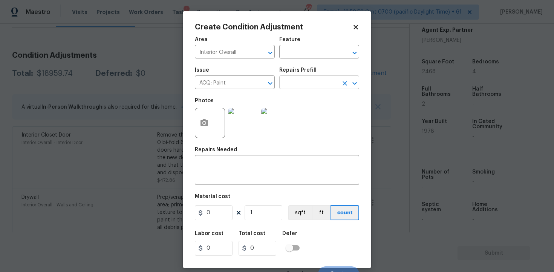
click at [298, 86] on input "text" at bounding box center [308, 83] width 59 height 12
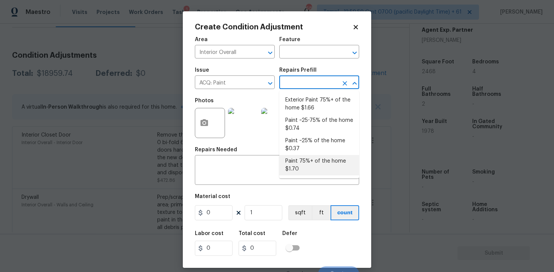
click at [306, 155] on li "Paint 75%+ of the home $1.70" at bounding box center [319, 165] width 80 height 20
type input "Acquisition"
type textarea "Acquisition Scope: 75%+ of the home will likely require interior paint"
type input "1.7"
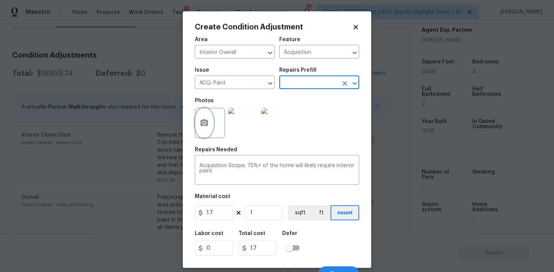
click at [212, 119] on button "button" at bounding box center [204, 122] width 18 height 29
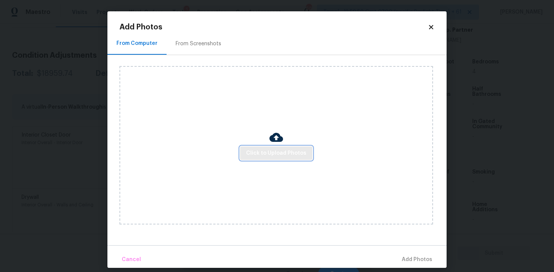
click at [277, 156] on span "Click to Upload Photos" at bounding box center [276, 153] width 60 height 9
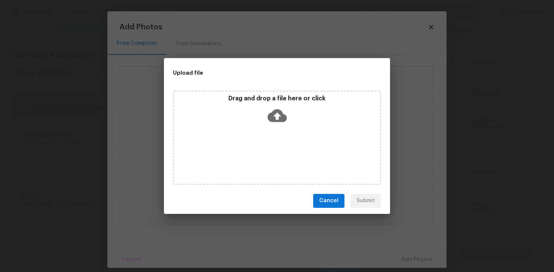
click at [281, 126] on div "Drag and drop a file here or click" at bounding box center [277, 111] width 206 height 32
